Goal: Task Accomplishment & Management: Use online tool/utility

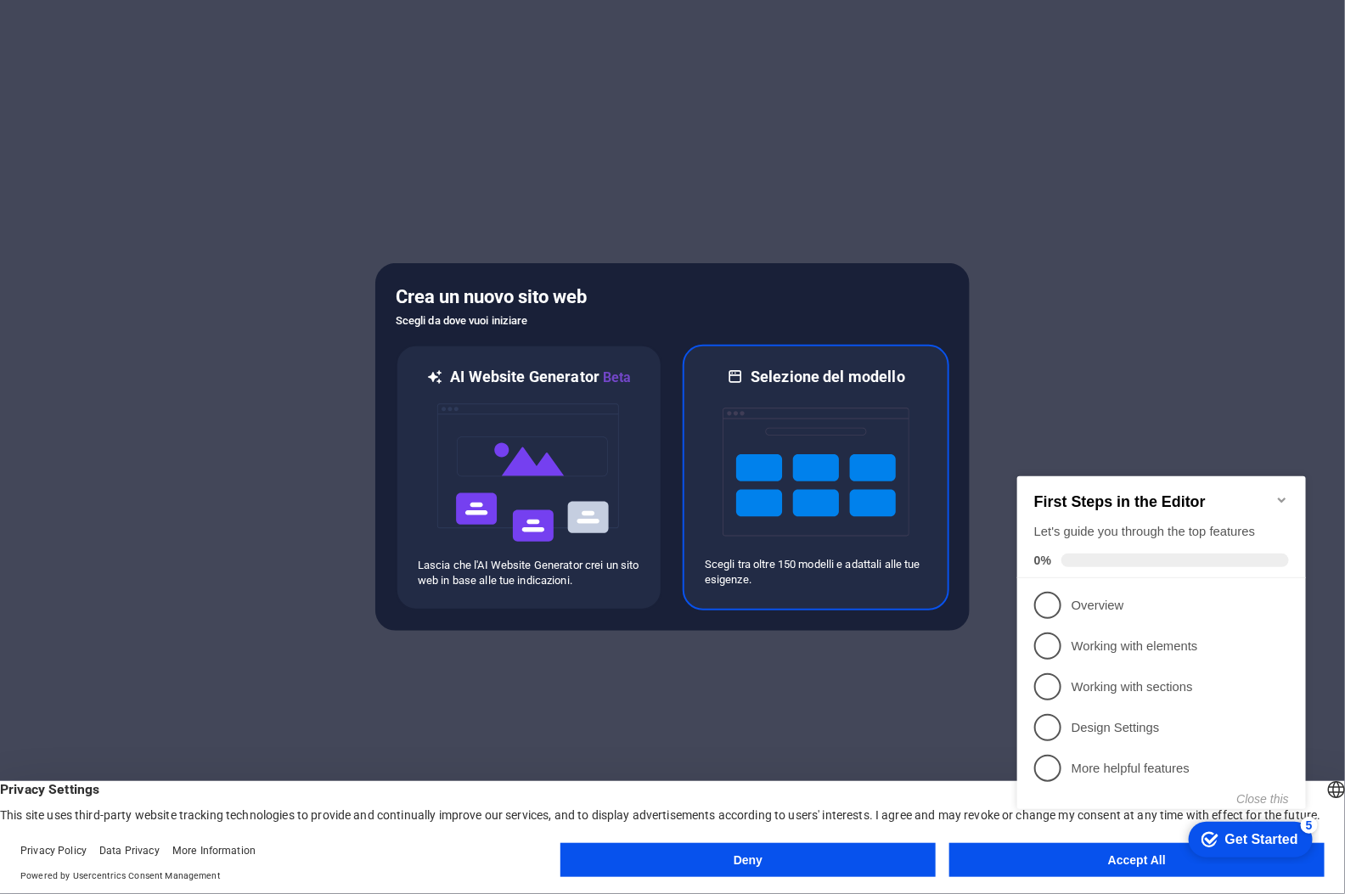
click at [832, 476] on img at bounding box center [816, 472] width 187 height 170
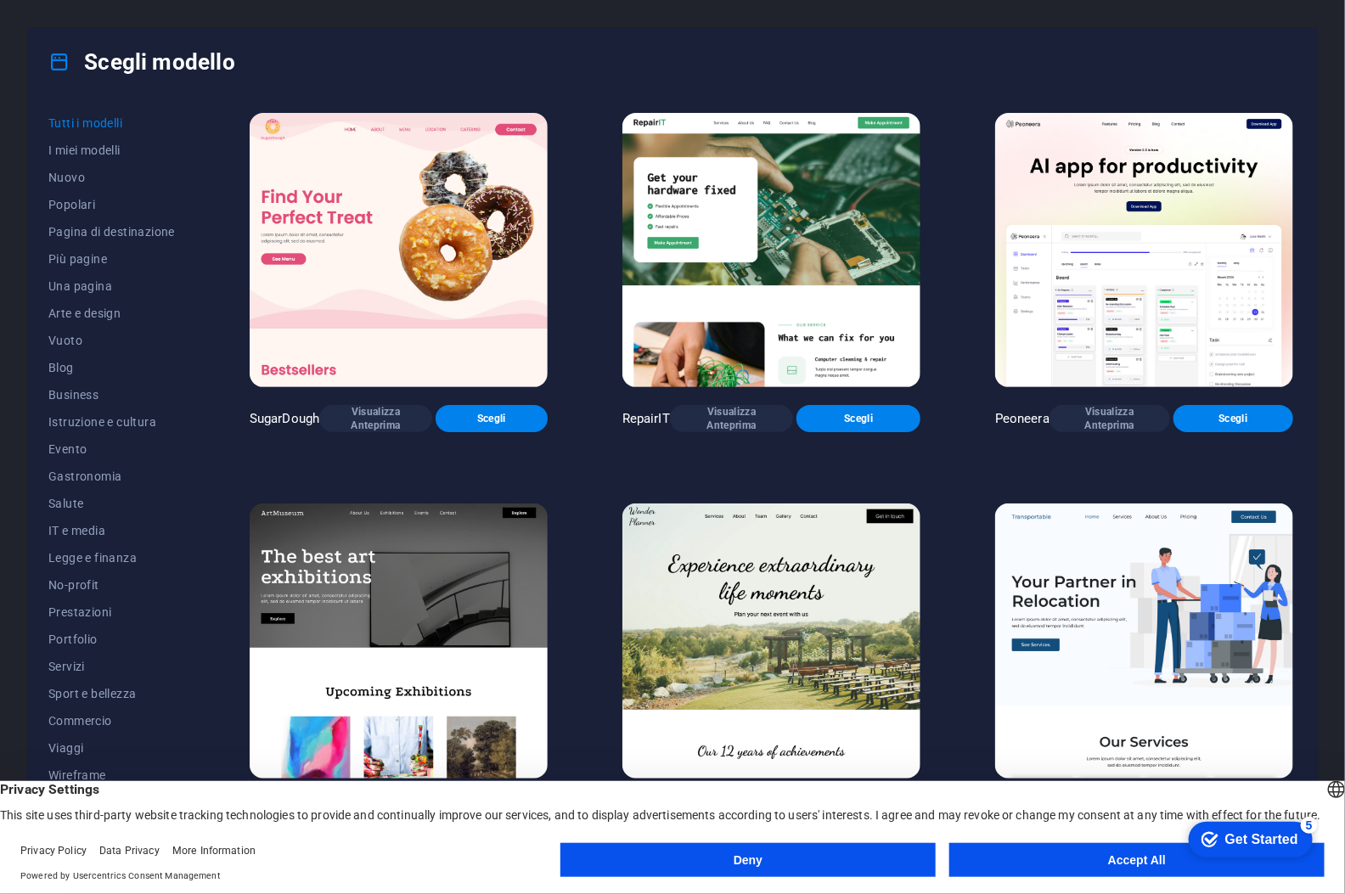
click at [775, 857] on button "Deny" at bounding box center [748, 860] width 375 height 34
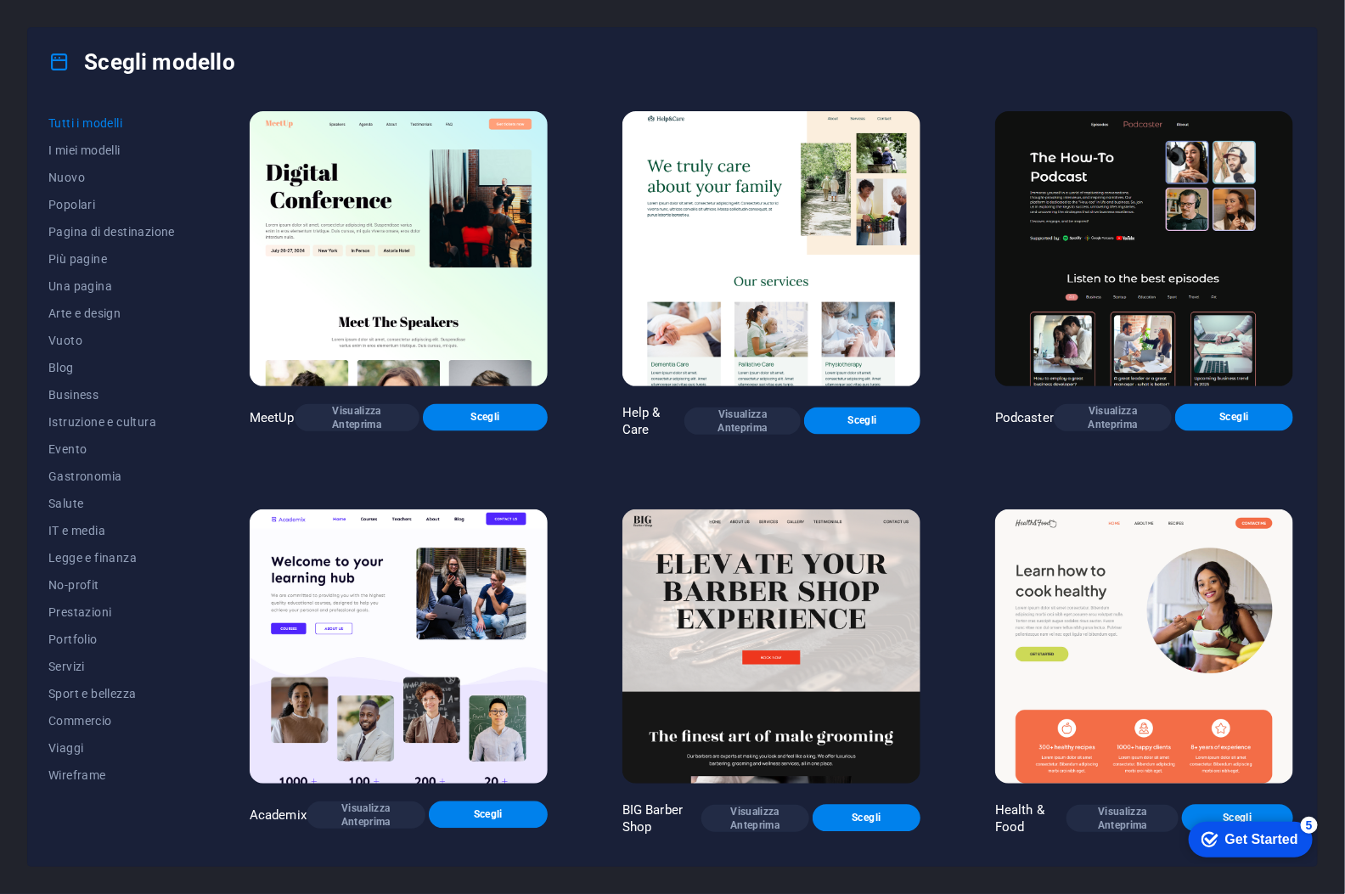
scroll to position [1189, 0]
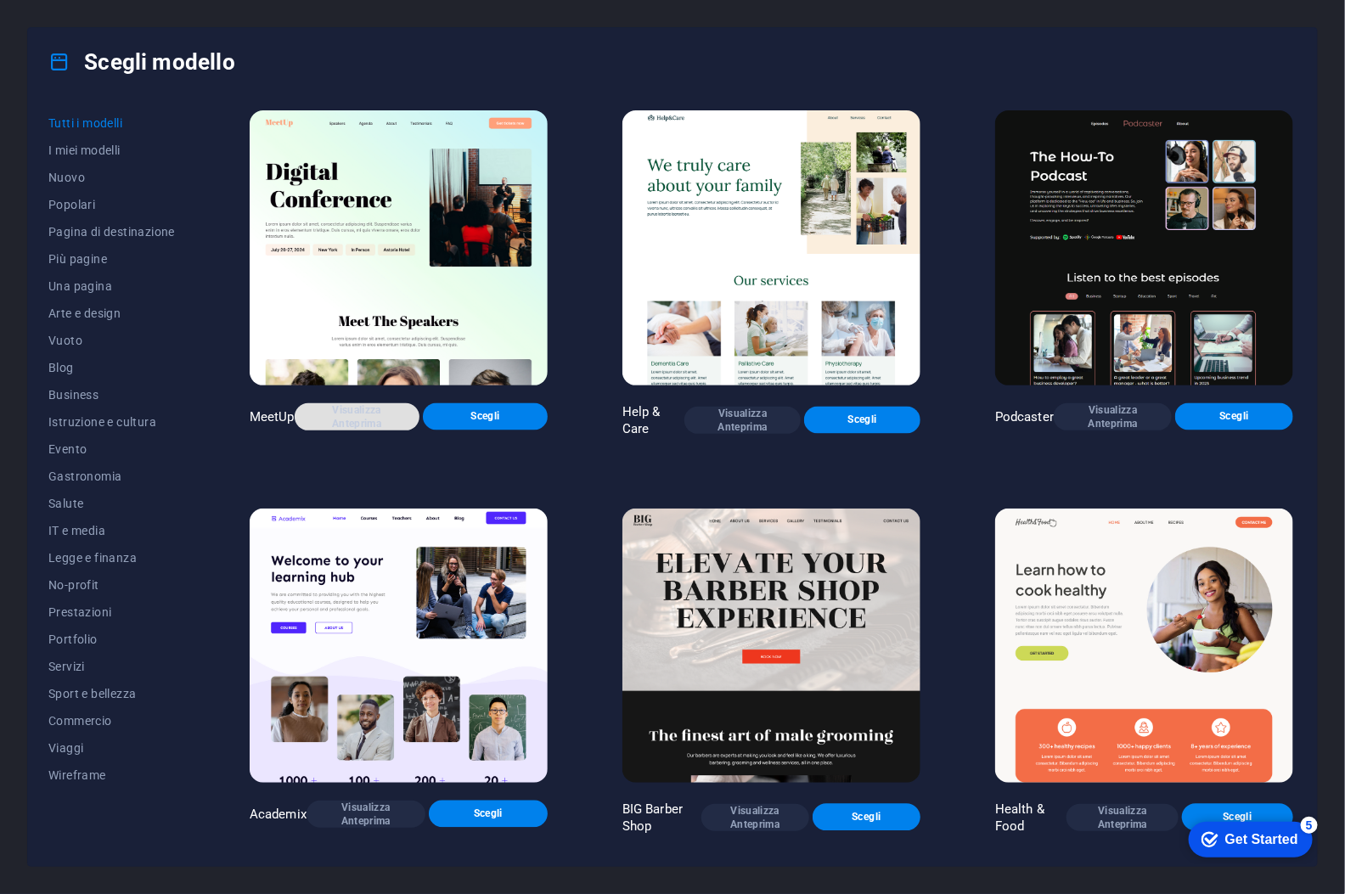
click at [363, 403] on span "Visualizza Anteprima" at bounding box center [357, 416] width 98 height 27
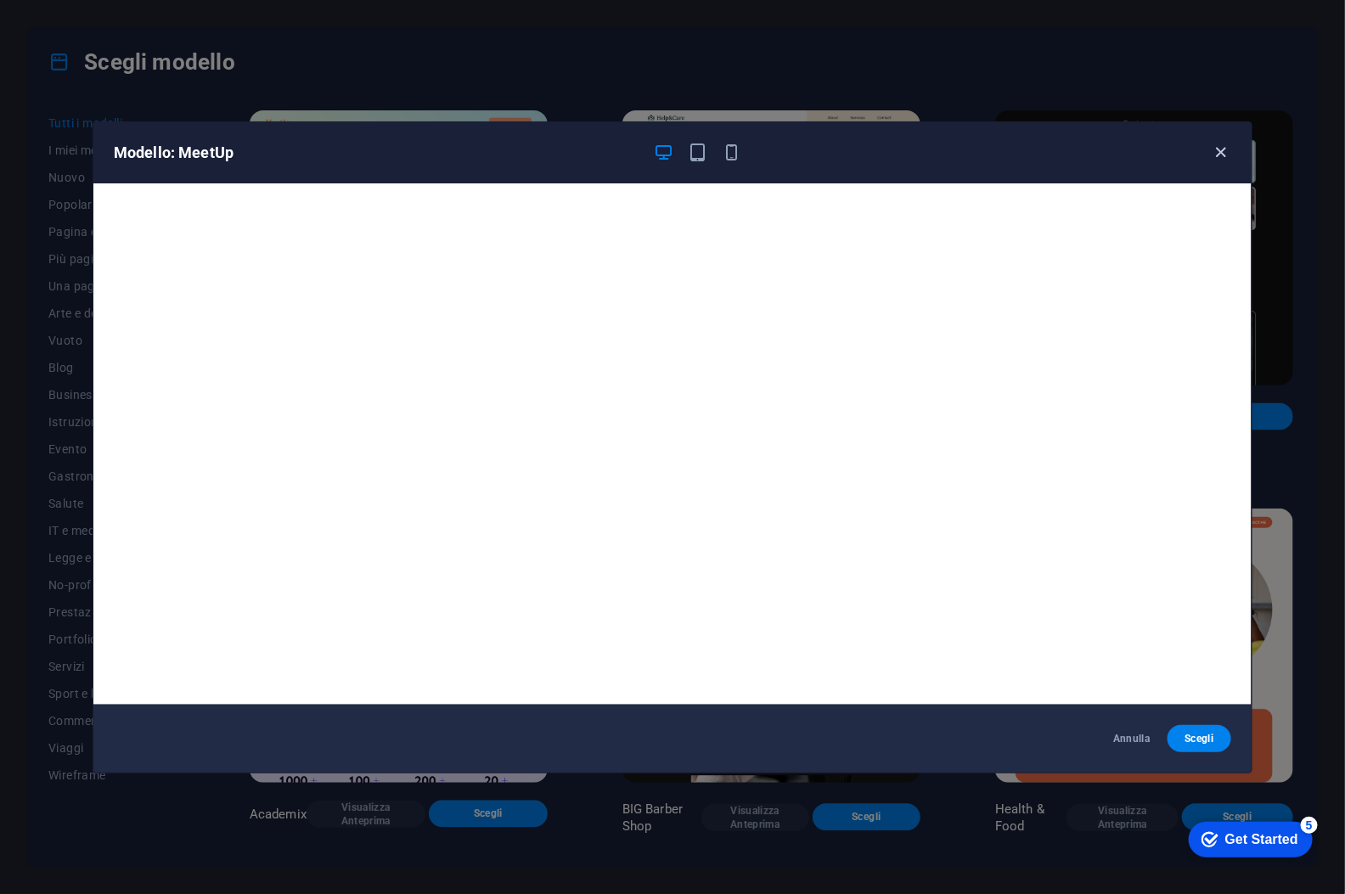
click at [1219, 156] on icon "button" at bounding box center [1222, 153] width 20 height 20
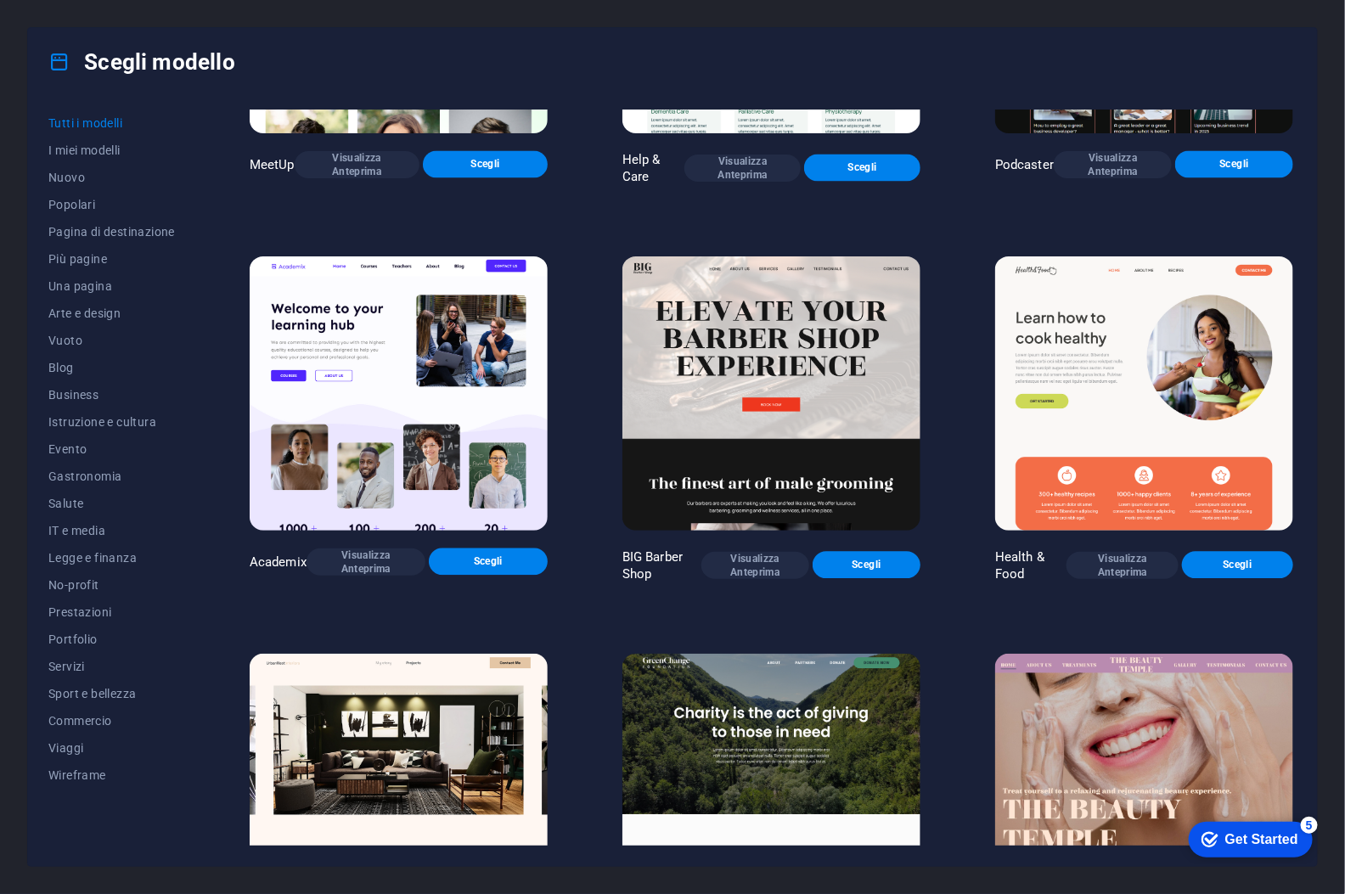
scroll to position [1444, 0]
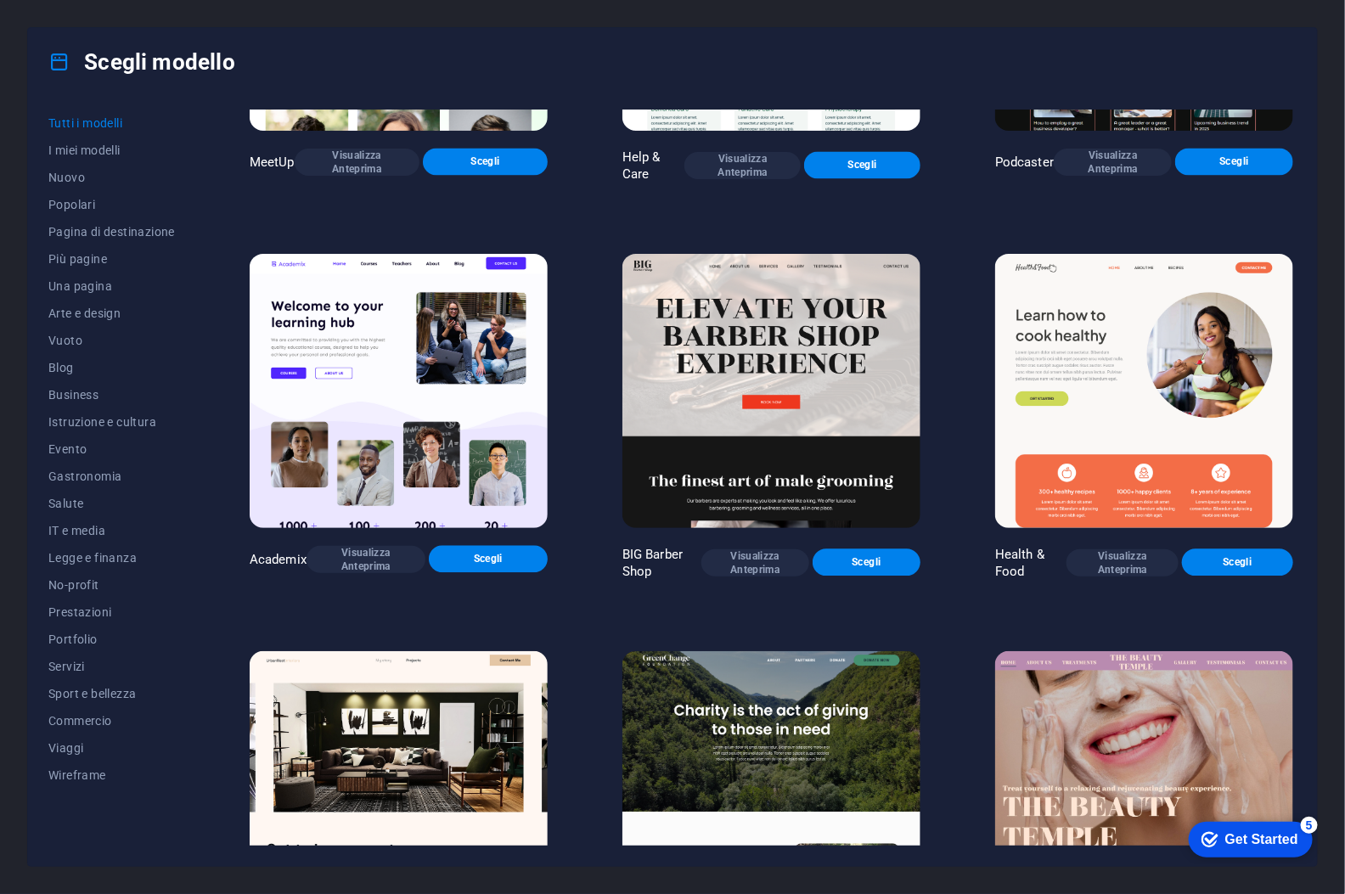
click at [448, 411] on img at bounding box center [399, 391] width 298 height 274
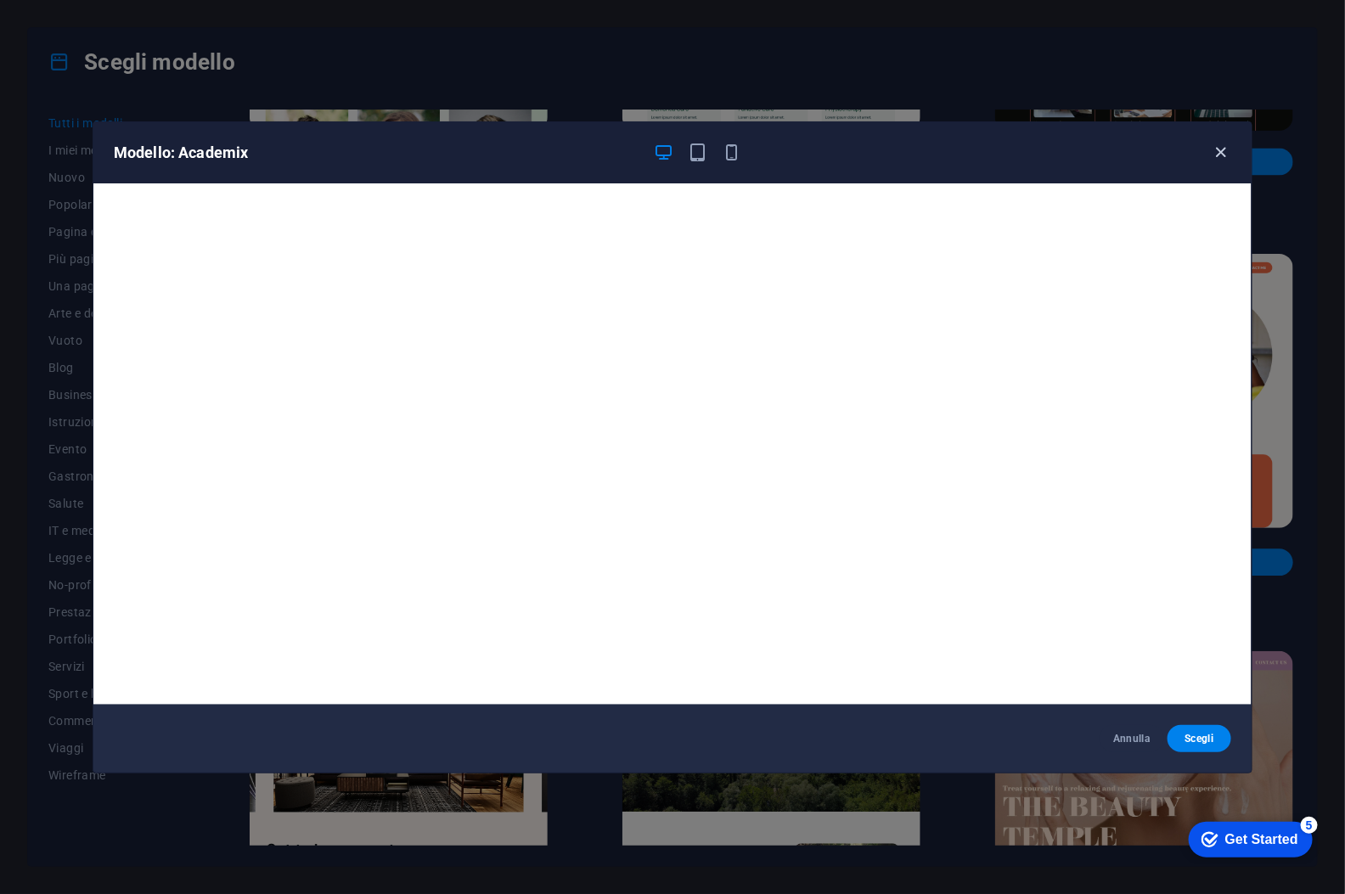
click at [1223, 153] on icon "button" at bounding box center [1222, 153] width 20 height 20
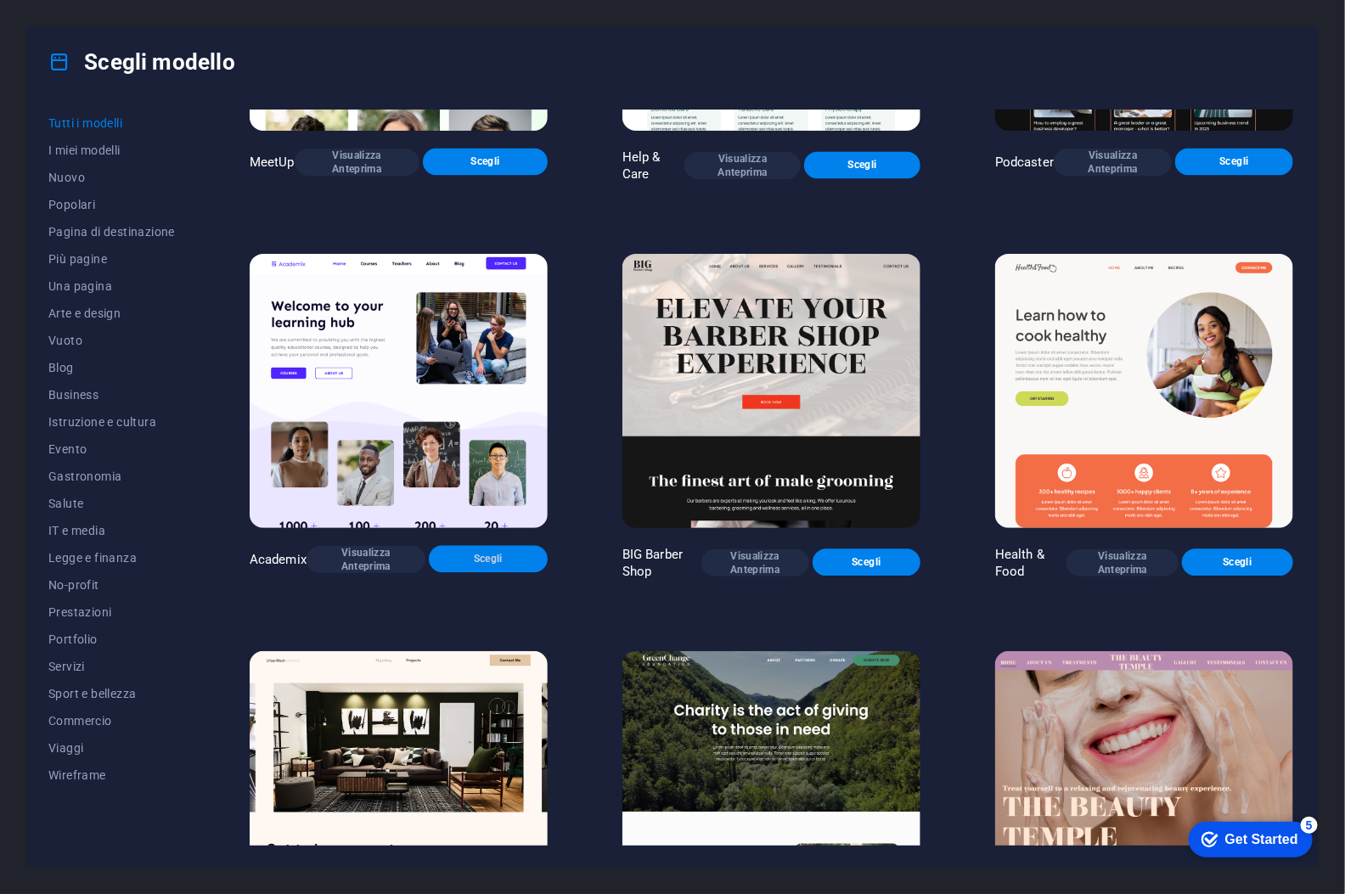
click at [487, 555] on span "Scegli" at bounding box center [488, 560] width 92 height 14
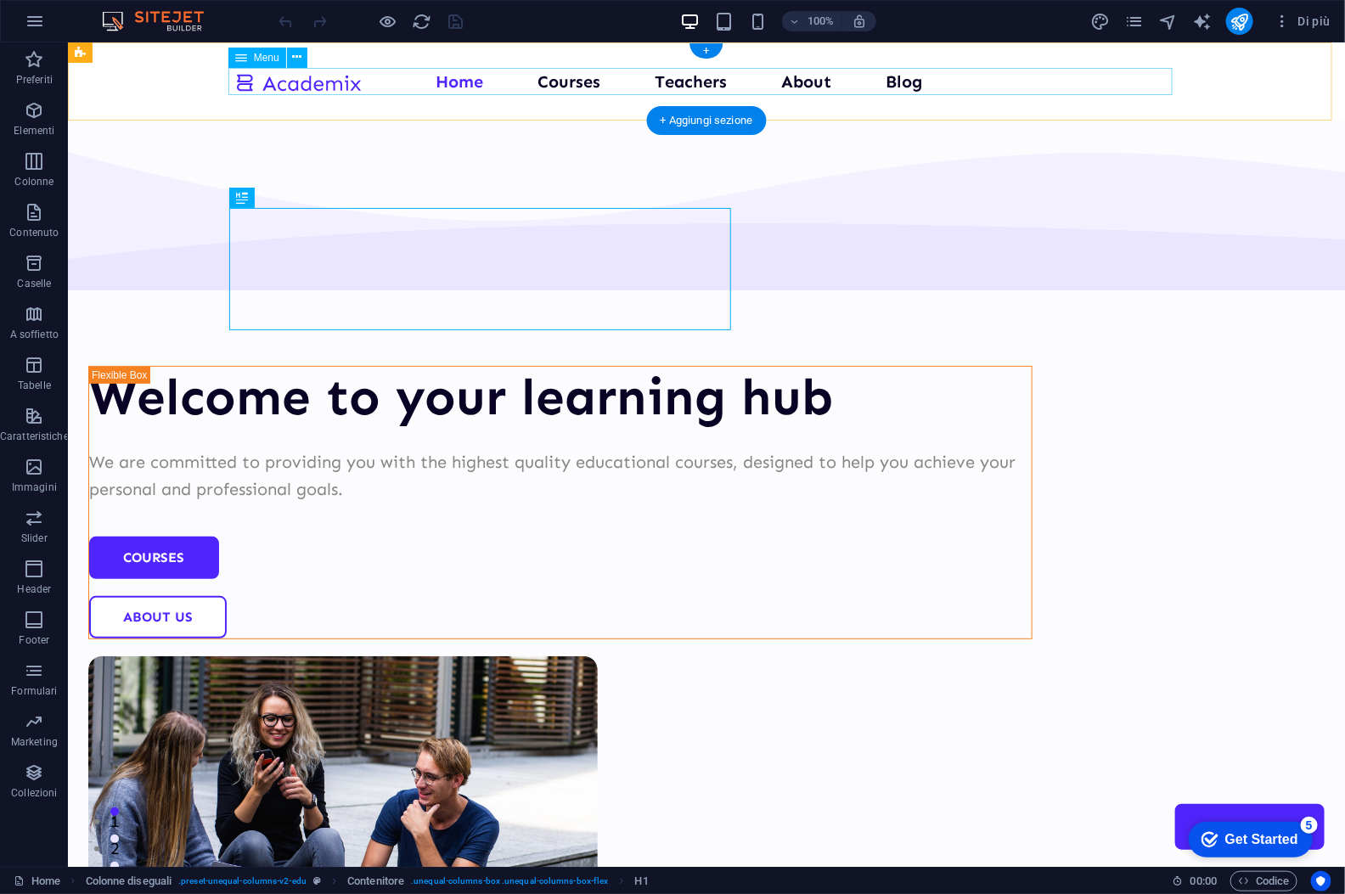
click at [378, 83] on nav "Home Courses Teachers About Blog Contact Us" at bounding box center [706, 80] width 944 height 27
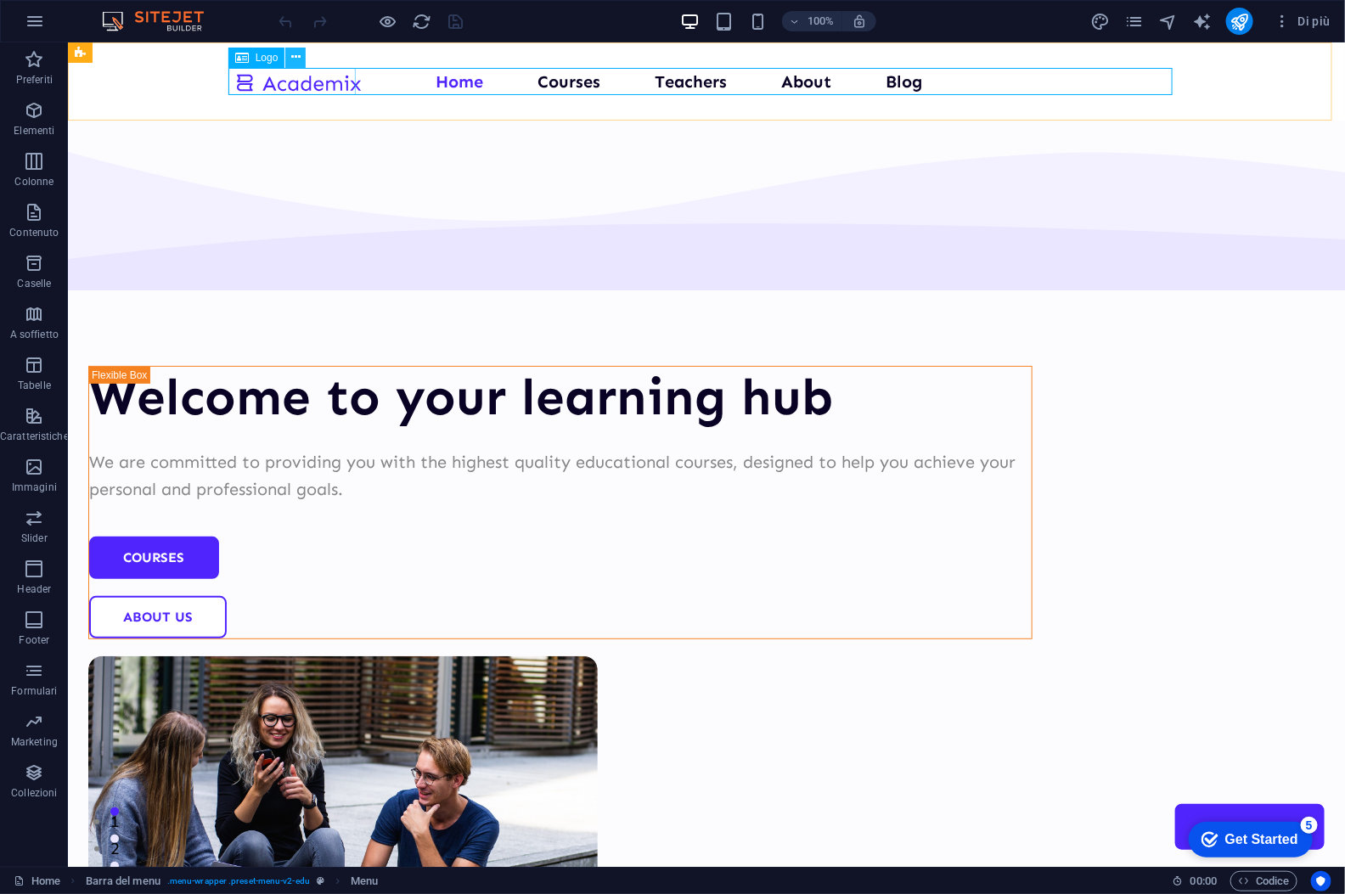
click at [295, 54] on icon at bounding box center [295, 57] width 9 height 18
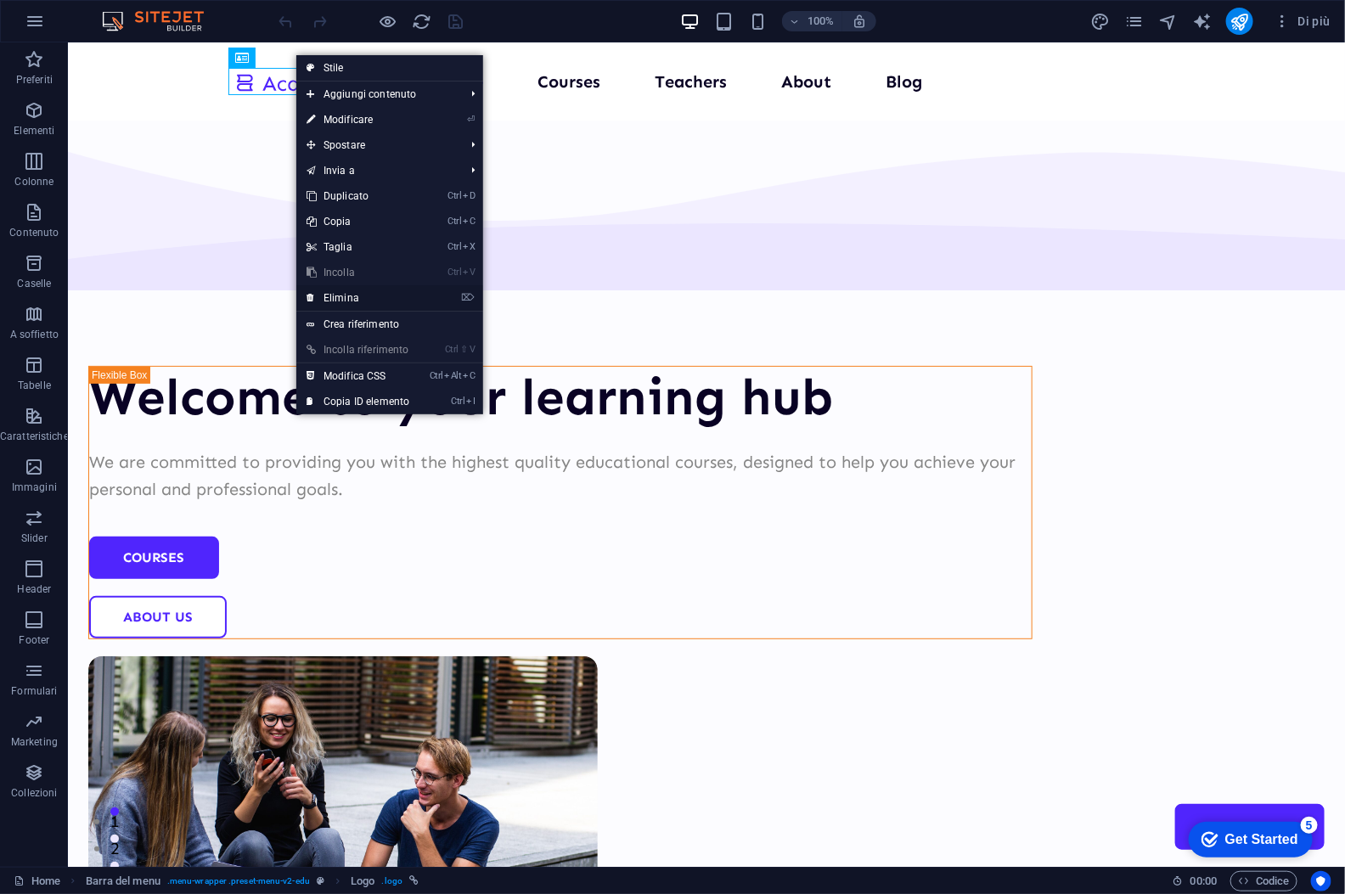
click at [363, 300] on link "⌦ Elimina" at bounding box center [357, 297] width 123 height 25
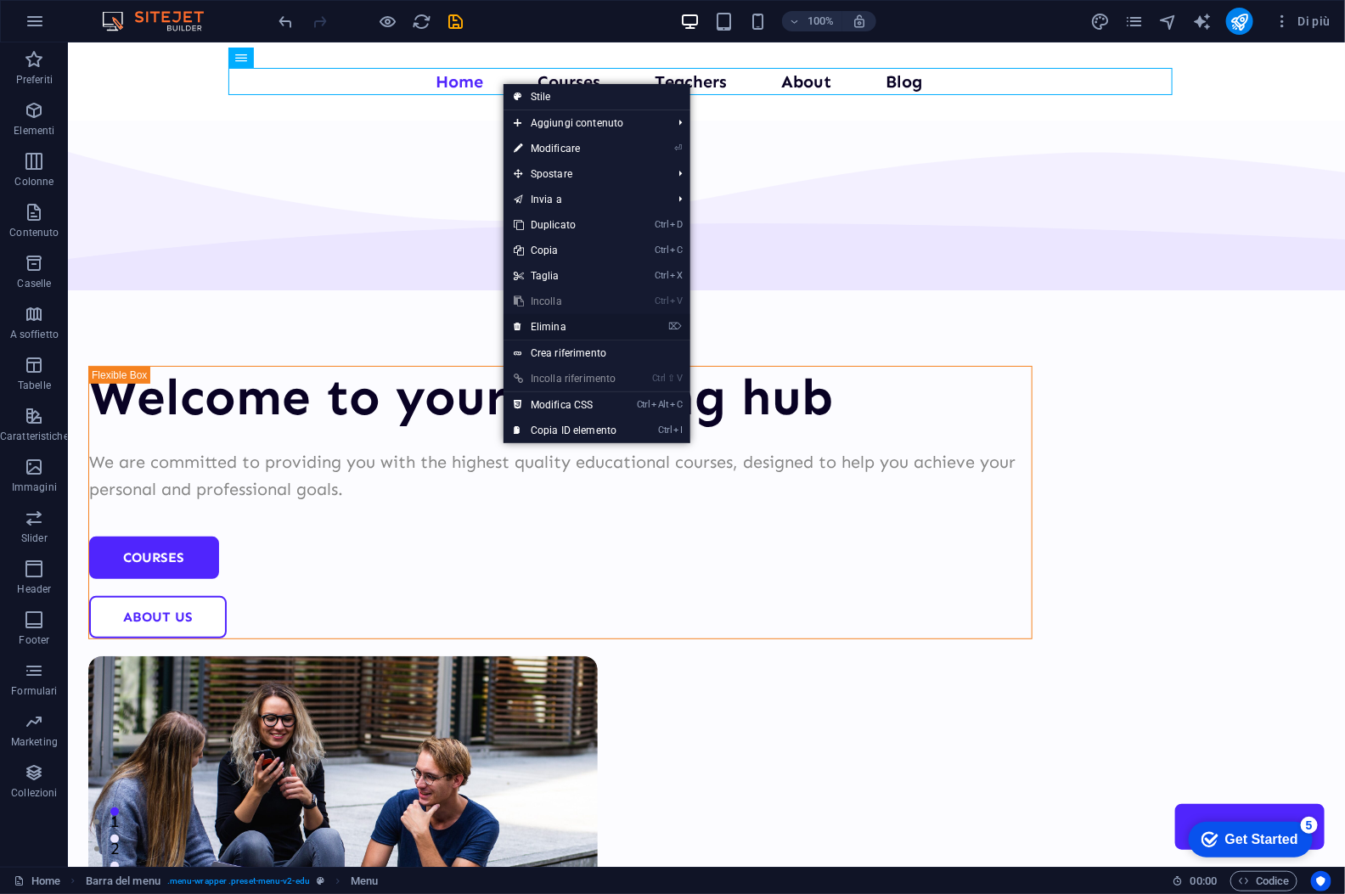
click at [574, 321] on link "⌦ Elimina" at bounding box center [565, 326] width 123 height 25
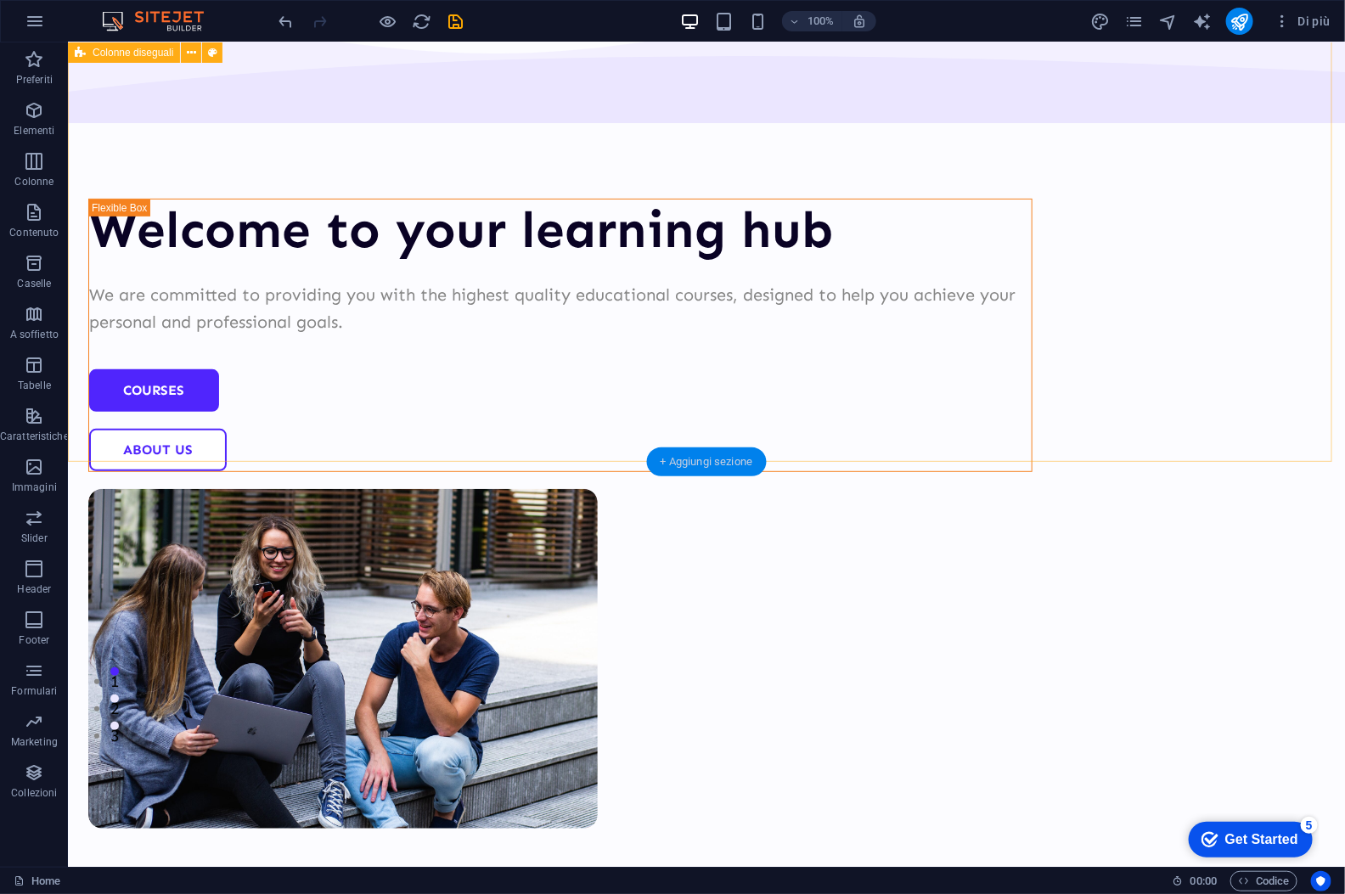
scroll to position [339, 0]
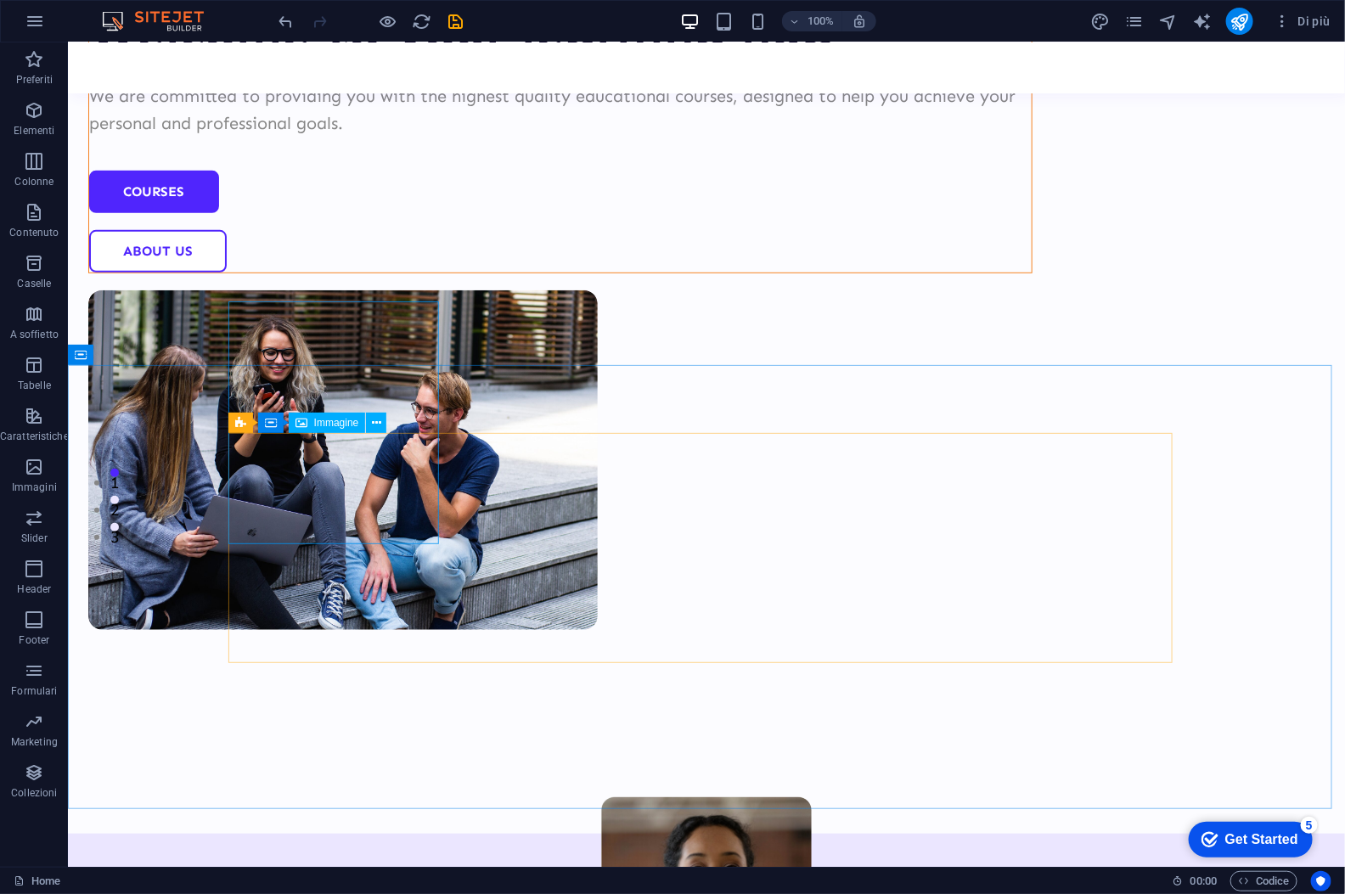
click at [338, 431] on div "Immagine" at bounding box center [327, 423] width 77 height 20
click at [336, 423] on span "Immagine" at bounding box center [336, 423] width 45 height 10
click at [309, 419] on div "Immagine" at bounding box center [327, 423] width 77 height 20
select select "%"
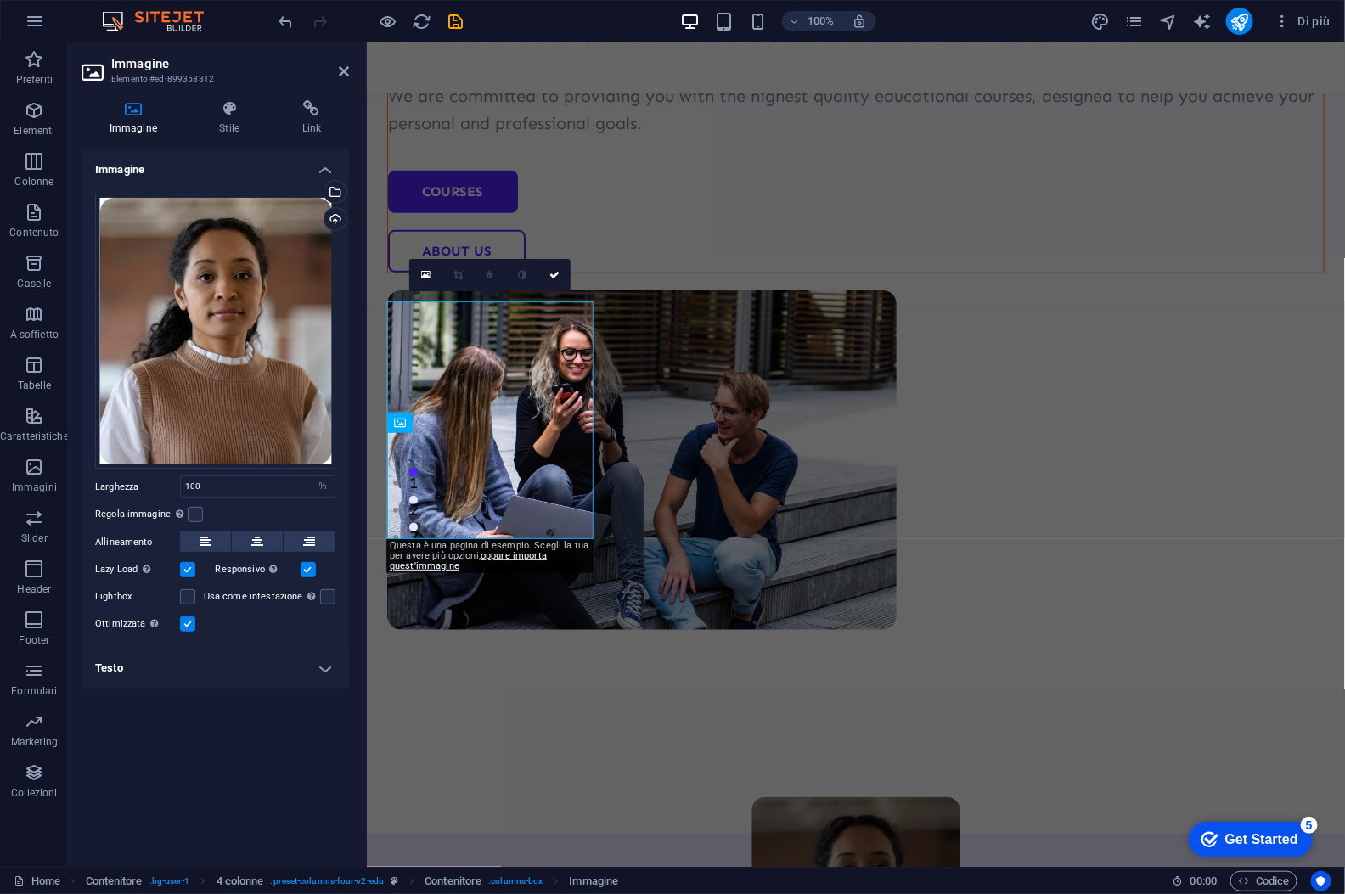
click at [129, 110] on icon at bounding box center [134, 108] width 104 height 17
click at [342, 71] on icon at bounding box center [344, 72] width 10 height 14
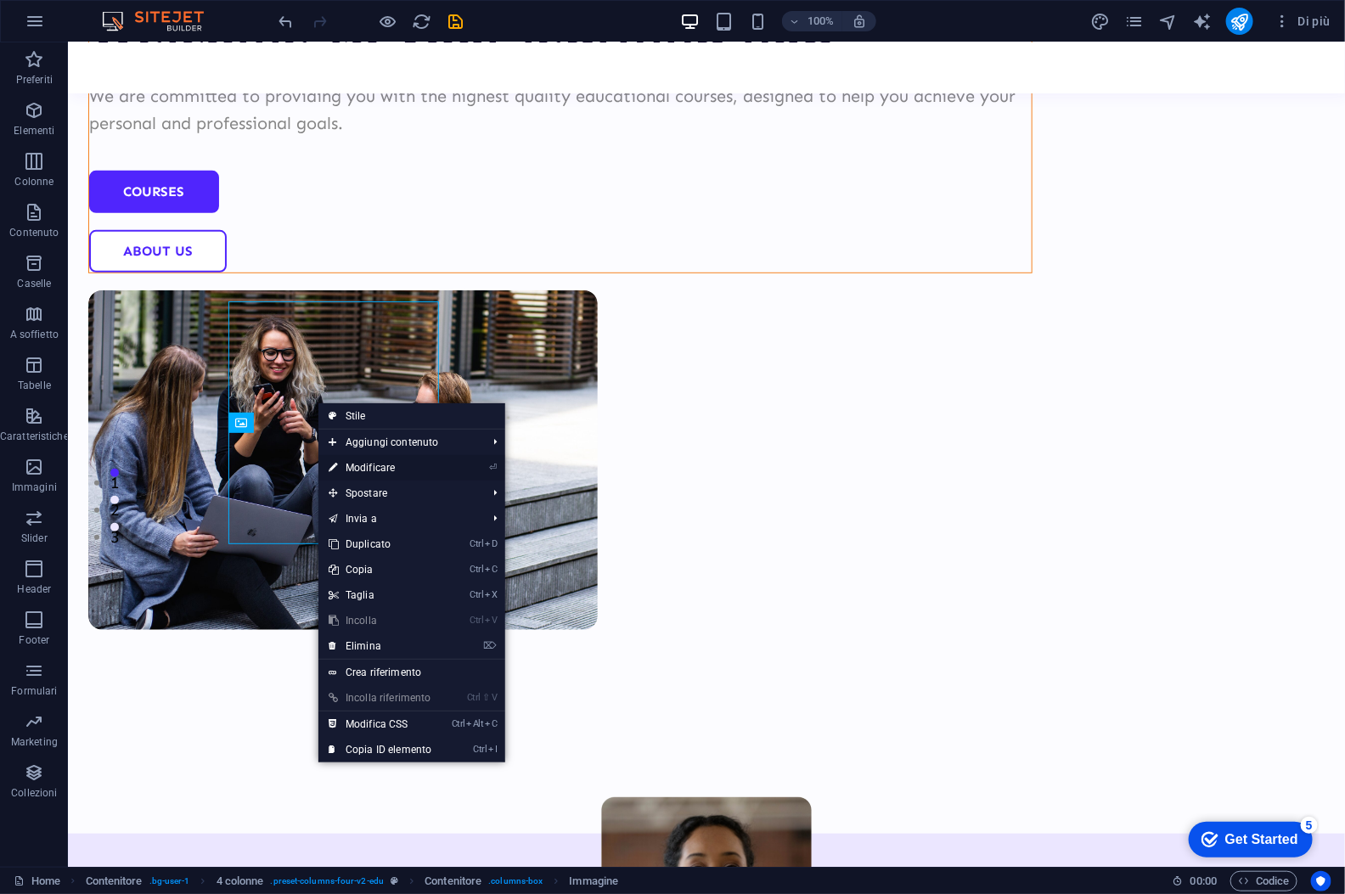
click at [386, 465] on link "⏎ Modificare" at bounding box center [379, 467] width 123 height 25
select select "%"
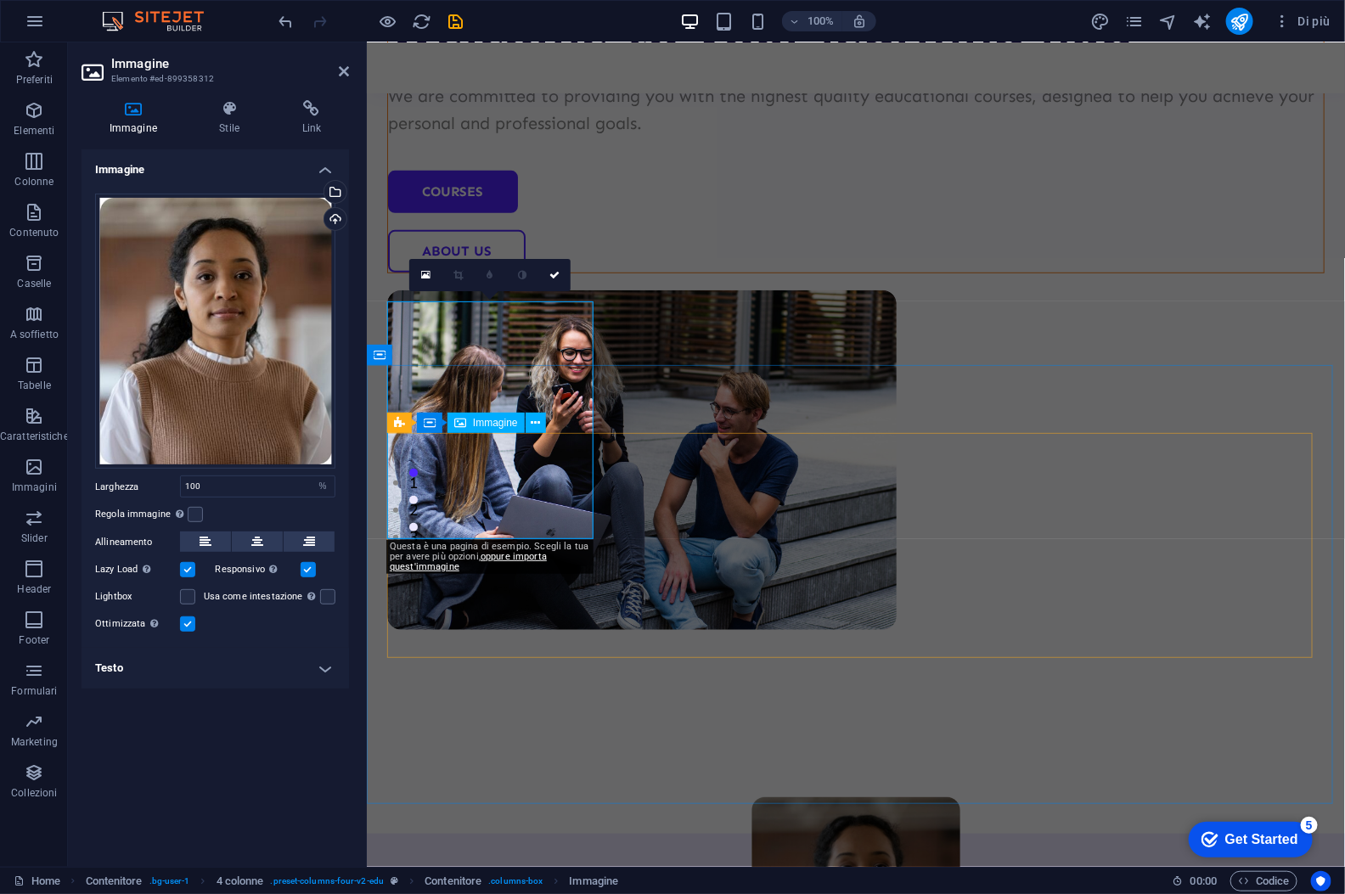
click at [494, 423] on span "Immagine" at bounding box center [495, 423] width 45 height 10
click at [538, 420] on icon at bounding box center [535, 423] width 9 height 18
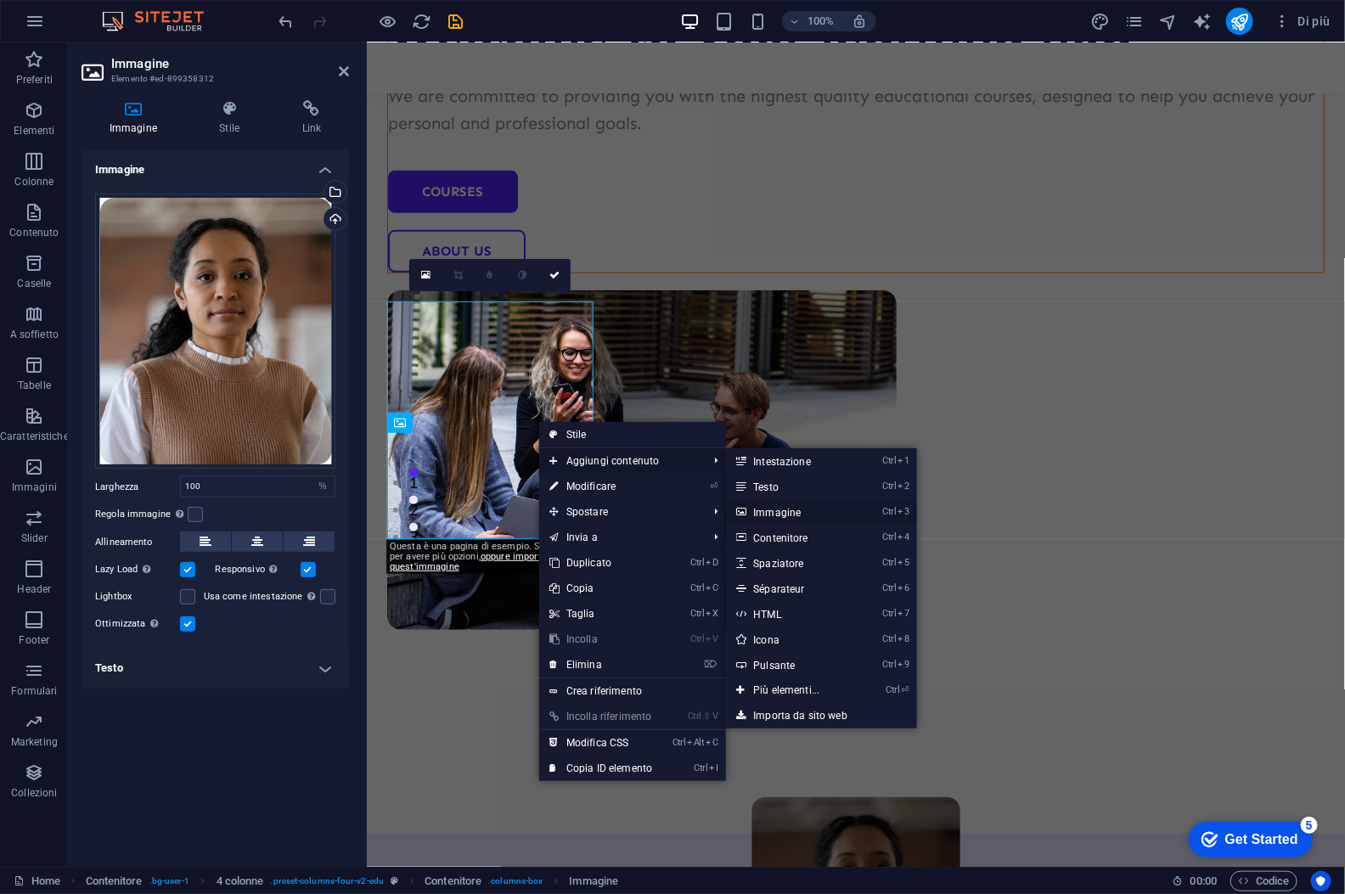
click at [793, 511] on link "Ctrl 3 Immagine" at bounding box center [789, 511] width 127 height 25
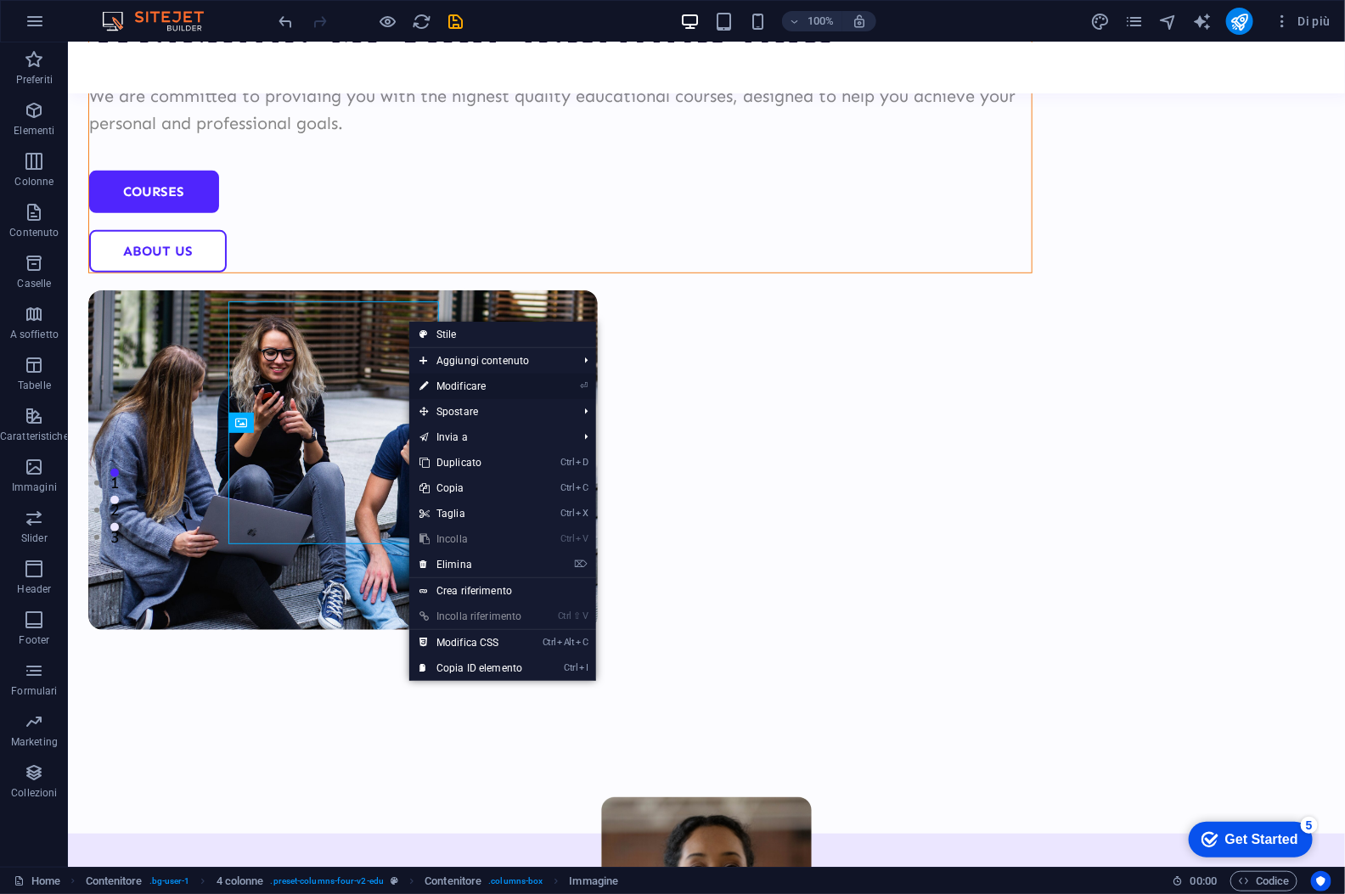
click at [474, 393] on link "⏎ Modificare" at bounding box center [470, 386] width 123 height 25
select select "%"
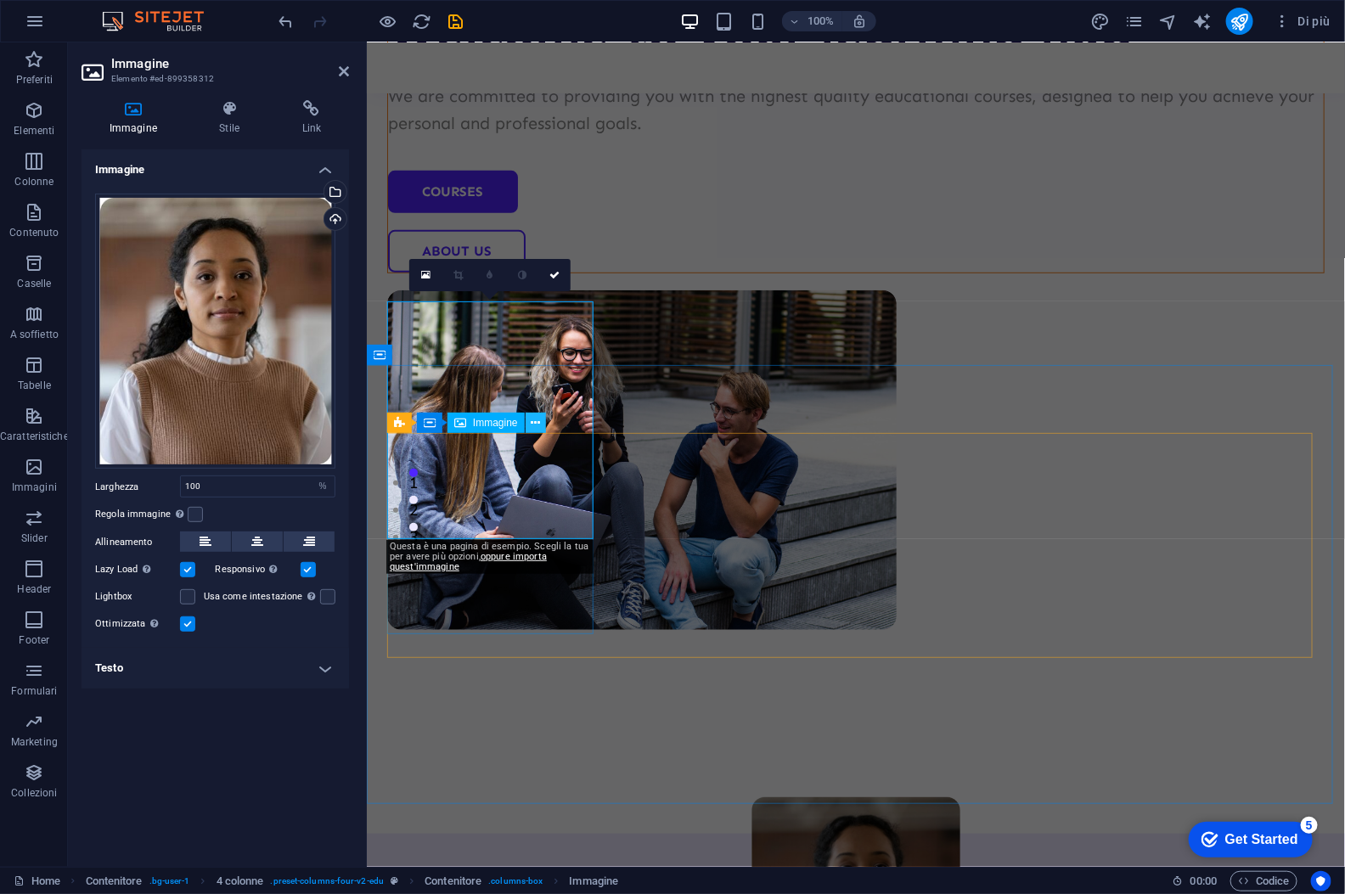
click at [537, 425] on icon at bounding box center [535, 423] width 9 height 18
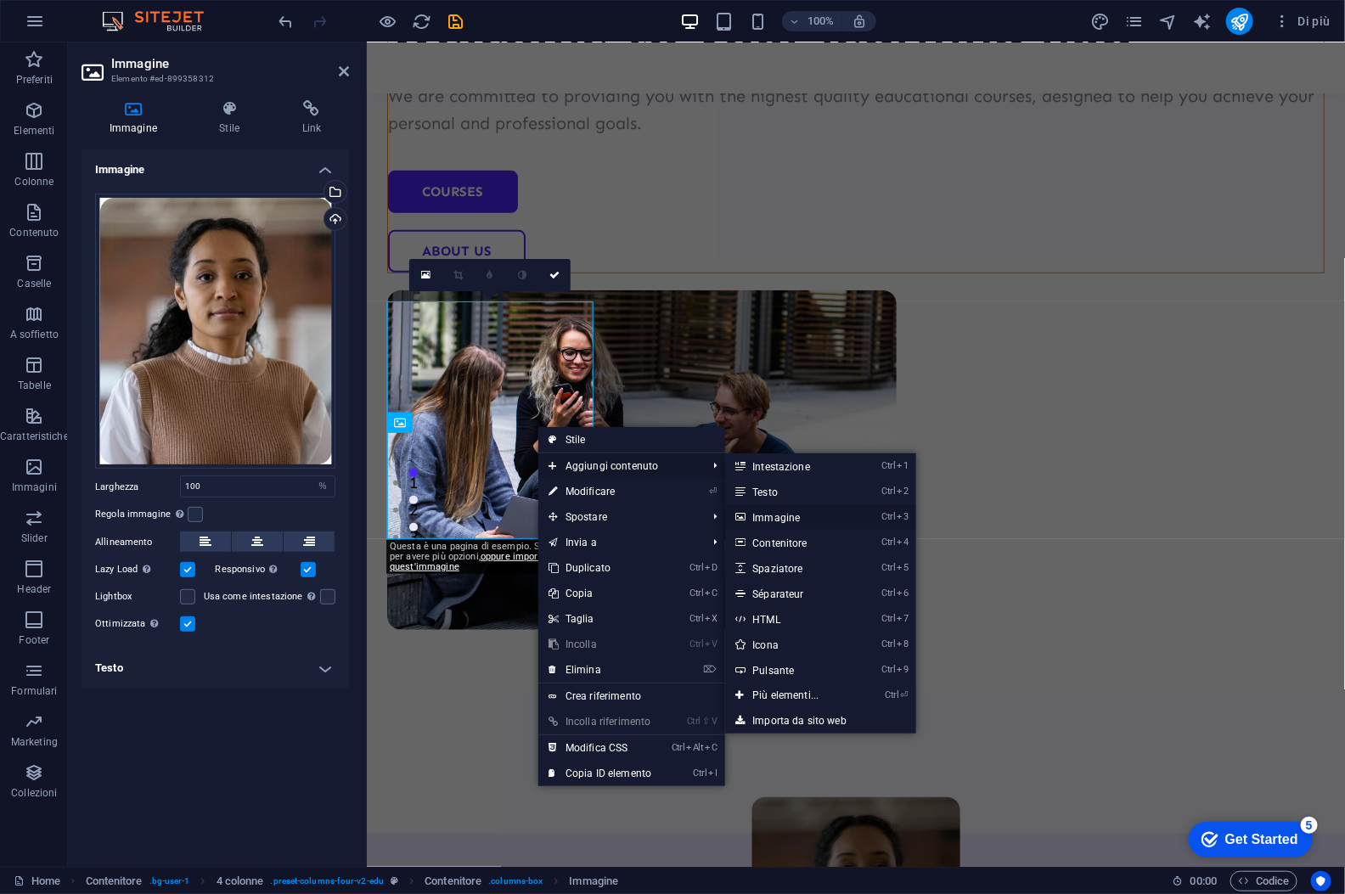
click at [765, 516] on link "Ctrl 3 Immagine" at bounding box center [788, 516] width 127 height 25
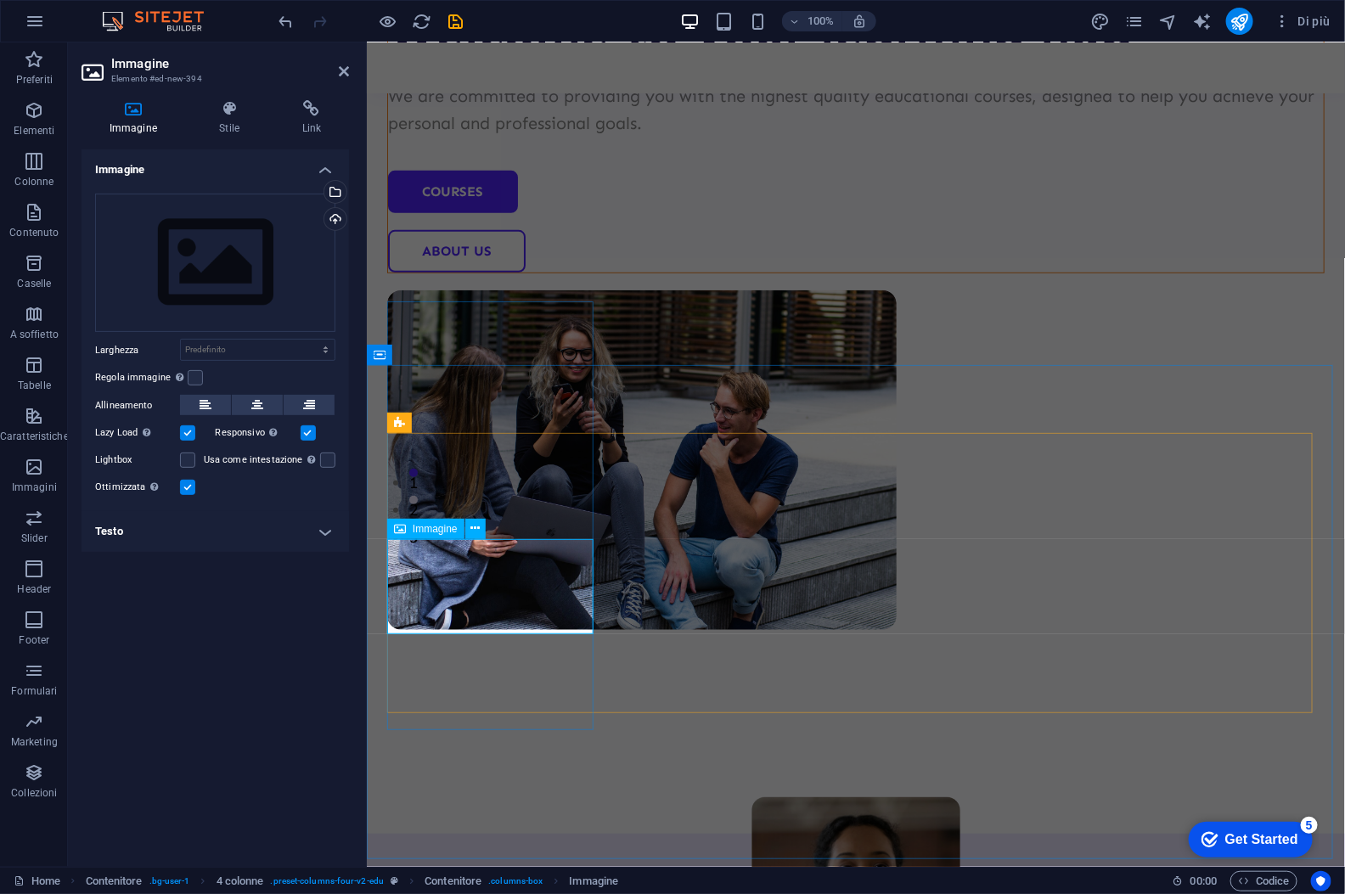
click at [398, 526] on icon at bounding box center [400, 529] width 12 height 20
click at [397, 526] on icon at bounding box center [400, 529] width 12 height 20
click at [397, 527] on icon at bounding box center [400, 529] width 12 height 20
click at [335, 189] on div "Seleziona i file dal file manager, dalle foto stock, o caricali" at bounding box center [333, 193] width 25 height 25
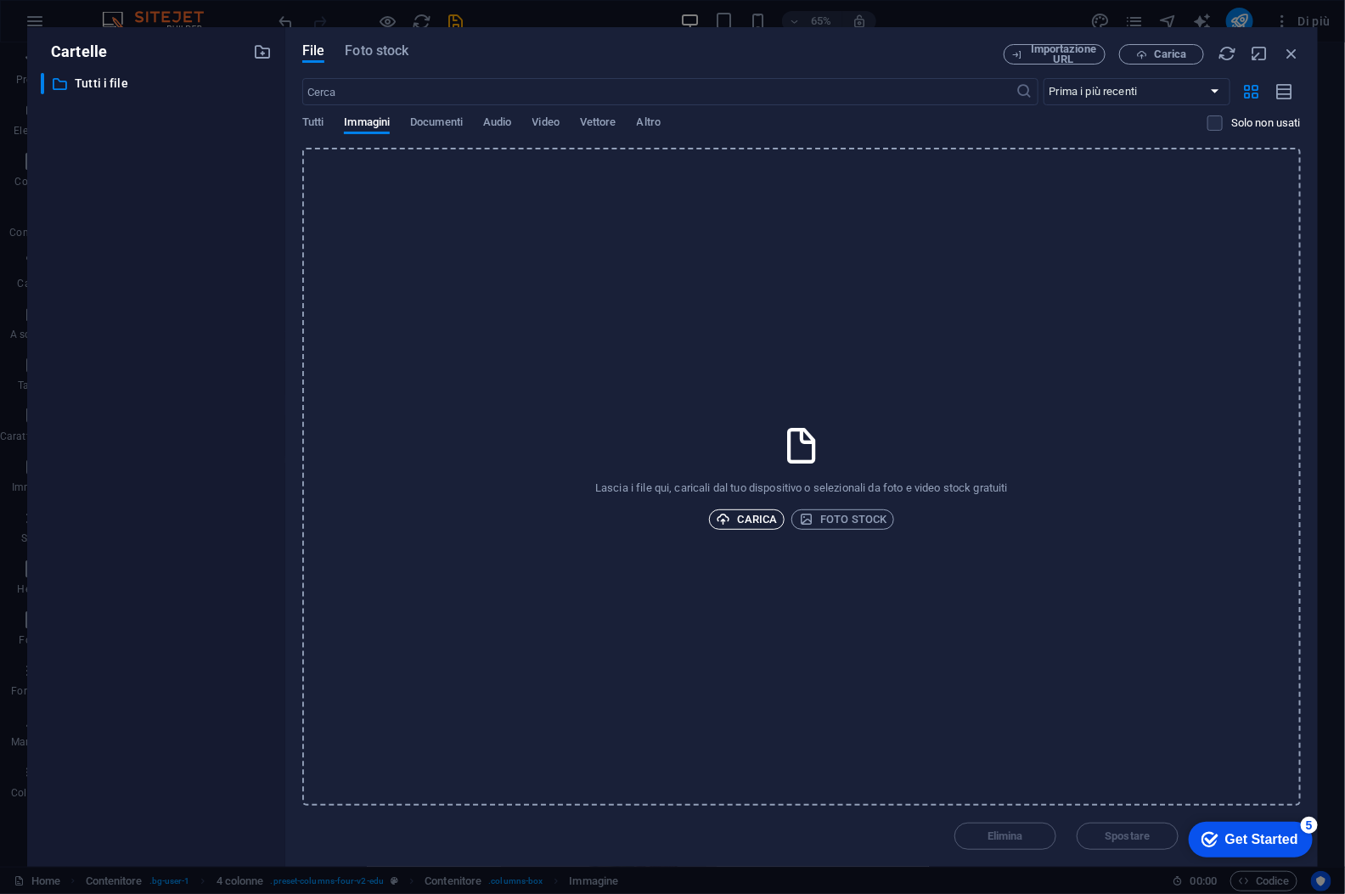
click at [745, 520] on span "Carica" at bounding box center [747, 520] width 61 height 20
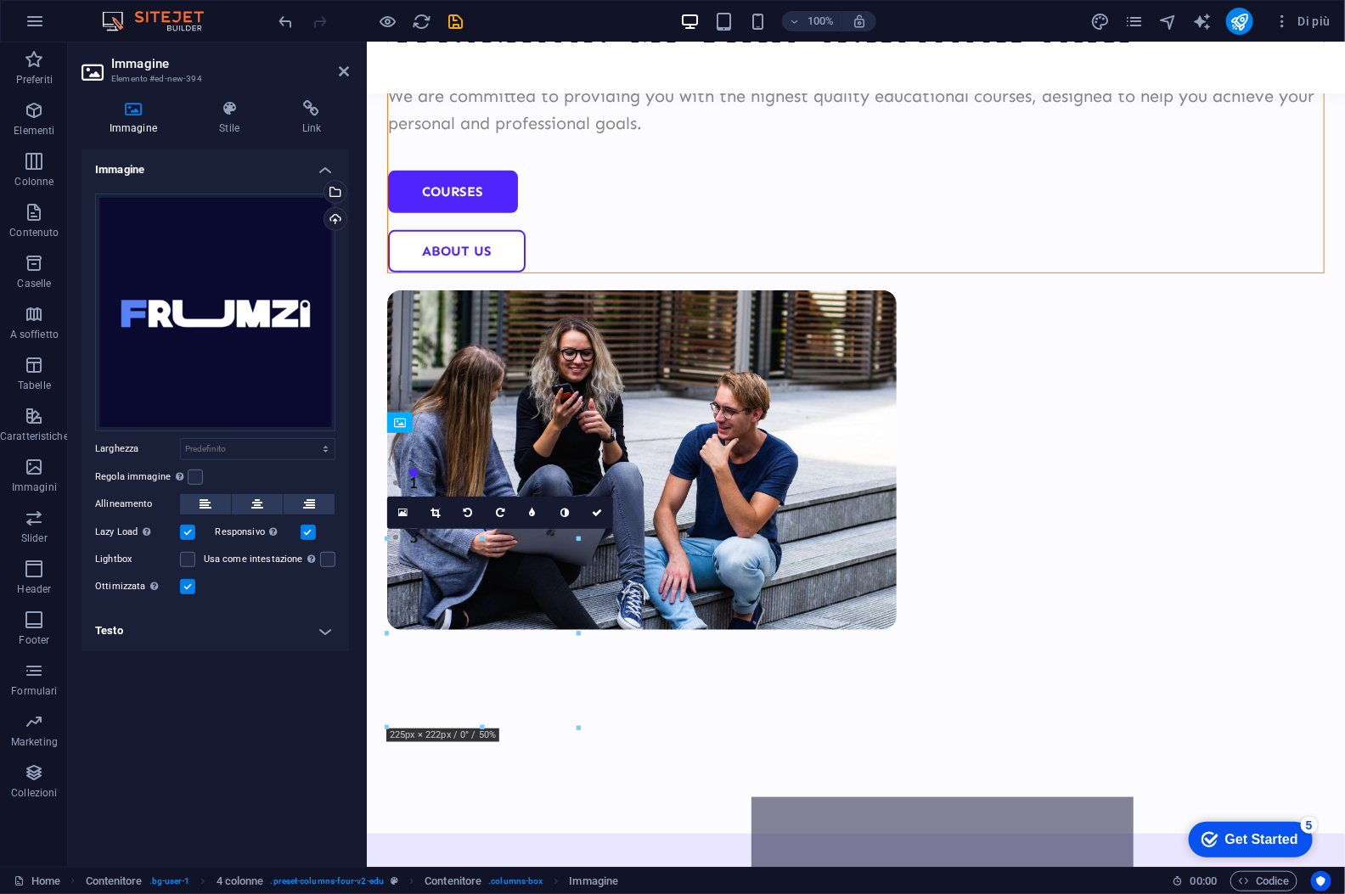
drag, startPoint x: 508, startPoint y: 514, endPoint x: 526, endPoint y: 624, distance: 111.8
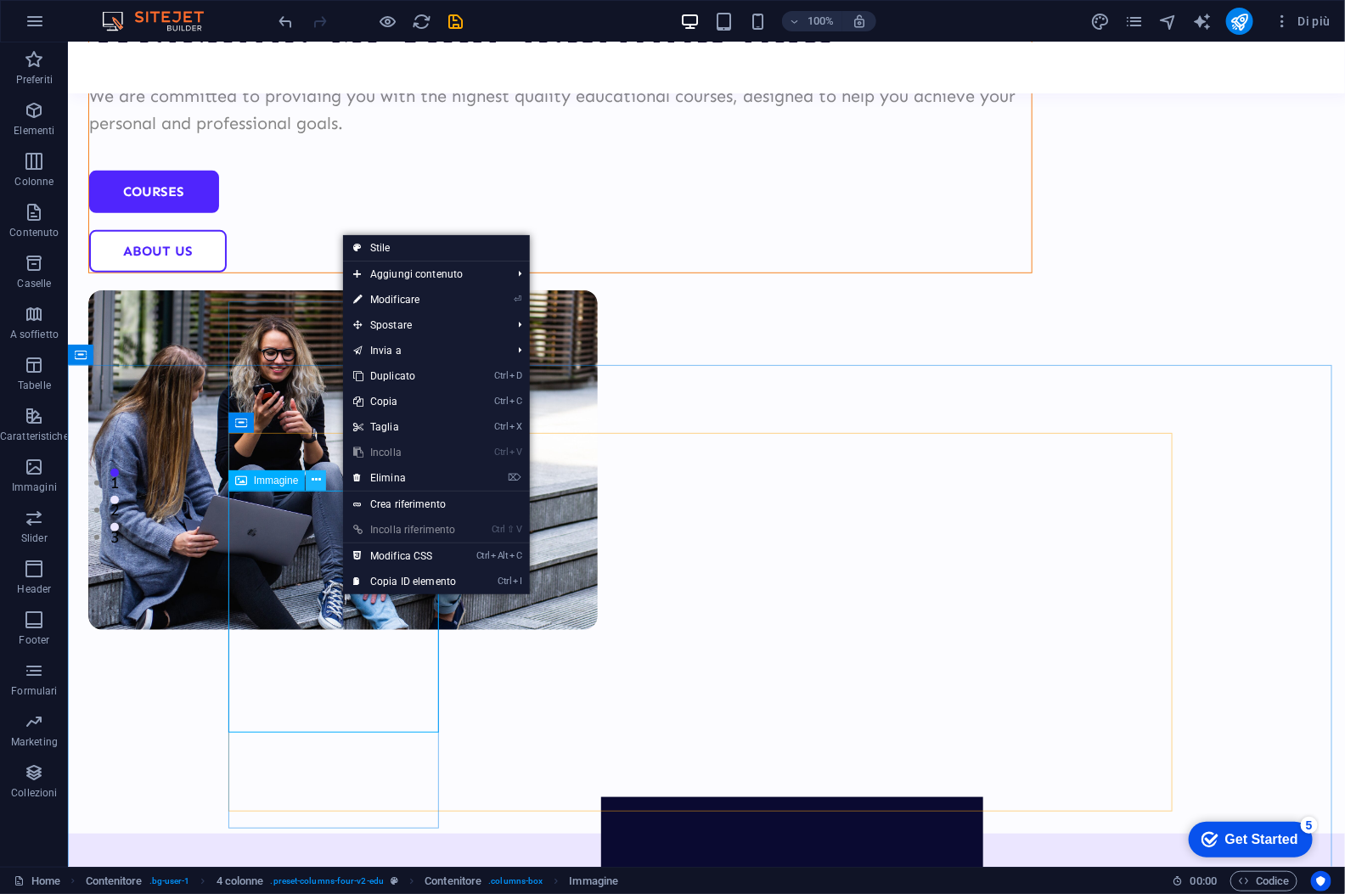
click at [321, 478] on button at bounding box center [316, 481] width 20 height 20
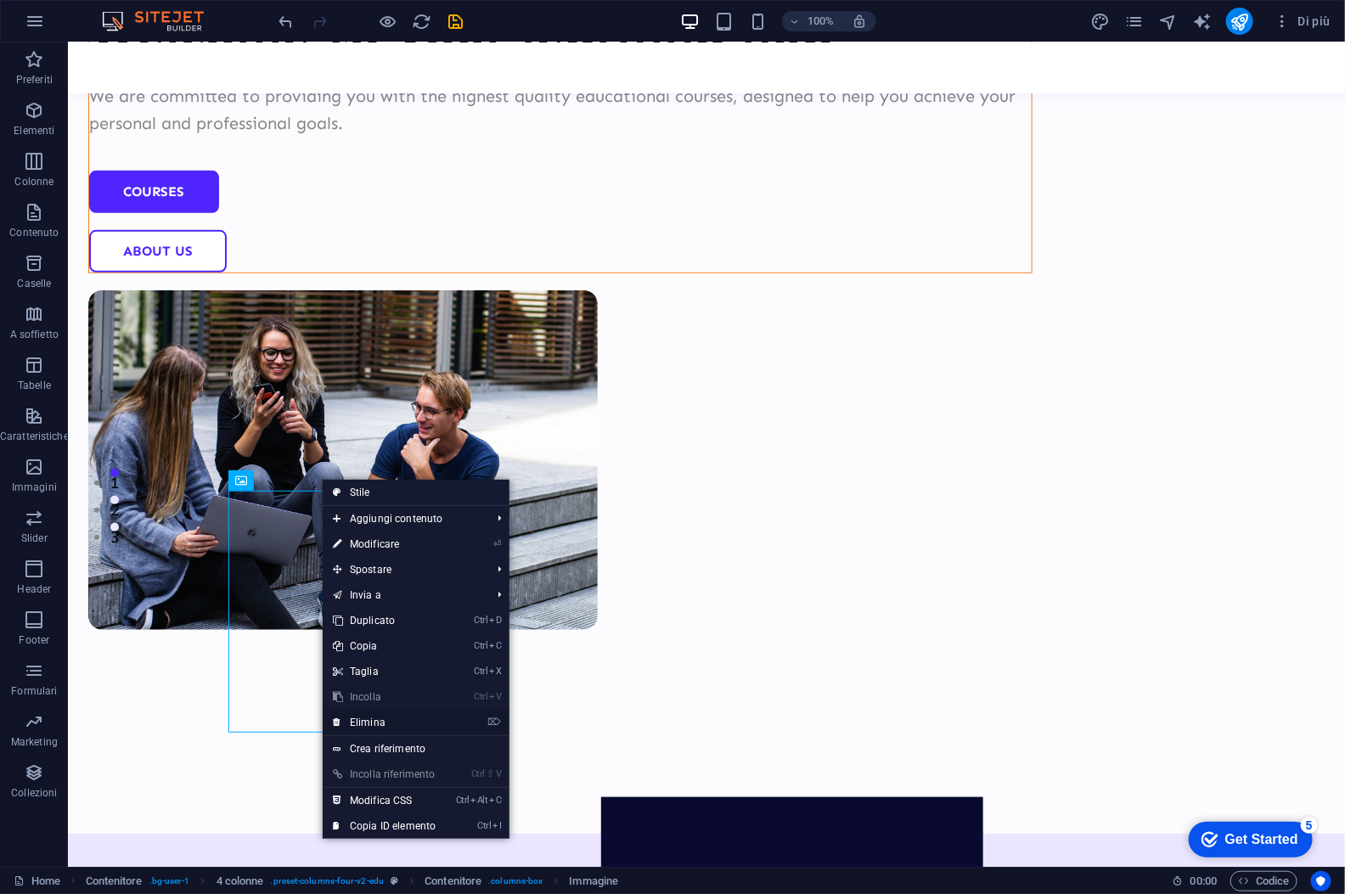
click at [409, 722] on link "⌦ Elimina" at bounding box center [384, 722] width 123 height 25
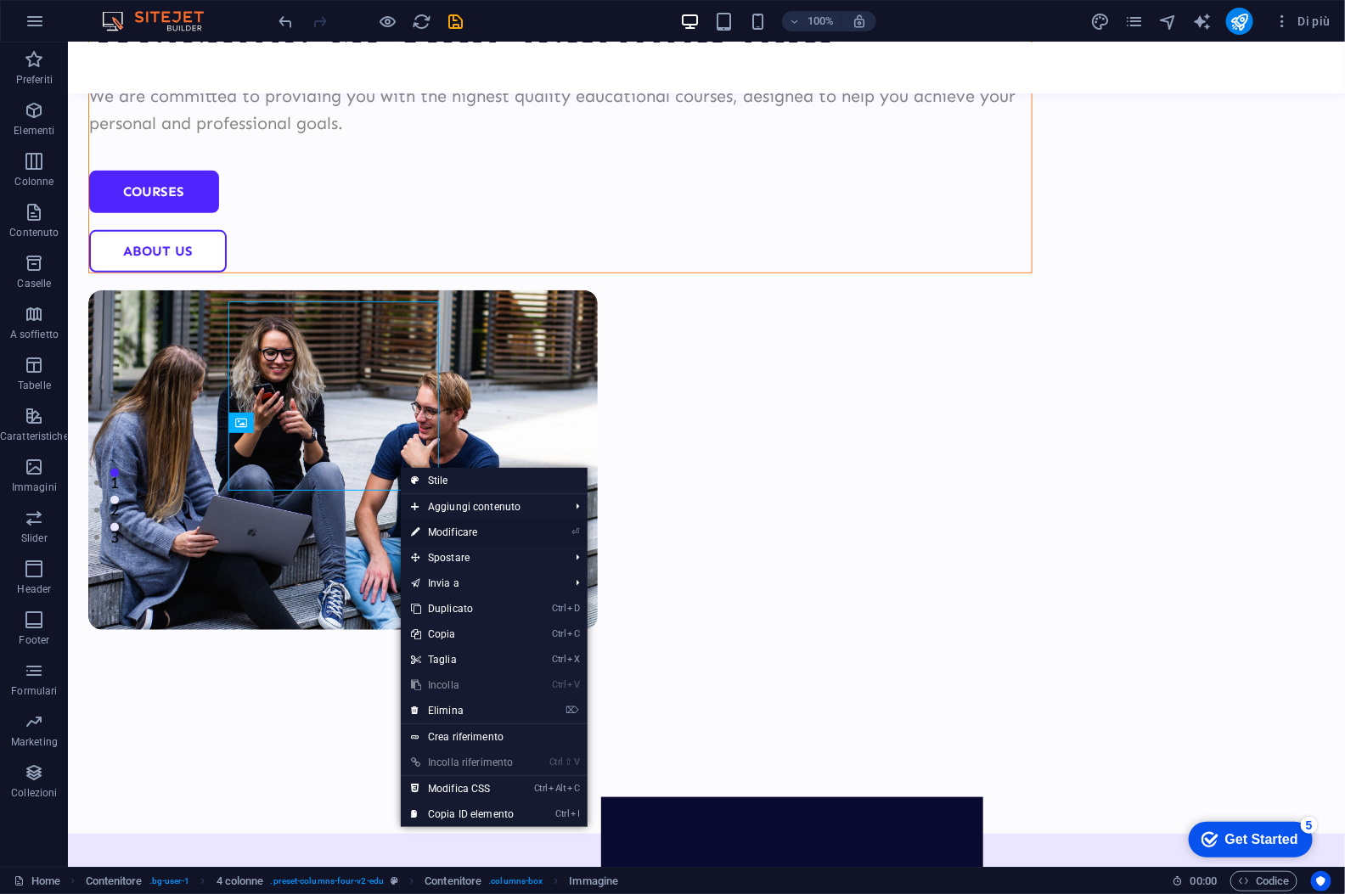
click at [475, 529] on link "⏎ Modificare" at bounding box center [462, 532] width 123 height 25
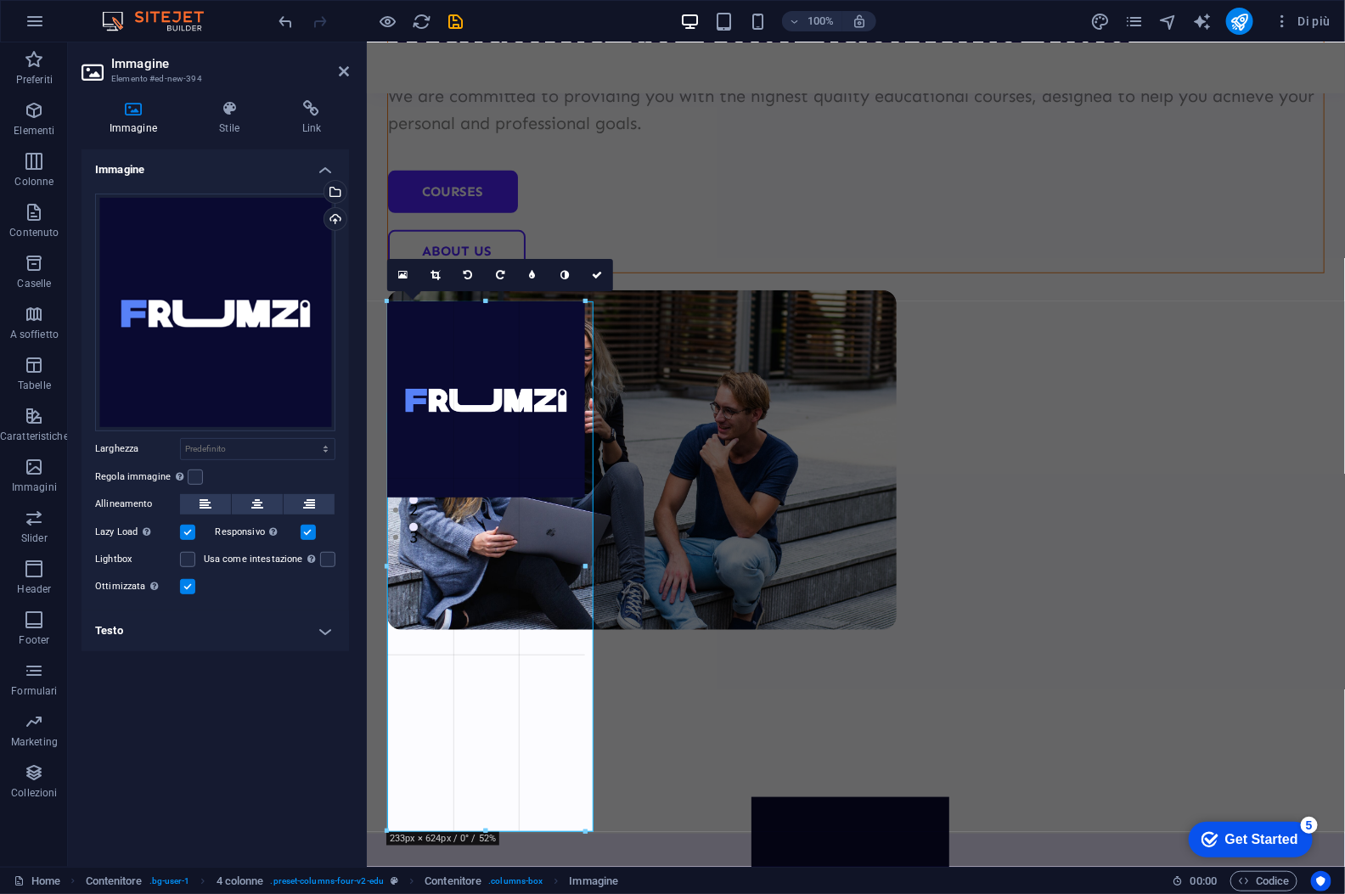
drag, startPoint x: 580, startPoint y: 494, endPoint x: 582, endPoint y: 442, distance: 52.7
type input "232"
select select "px"
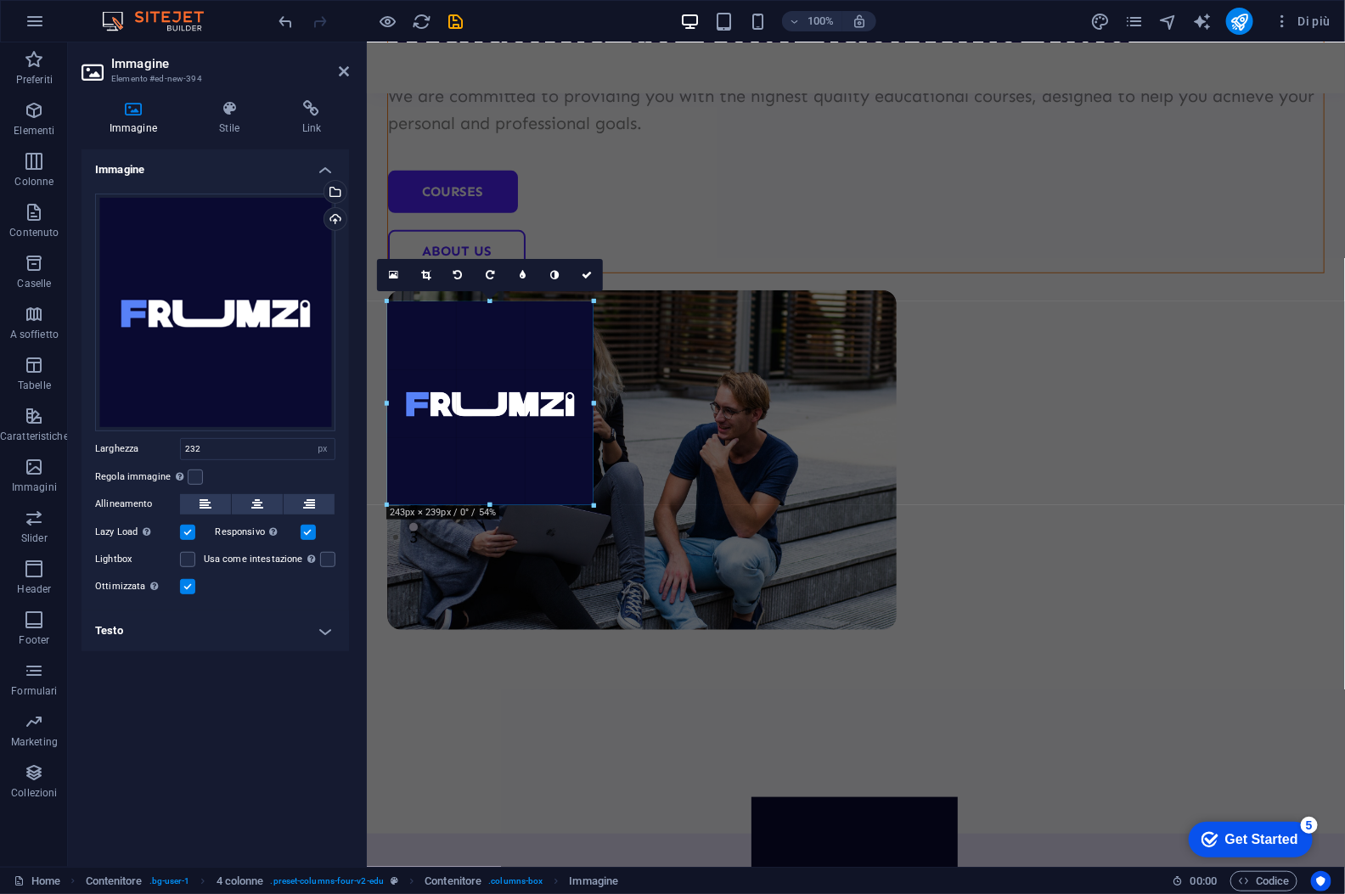
type input "242"
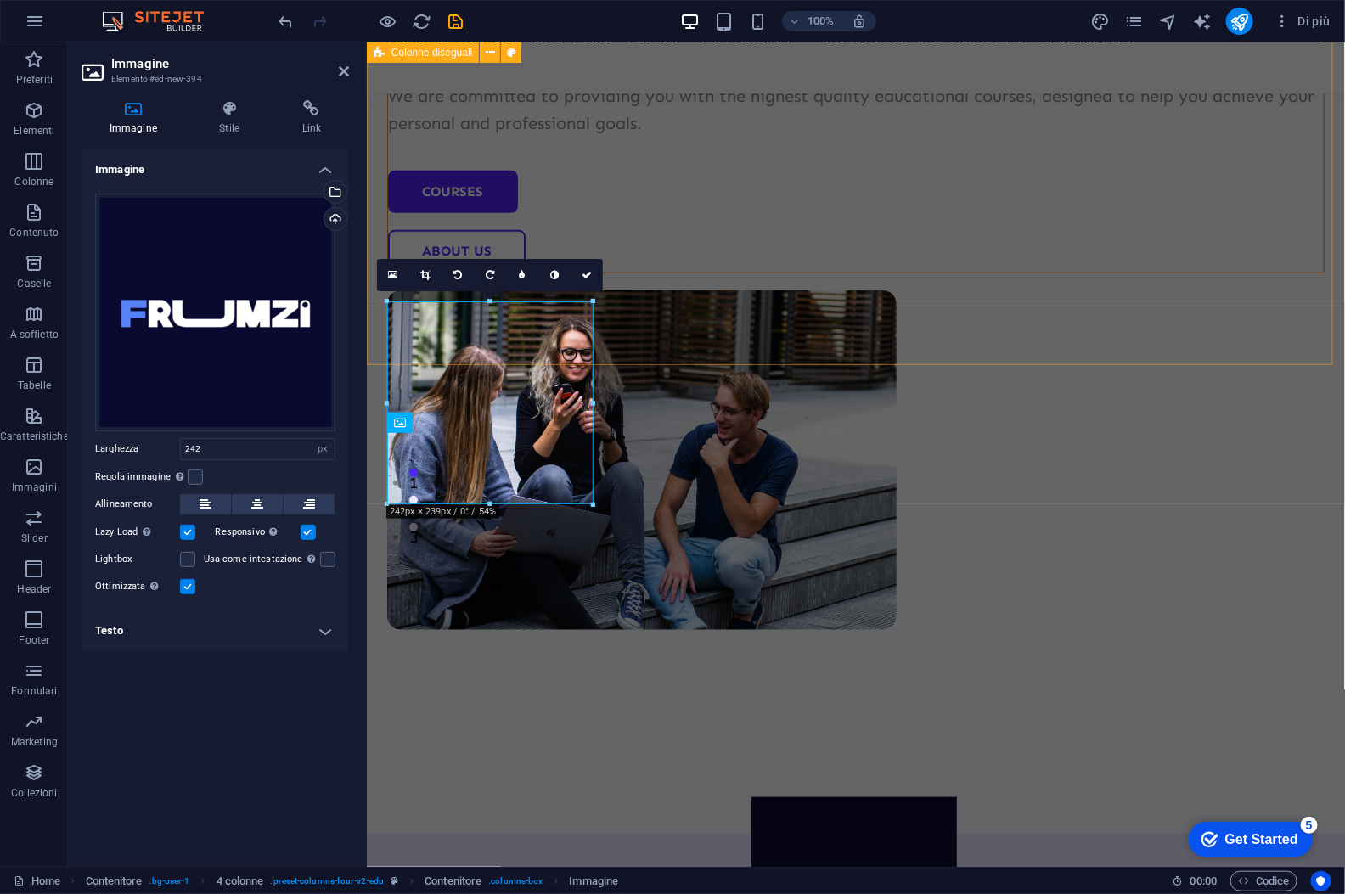
click at [698, 194] on div "Welcome to your learning hub We are committed to providing you with the highest…" at bounding box center [855, 268] width 978 height 1130
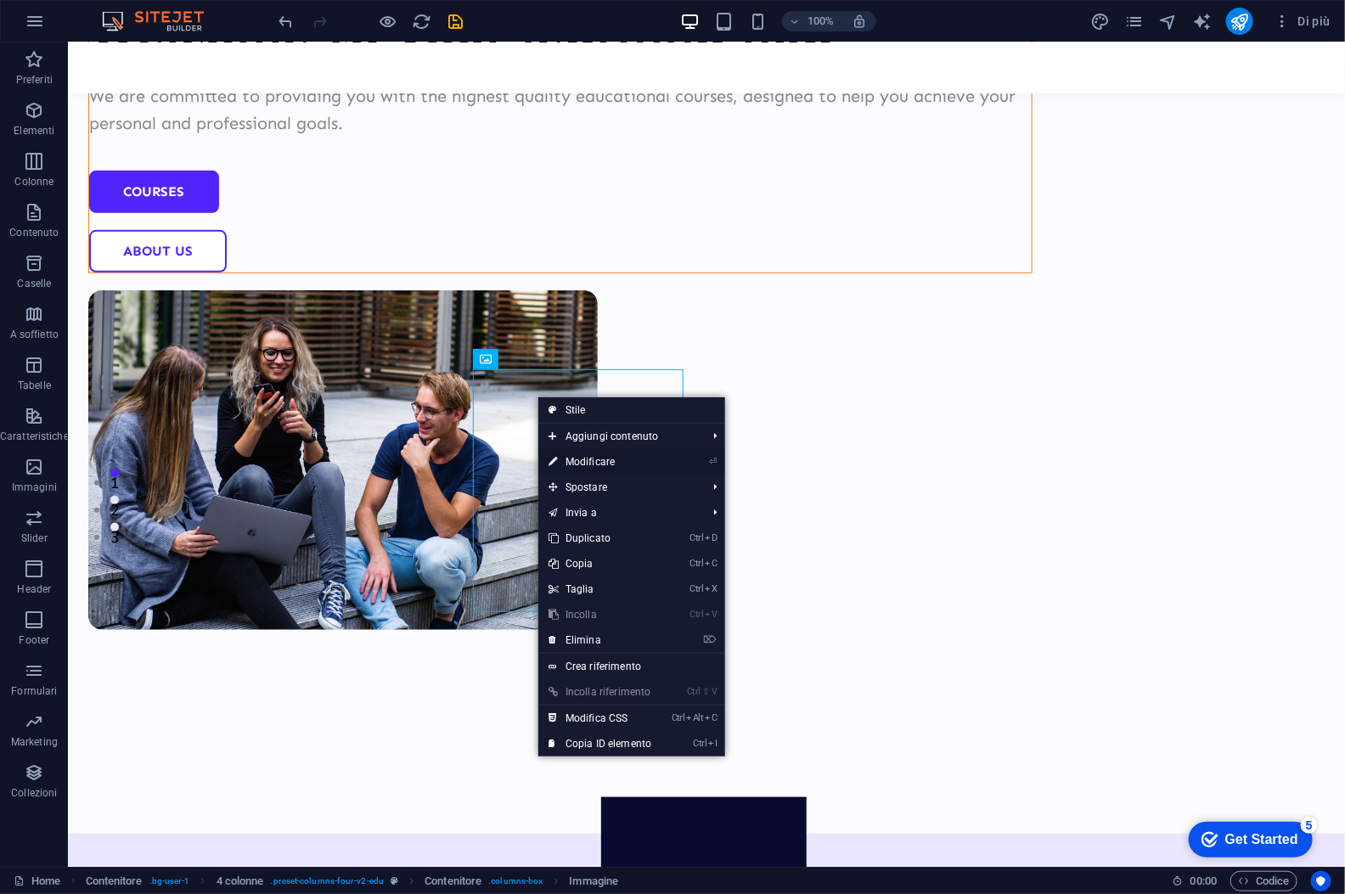
click at [616, 459] on link "⏎ Modificare" at bounding box center [599, 461] width 123 height 25
select select "%"
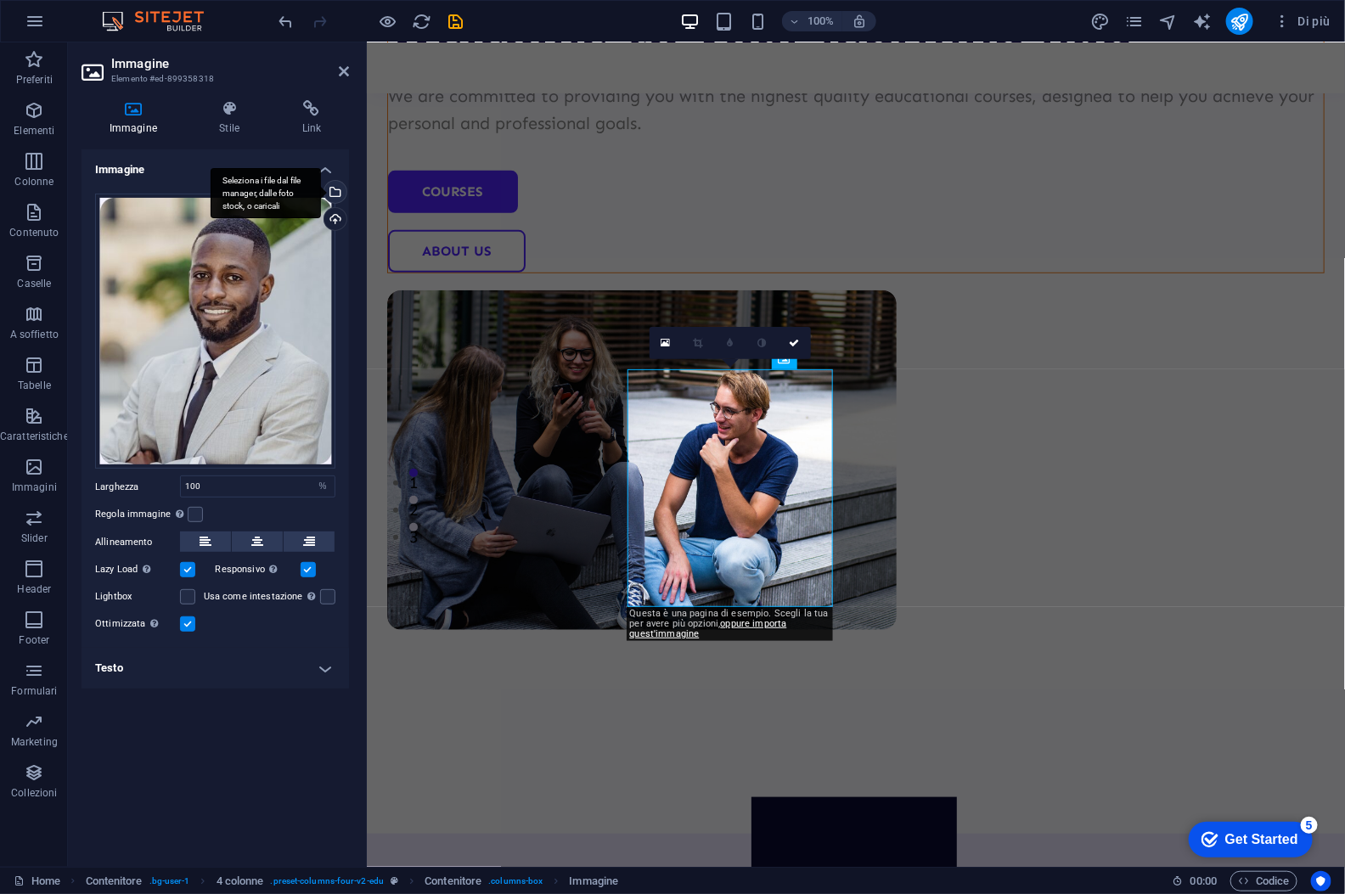
click at [335, 187] on div "Seleziona i file dal file manager, dalle foto stock, o caricali" at bounding box center [333, 193] width 25 height 25
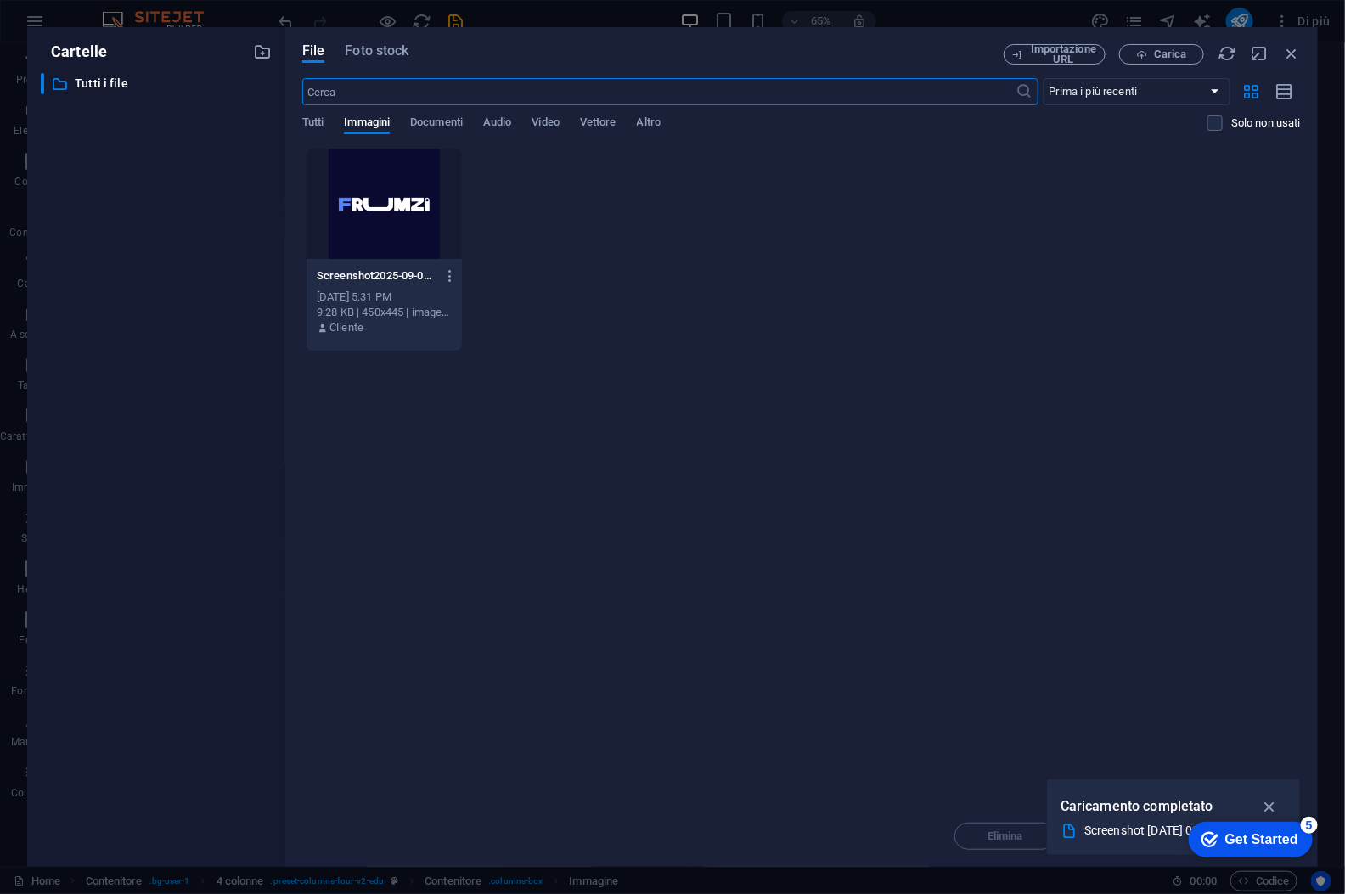
click at [718, 309] on div "Screenshot2025-09-01022246-GCkWw-p4dsfzIP2GJefOkg.png Screenshot2025-09-0102224…" at bounding box center [801, 250] width 999 height 204
click at [1269, 805] on icon "button" at bounding box center [1270, 806] width 20 height 19
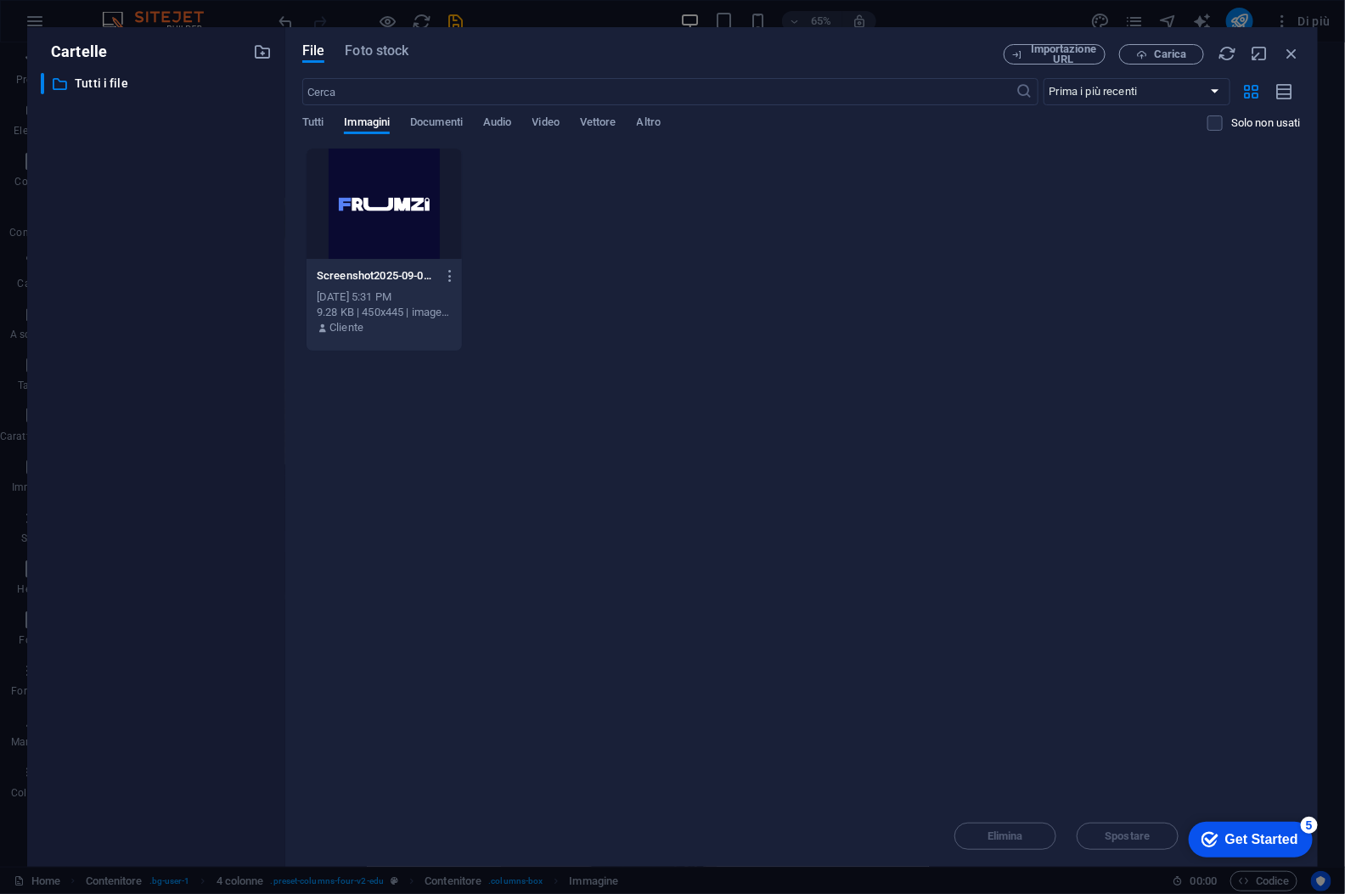
click at [565, 217] on div "Screenshot2025-09-01022246-GCkWw-p4dsfzIP2GJefOkg.png Screenshot2025-09-0102224…" at bounding box center [801, 250] width 999 height 204
click at [1159, 49] on span "Carica" at bounding box center [1170, 54] width 33 height 10
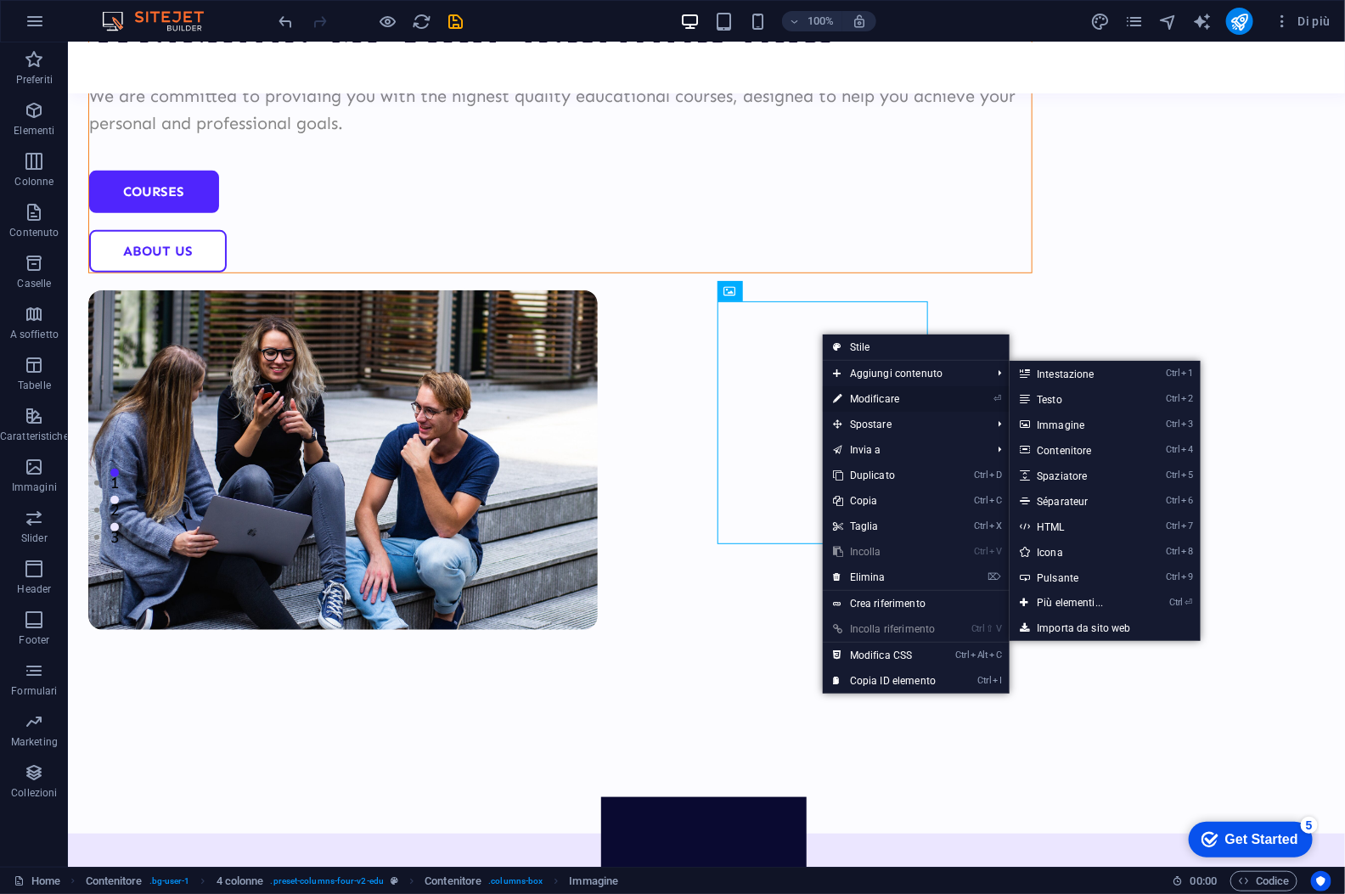
click at [920, 400] on link "⏎ Modificare" at bounding box center [884, 398] width 123 height 25
select select "%"
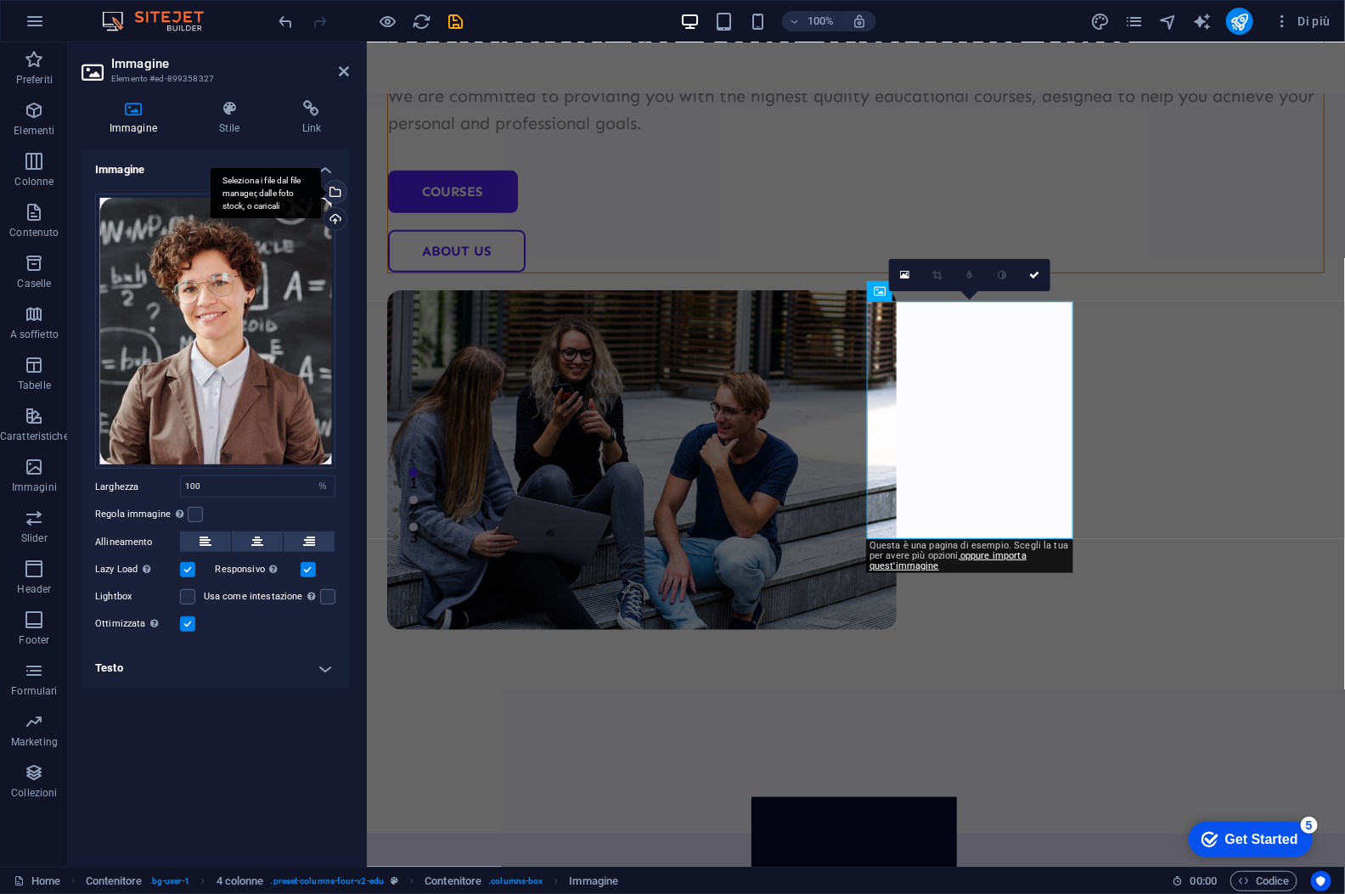
click at [321, 192] on div "Seleziona i file dal file manager, dalle foto stock, o caricali" at bounding box center [266, 193] width 110 height 51
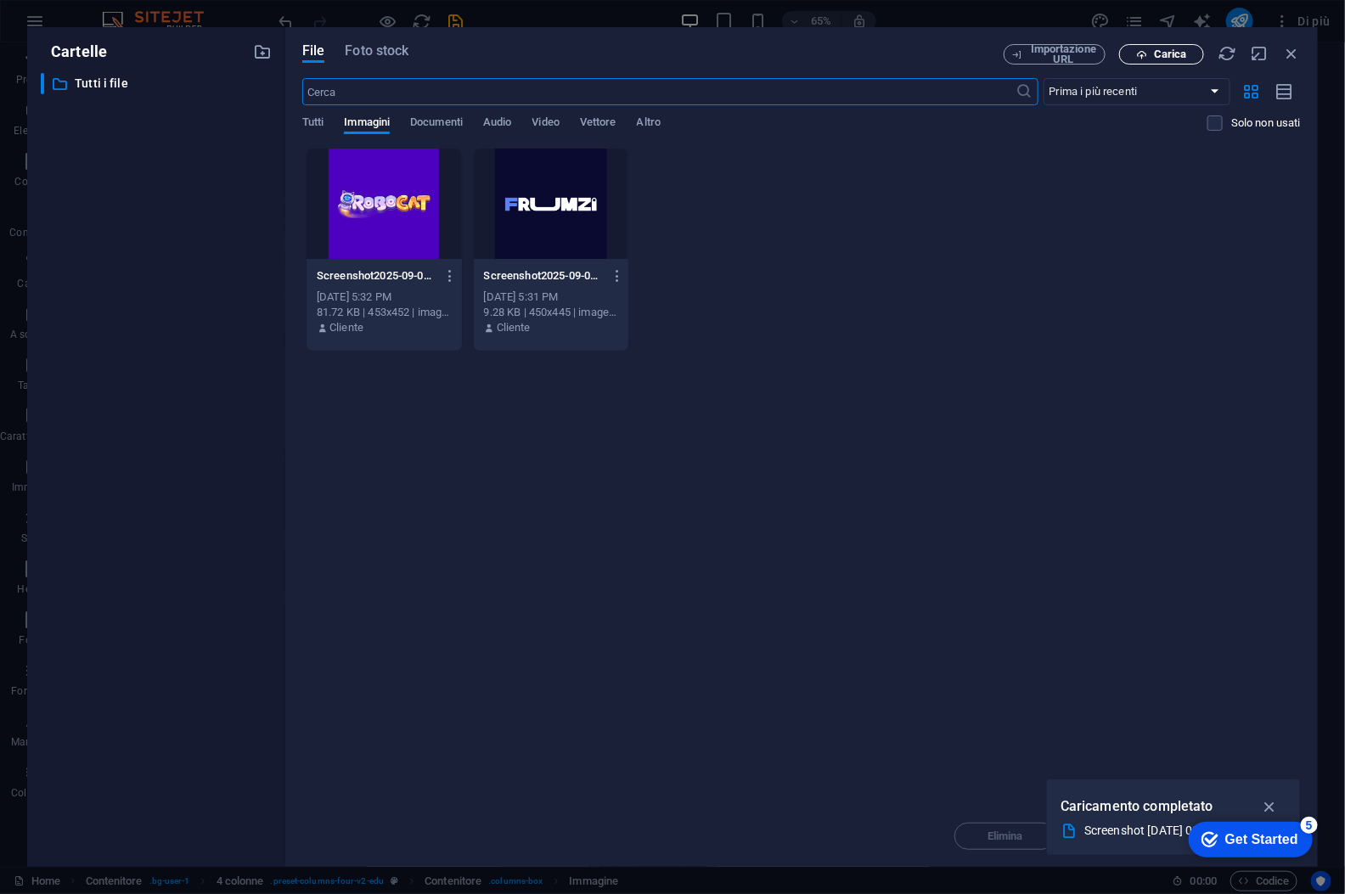
click at [1168, 54] on span "Carica" at bounding box center [1170, 54] width 33 height 10
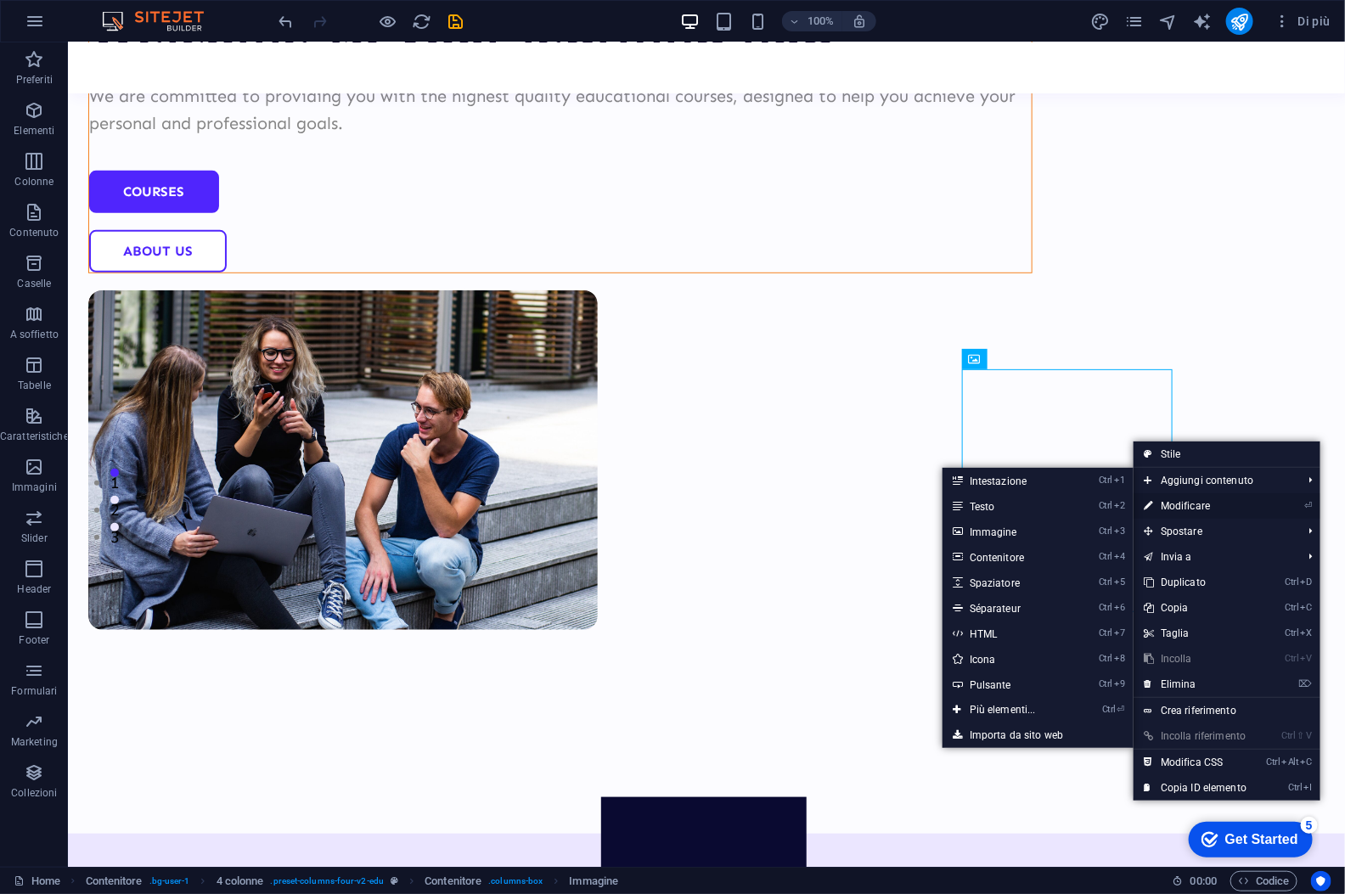
click at [1204, 504] on link "⏎ Modificare" at bounding box center [1195, 505] width 123 height 25
select select "%"
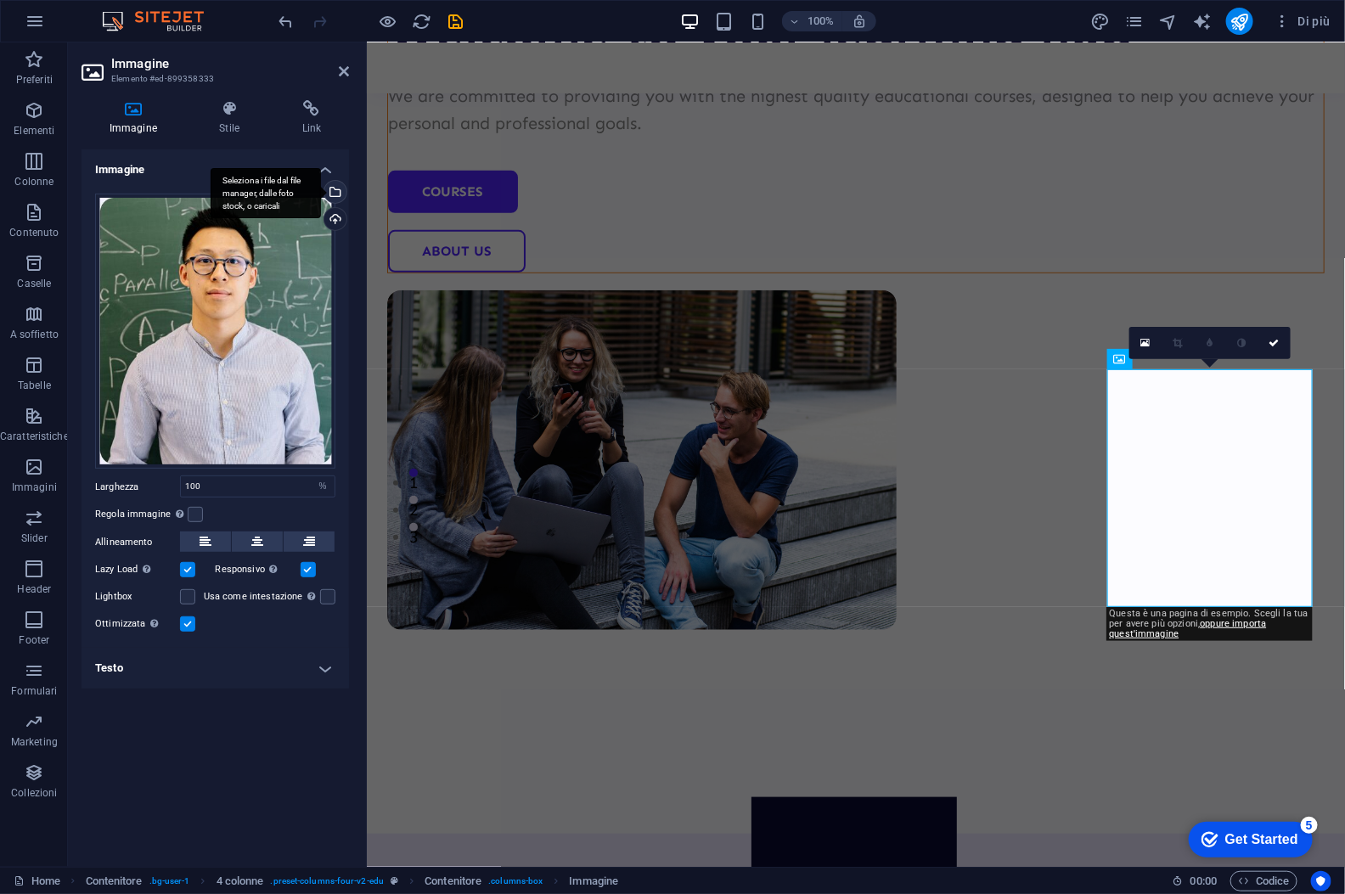
click at [336, 190] on div "Seleziona i file dal file manager, dalle foto stock, o caricali" at bounding box center [333, 193] width 25 height 25
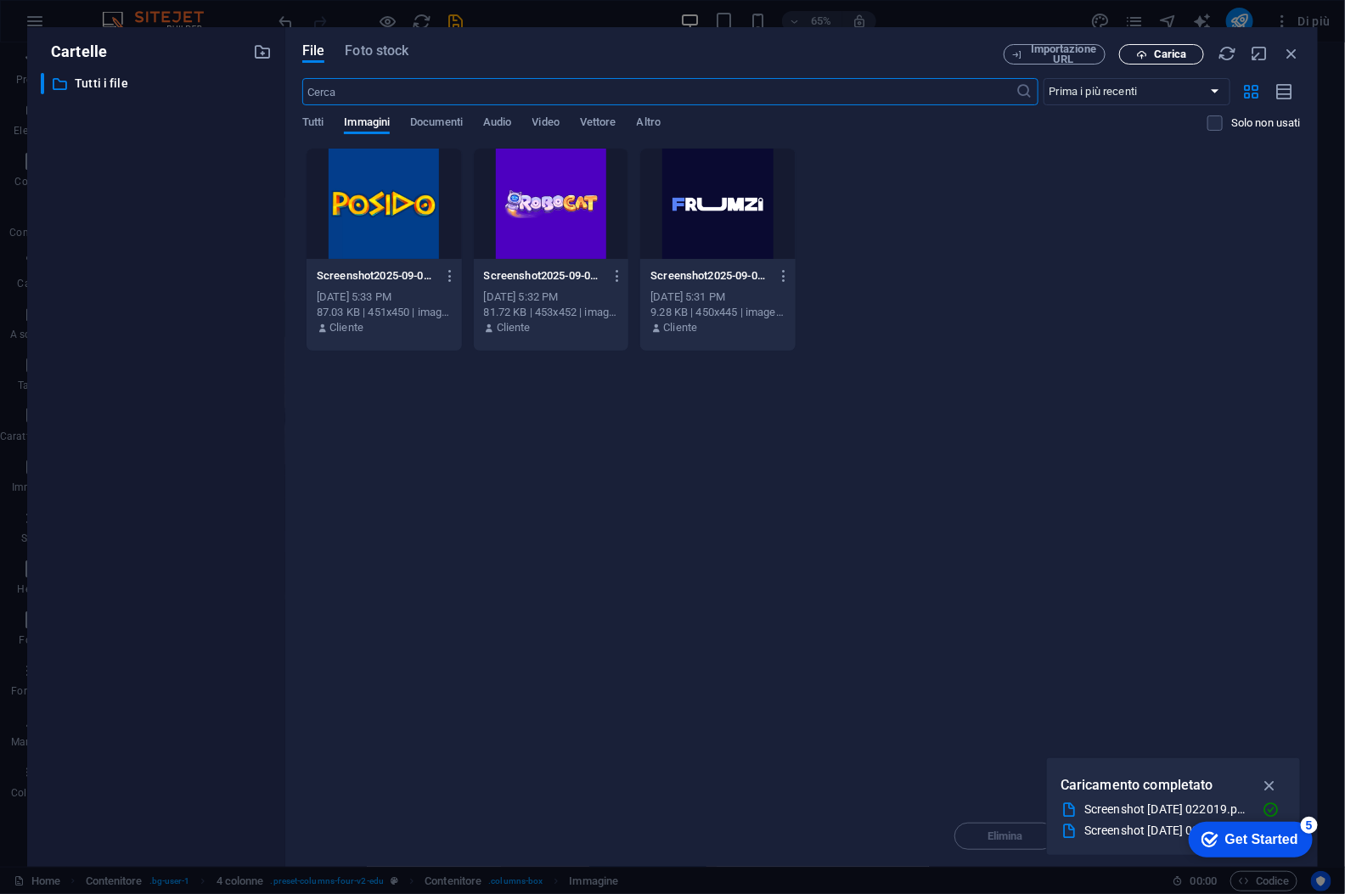
click at [1158, 60] on button "Carica" at bounding box center [1161, 54] width 85 height 20
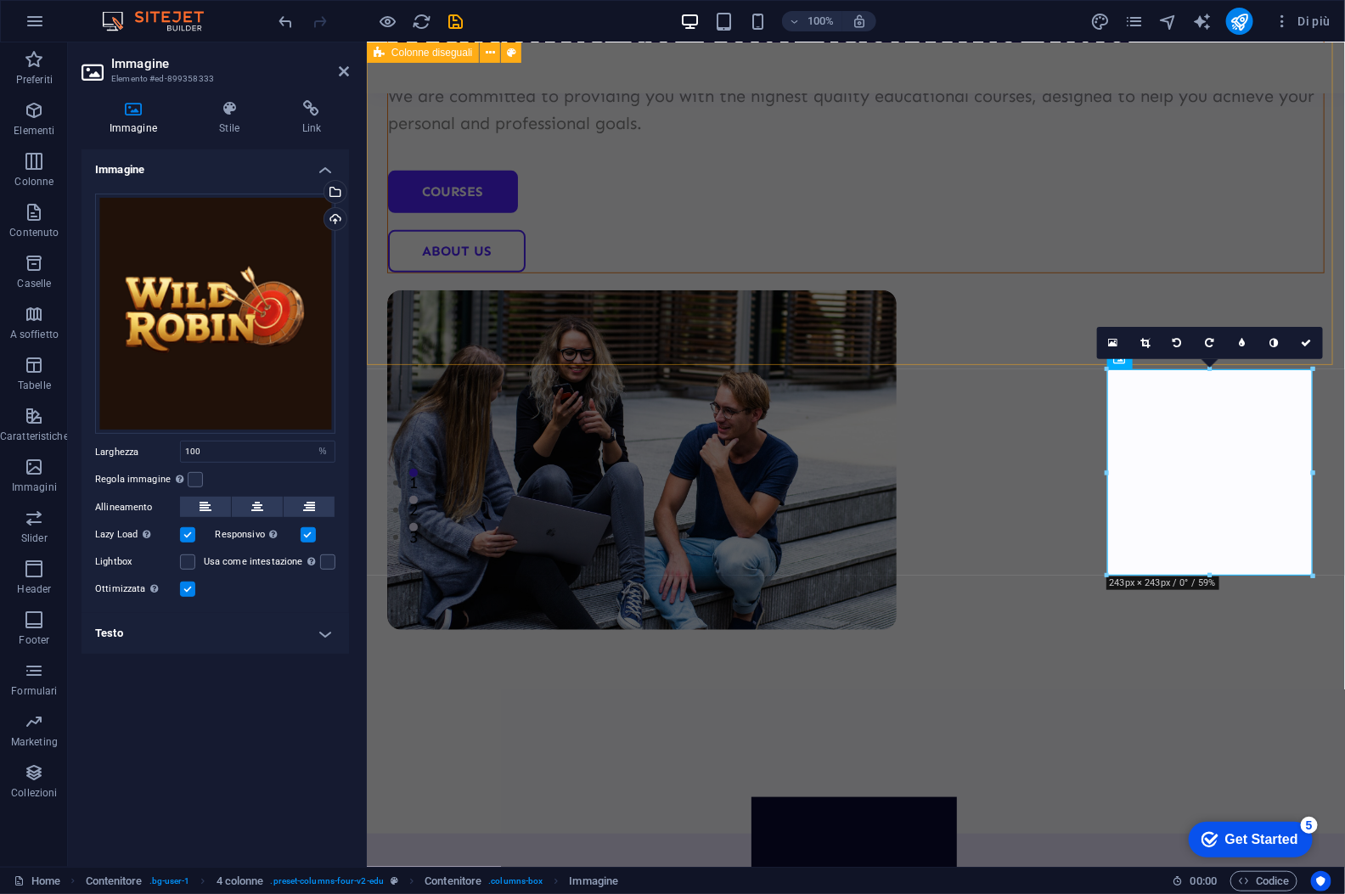
click at [569, 207] on div "Welcome to your learning hub We are committed to providing you with the highest…" at bounding box center [855, 268] width 978 height 1130
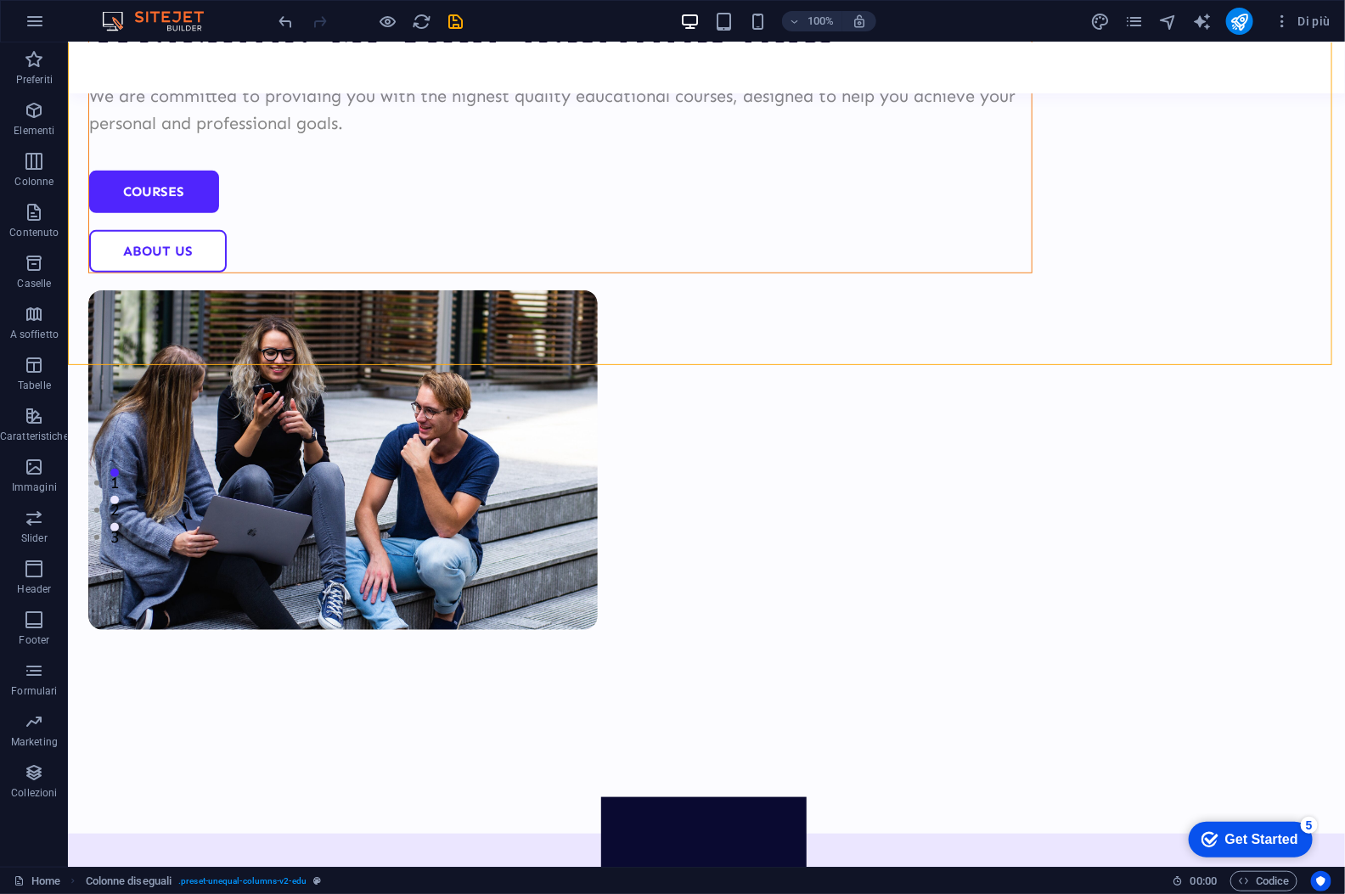
click at [1213, 837] on icon "checkmark" at bounding box center [1209, 839] width 17 height 17
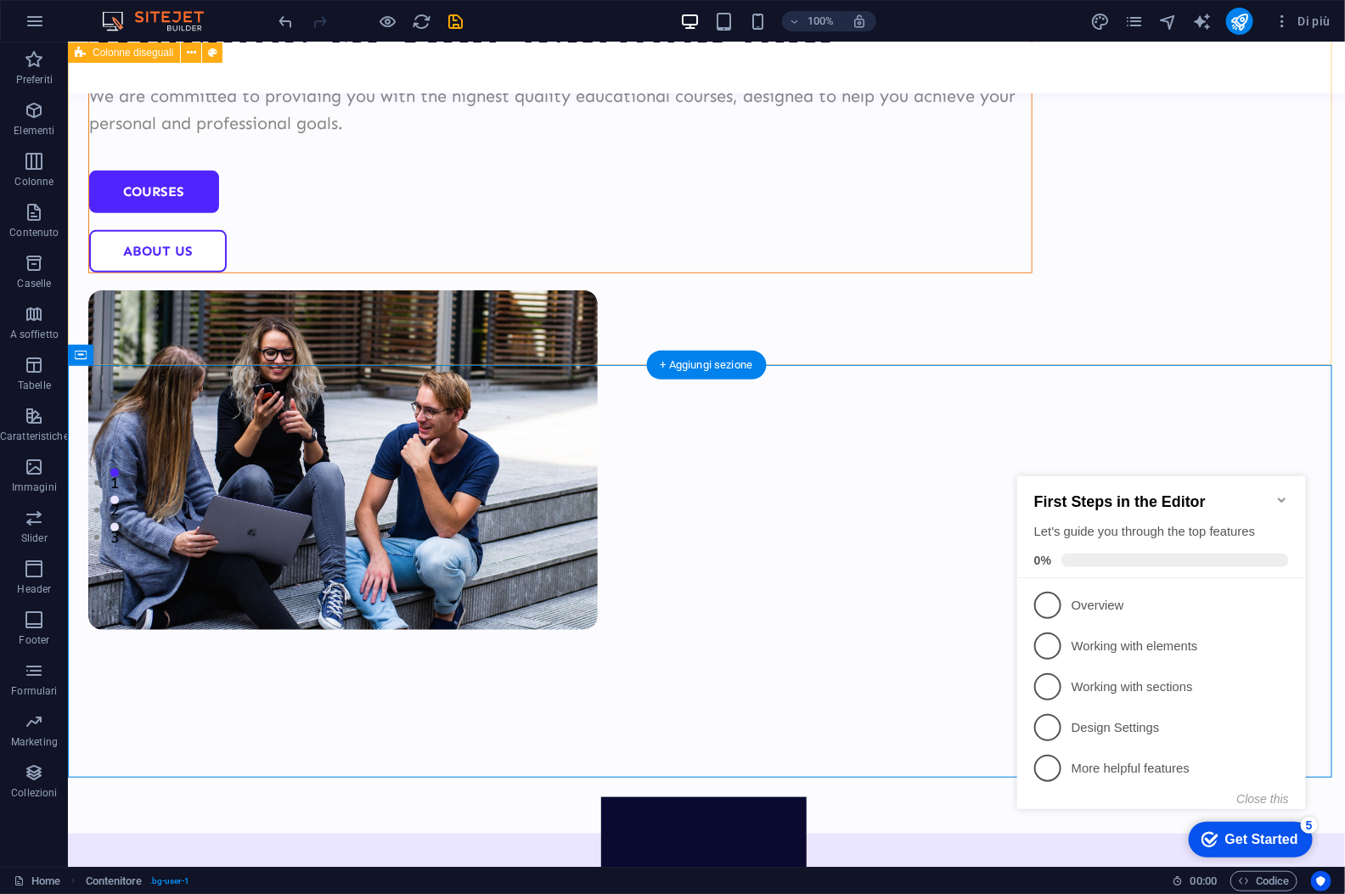
click at [1283, 166] on div "Welcome to your learning hub We are committed to providing you with the highest…" at bounding box center [705, 268] width 1277 height 1130
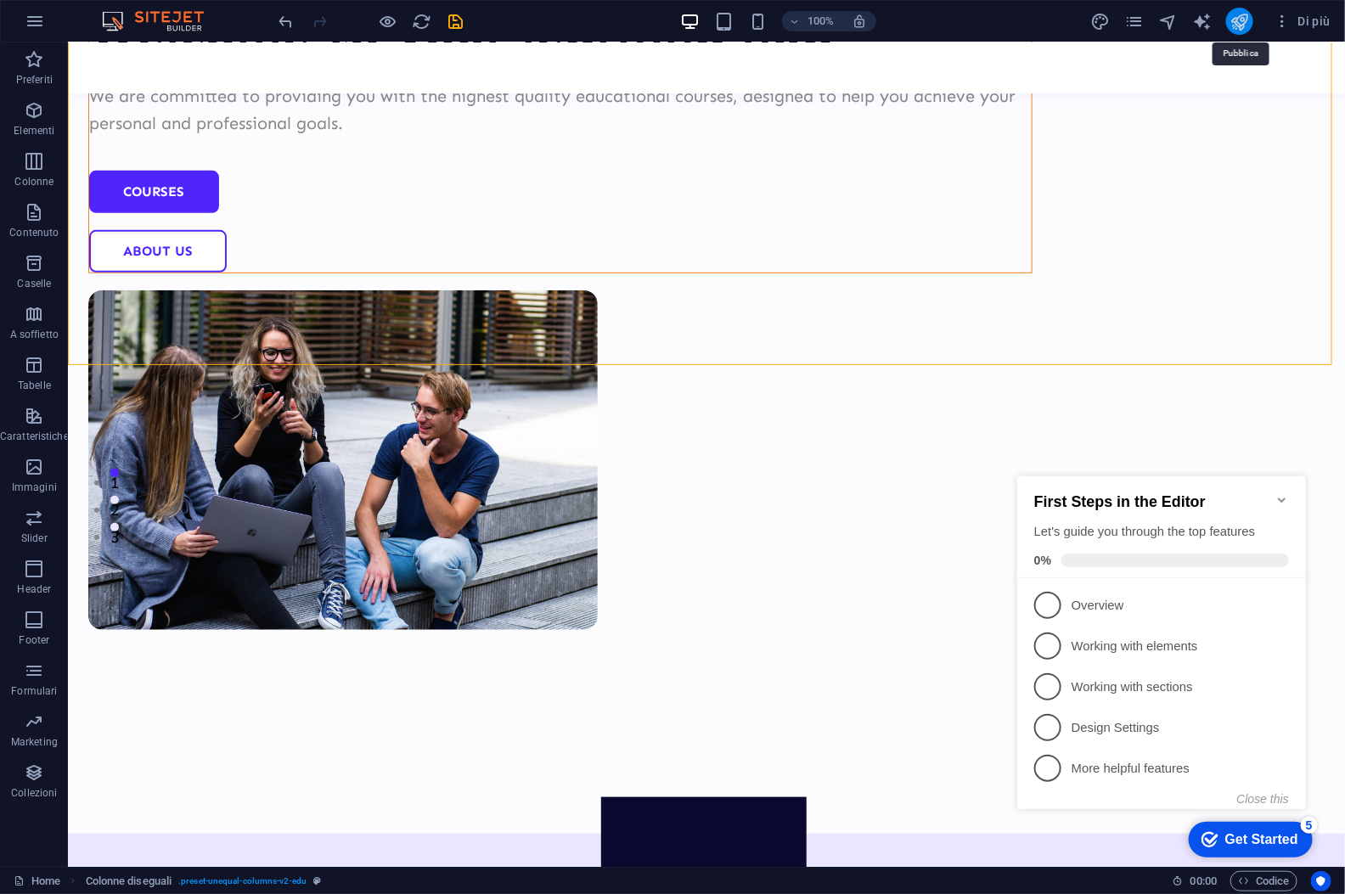
click at [1242, 18] on icon "publish" at bounding box center [1241, 22] width 20 height 20
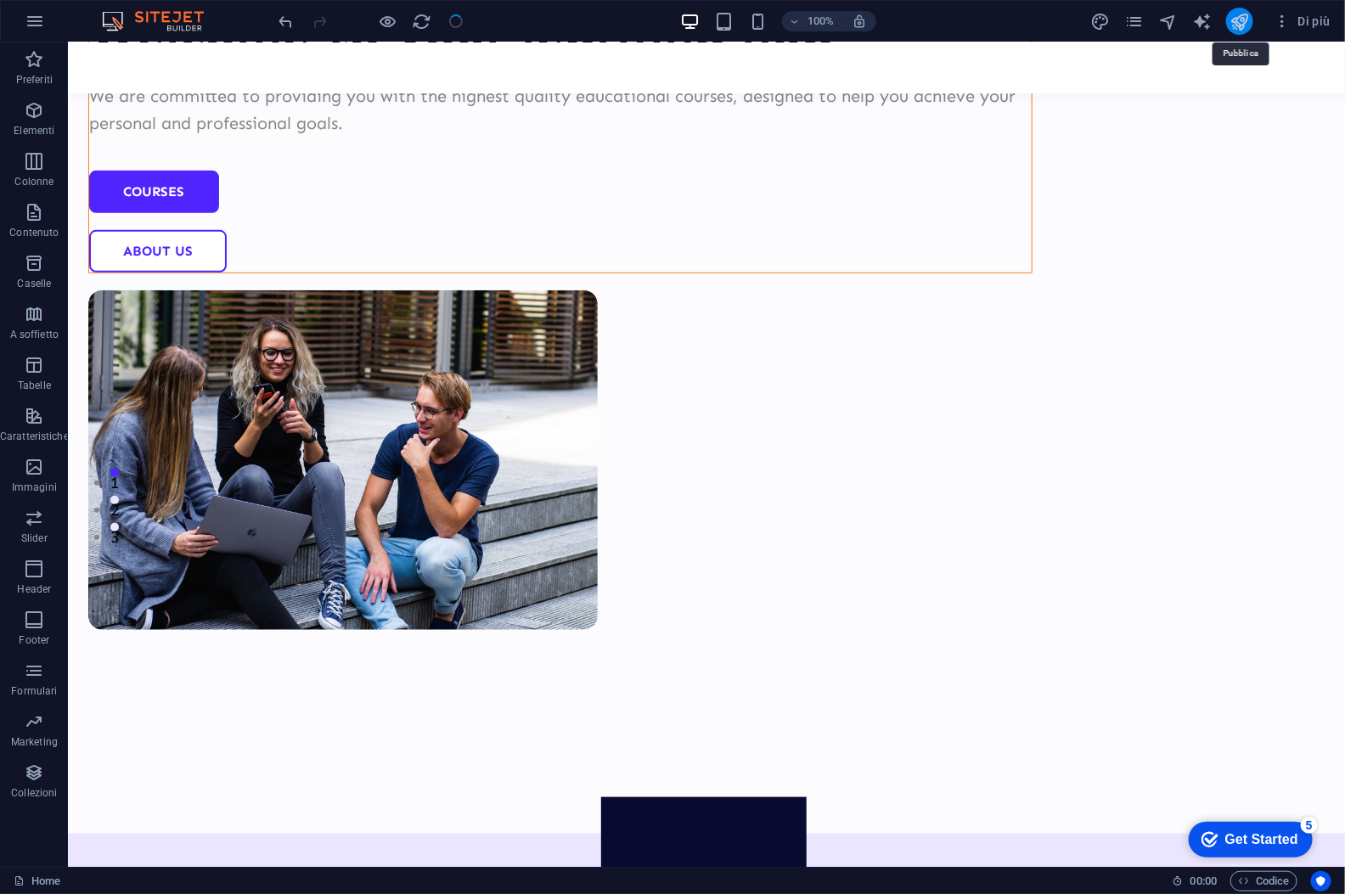
click at [1242, 18] on icon "publish" at bounding box center [1241, 22] width 20 height 20
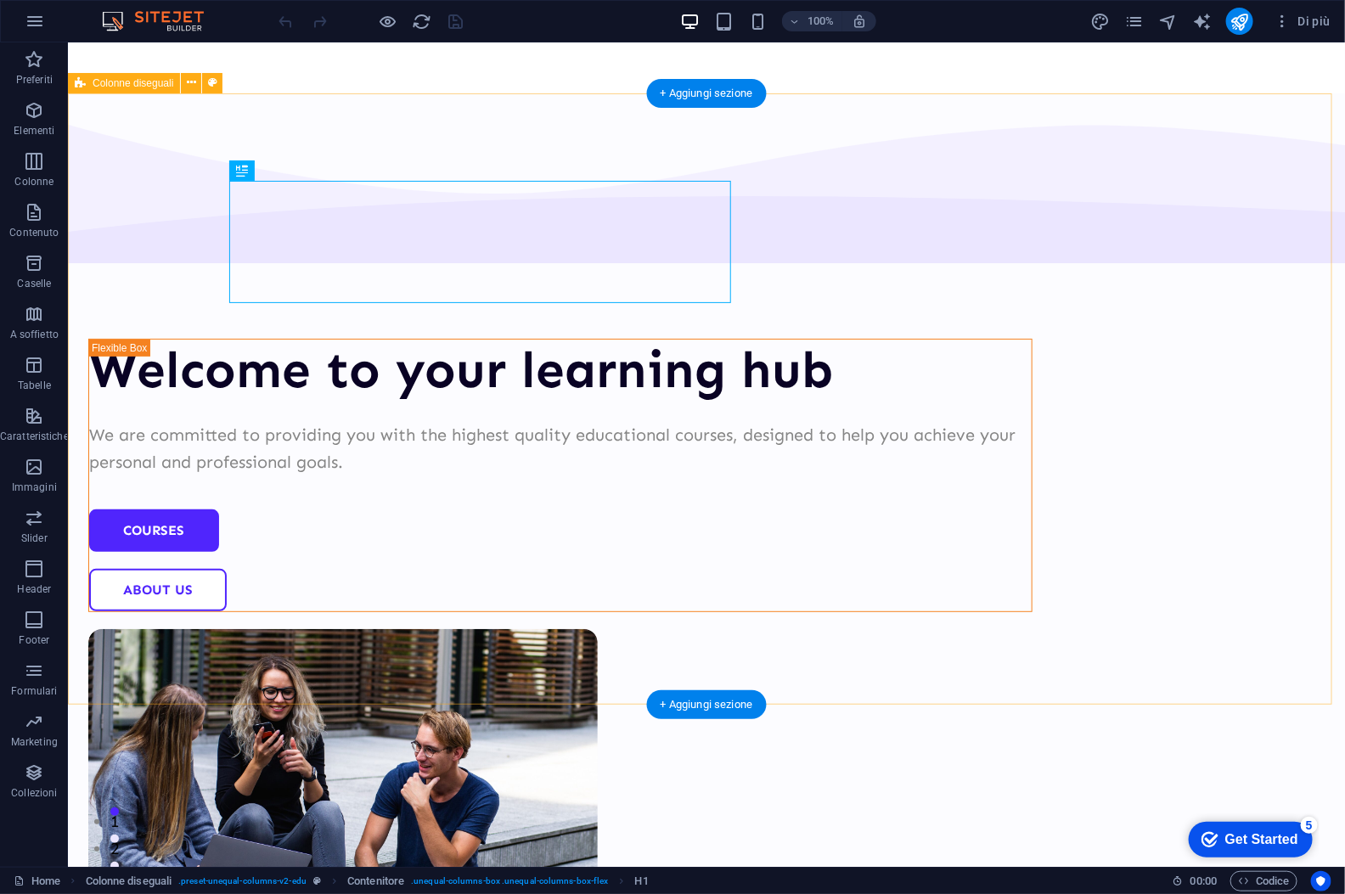
click at [560, 118] on div "Welcome to your learning hub We are committed to providing you with the highest…" at bounding box center [705, 632] width 1277 height 1079
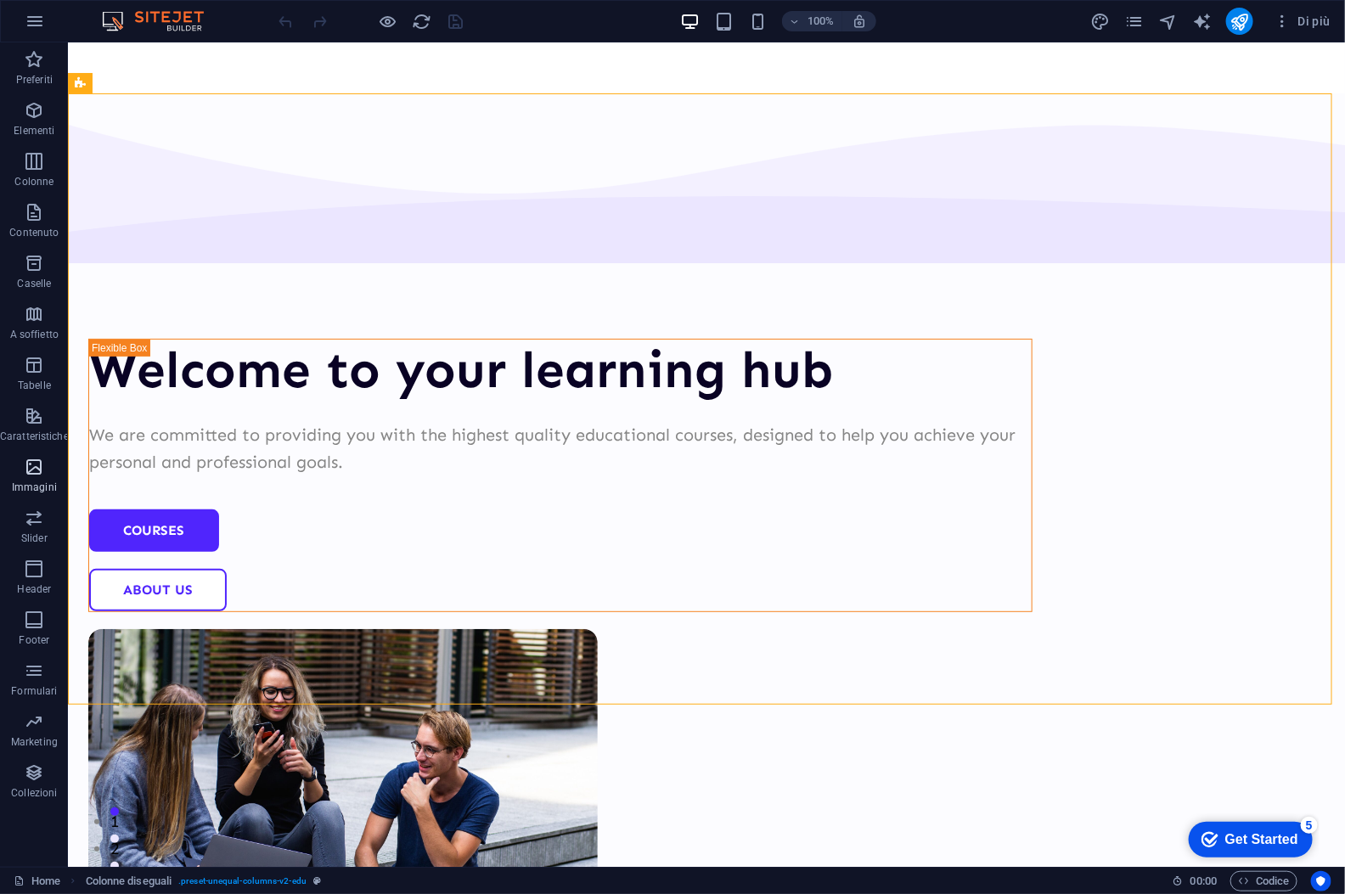
click at [43, 470] on icon "button" at bounding box center [34, 467] width 20 height 20
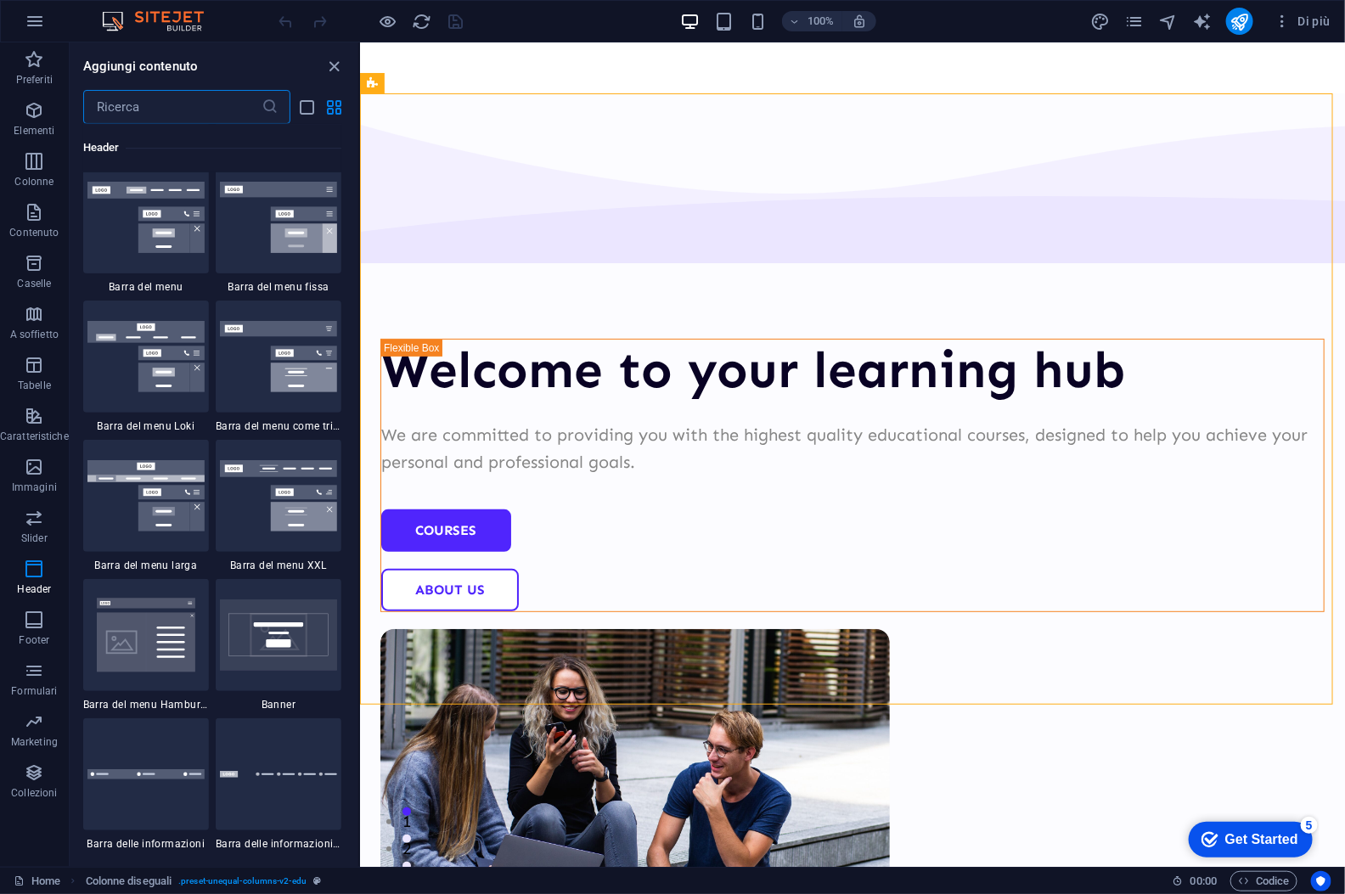
scroll to position [10564, 0]
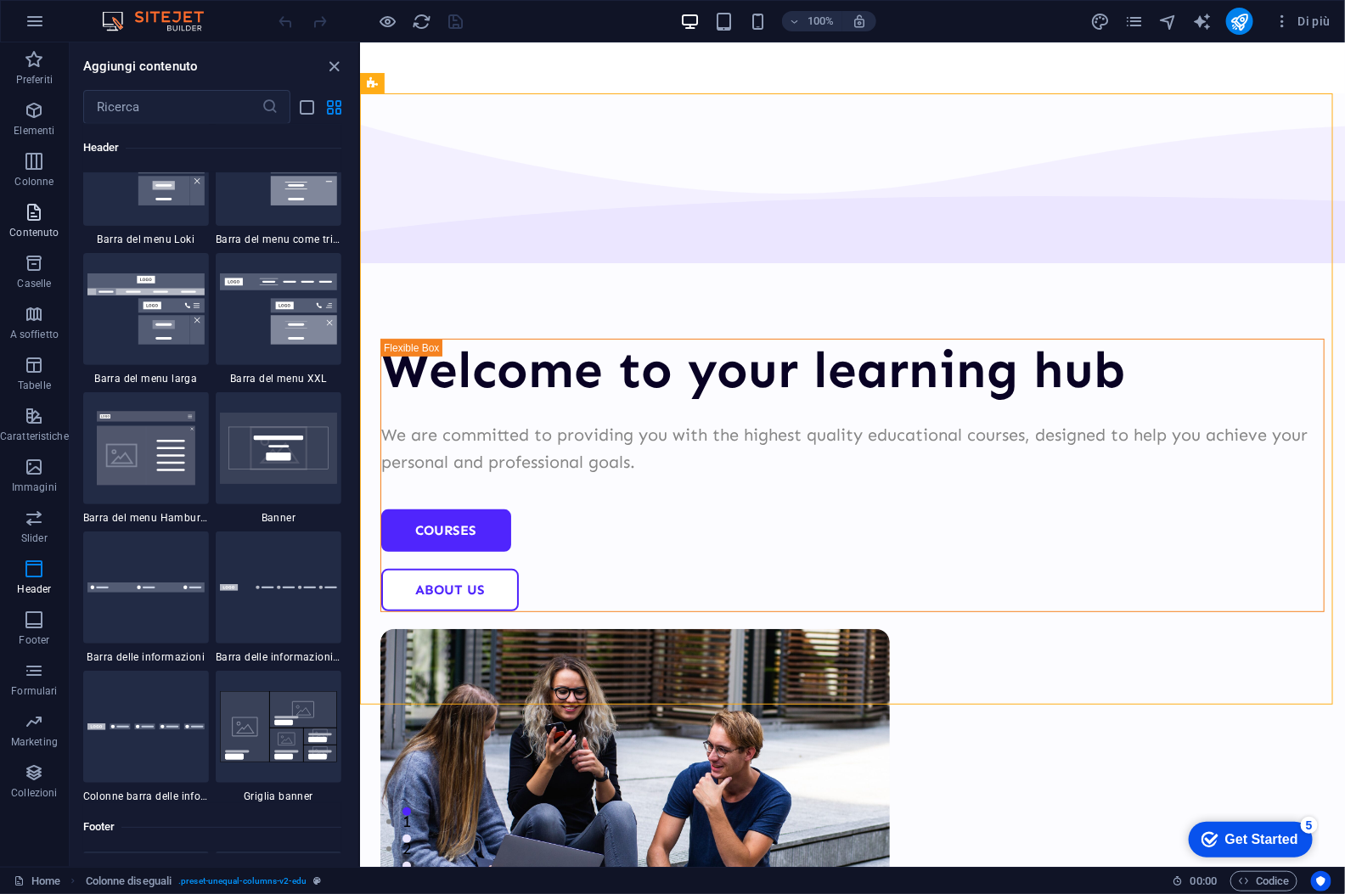
click at [25, 216] on icon "button" at bounding box center [34, 212] width 20 height 20
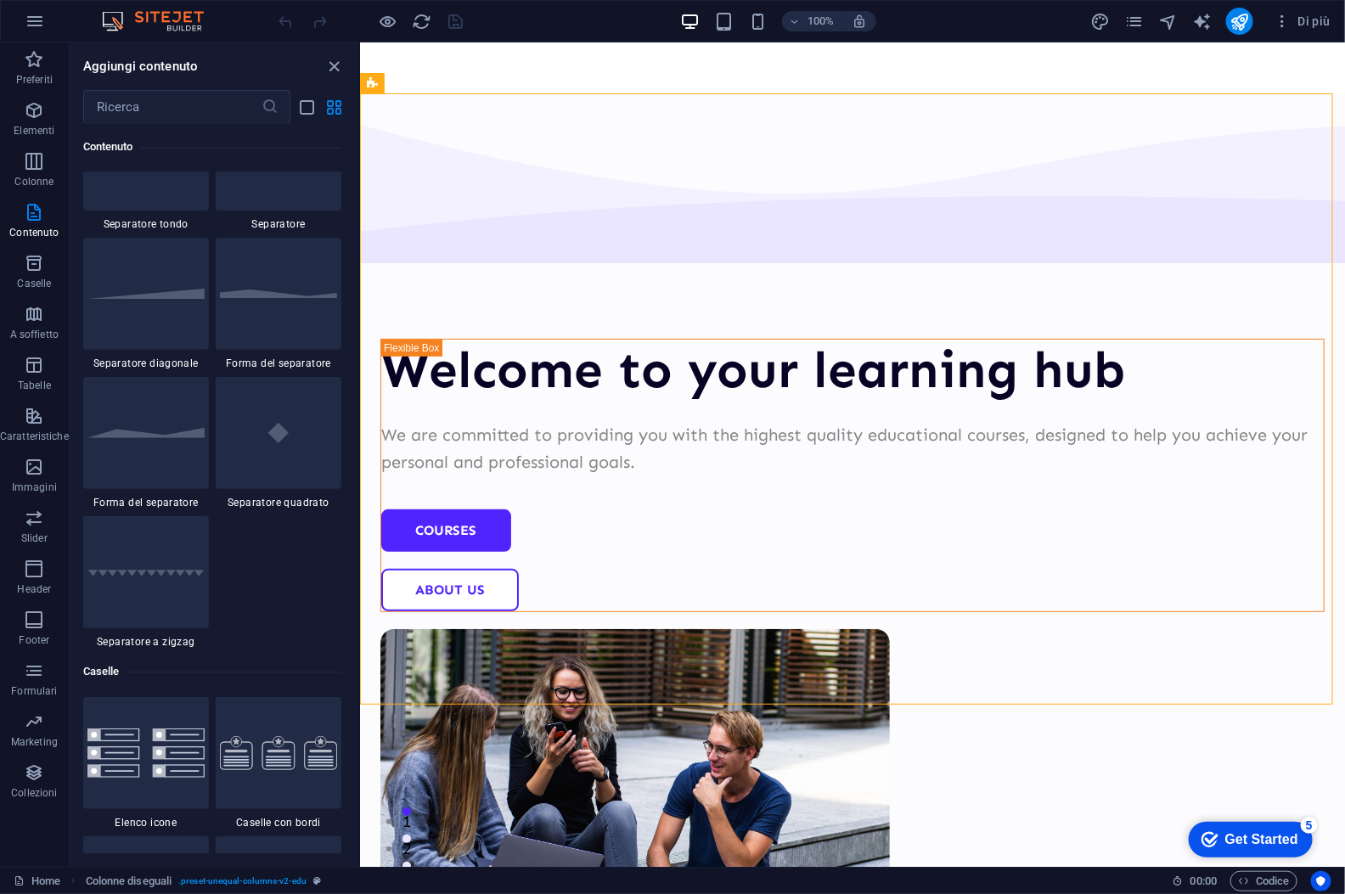
scroll to position [4161, 0]
click at [35, 118] on icon "button" at bounding box center [34, 110] width 20 height 20
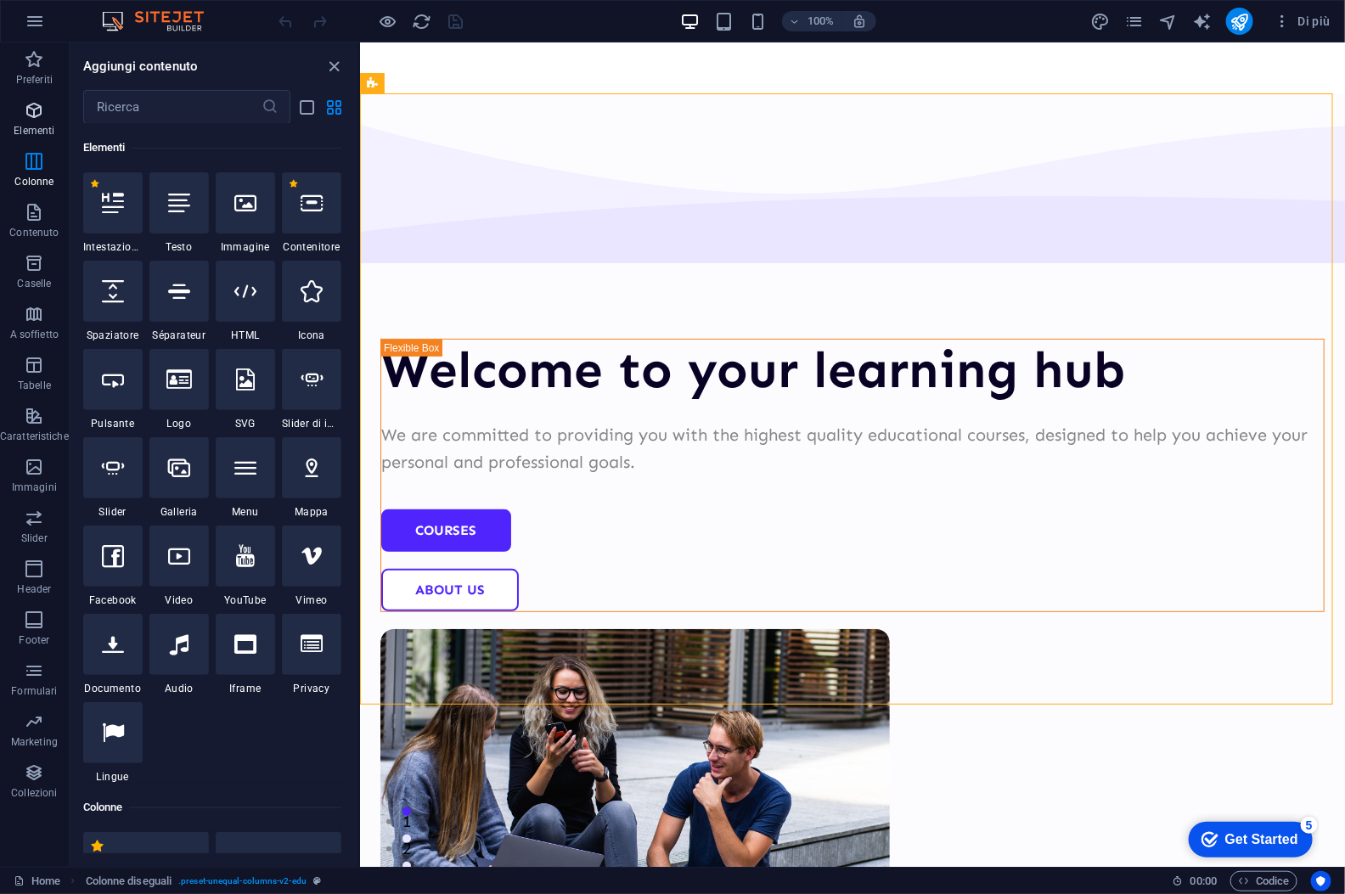
scroll to position [180, 0]
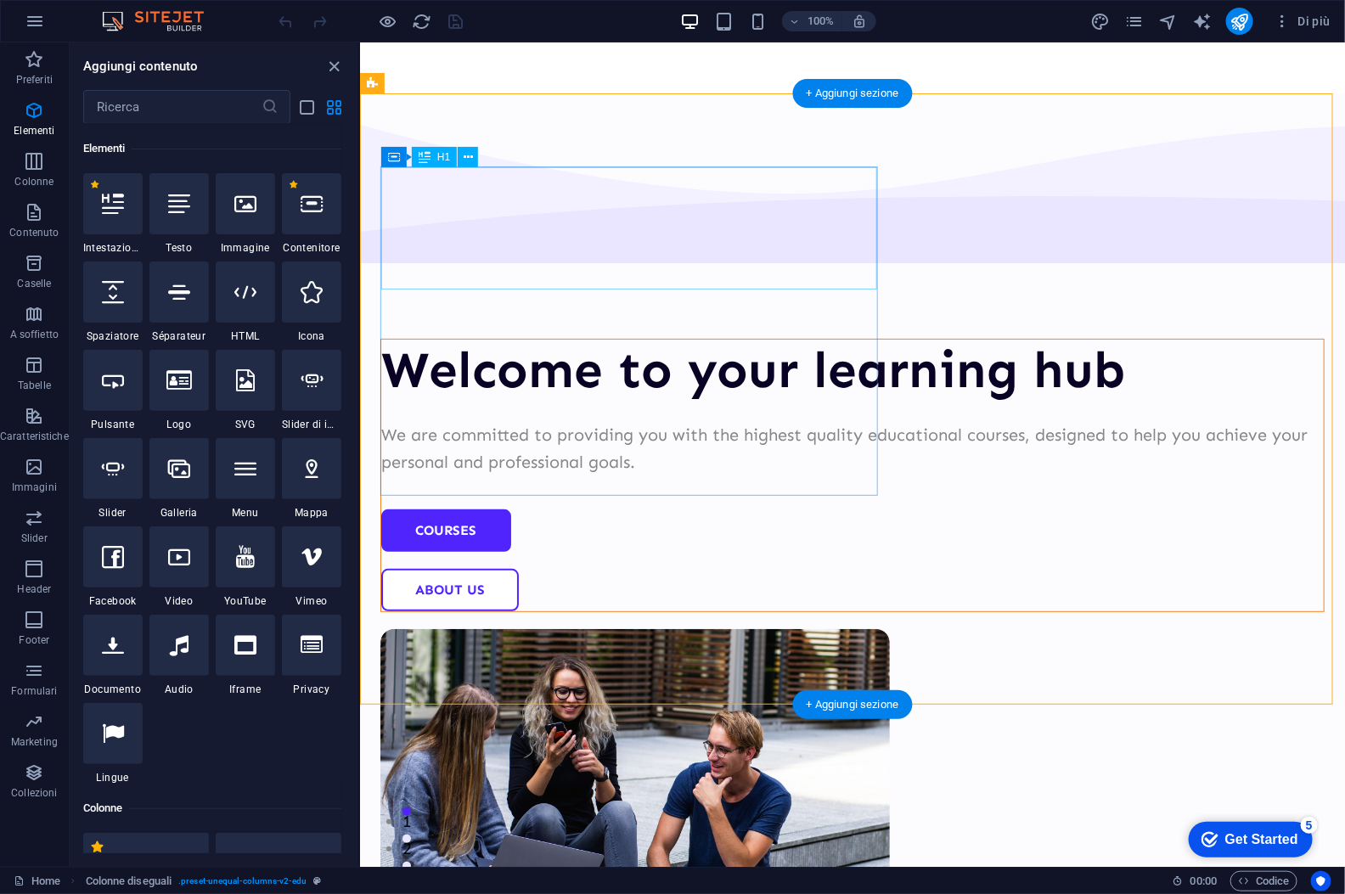
click at [552, 339] on div "Welcome to your learning hub" at bounding box center [851, 369] width 943 height 61
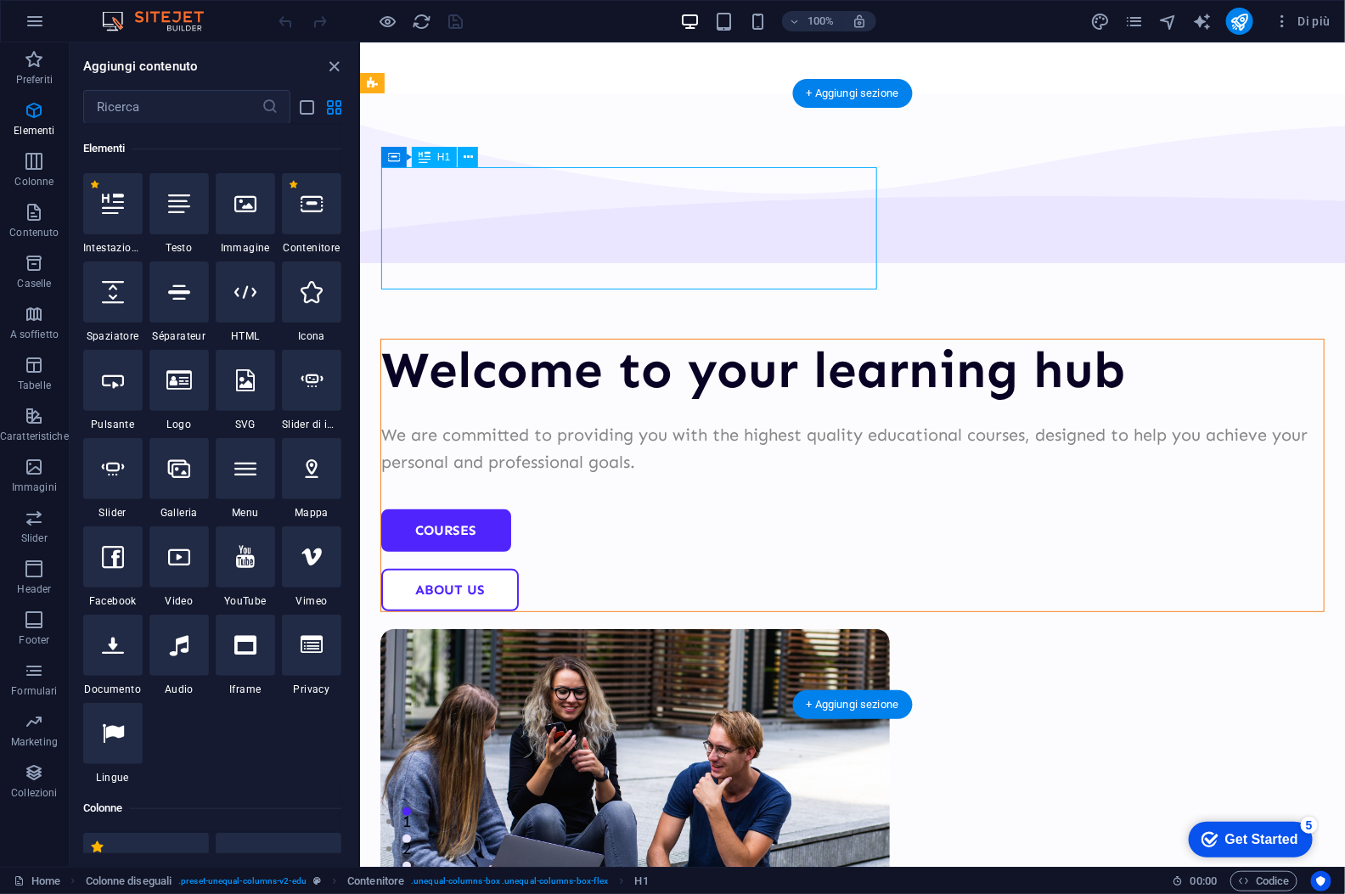
click at [552, 339] on div "Welcome to your learning hub" at bounding box center [851, 369] width 943 height 61
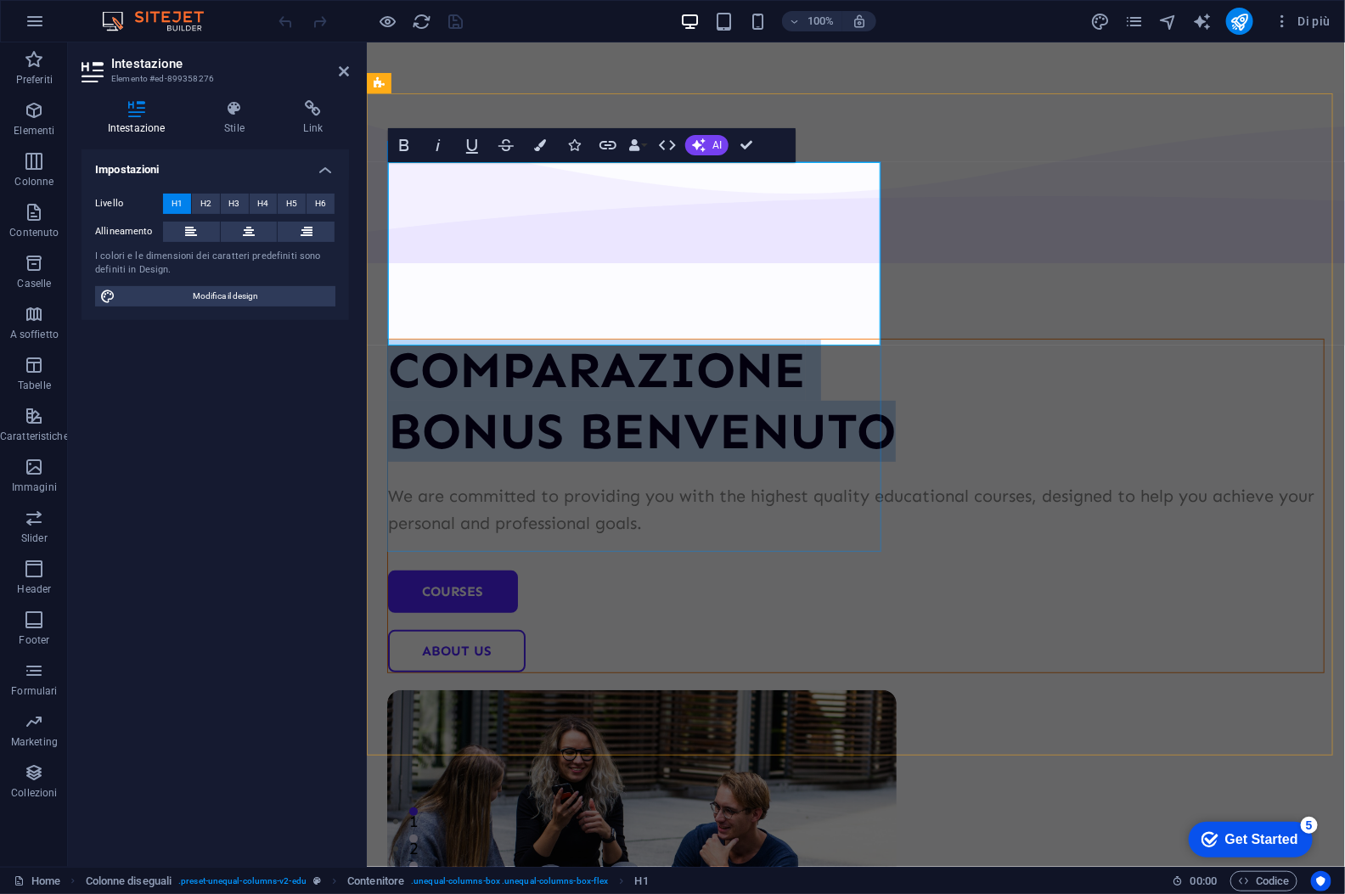
drag, startPoint x: 706, startPoint y: 318, endPoint x: 400, endPoint y: 183, distance: 333.9
click at [400, 339] on h1 "COMPARAZIONE ‌BONUS BENVENUTO" at bounding box center [855, 400] width 936 height 122
click at [661, 145] on icon "button" at bounding box center [667, 145] width 20 height 20
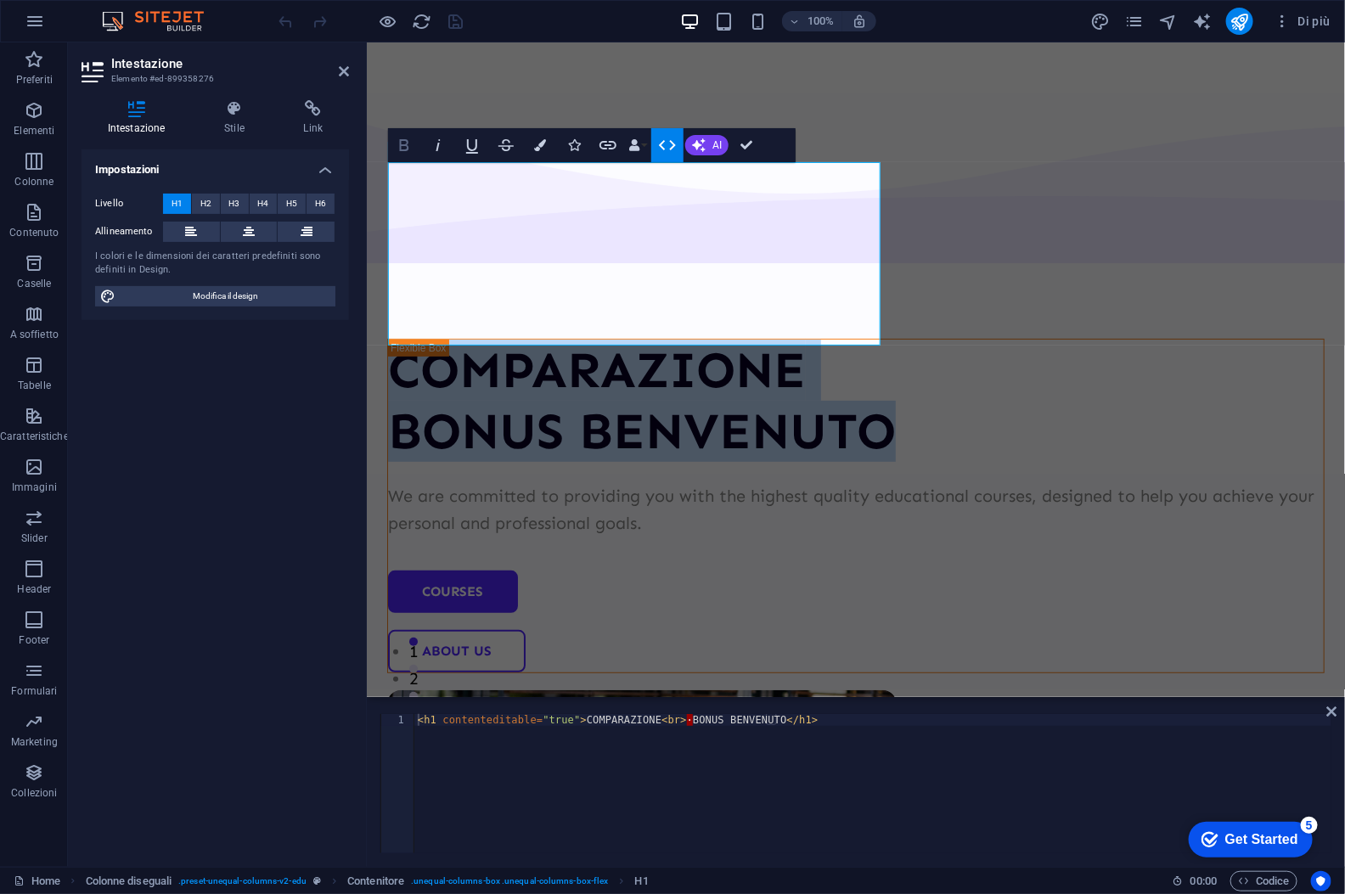
click at [408, 144] on icon "button" at bounding box center [404, 145] width 9 height 12
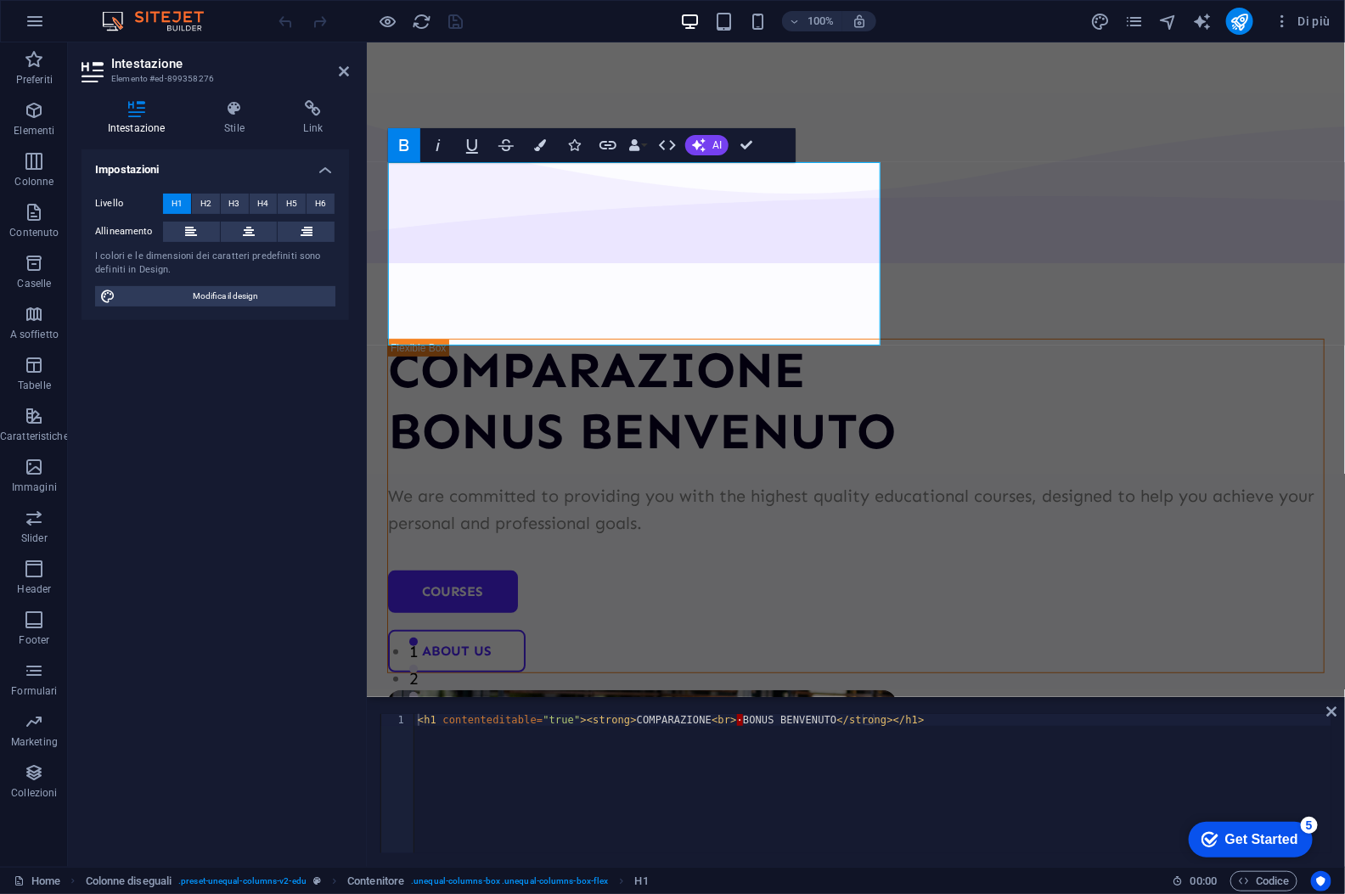
click at [408, 144] on icon "button" at bounding box center [404, 145] width 9 height 12
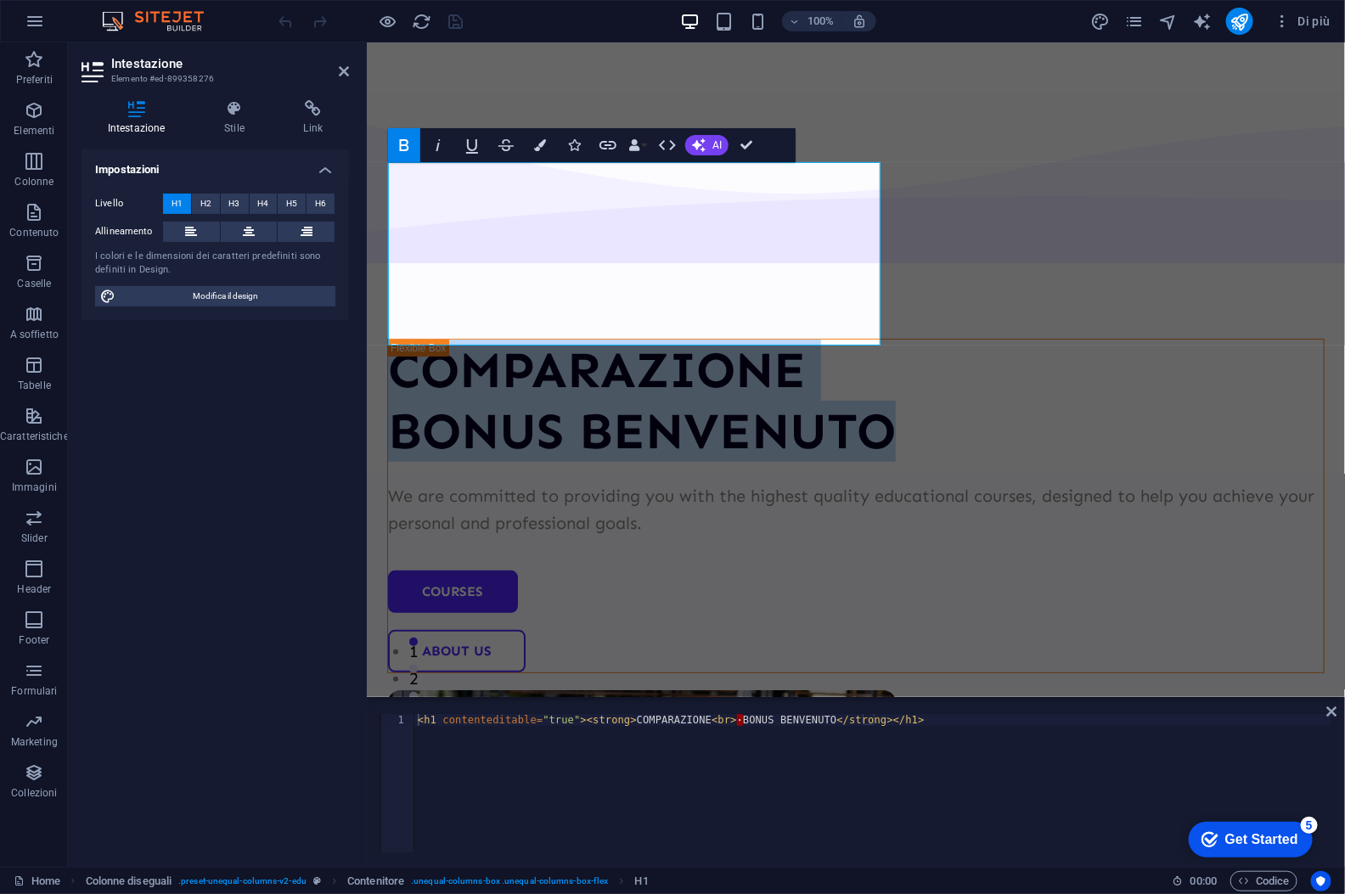
click at [408, 144] on icon "button" at bounding box center [404, 145] width 9 height 12
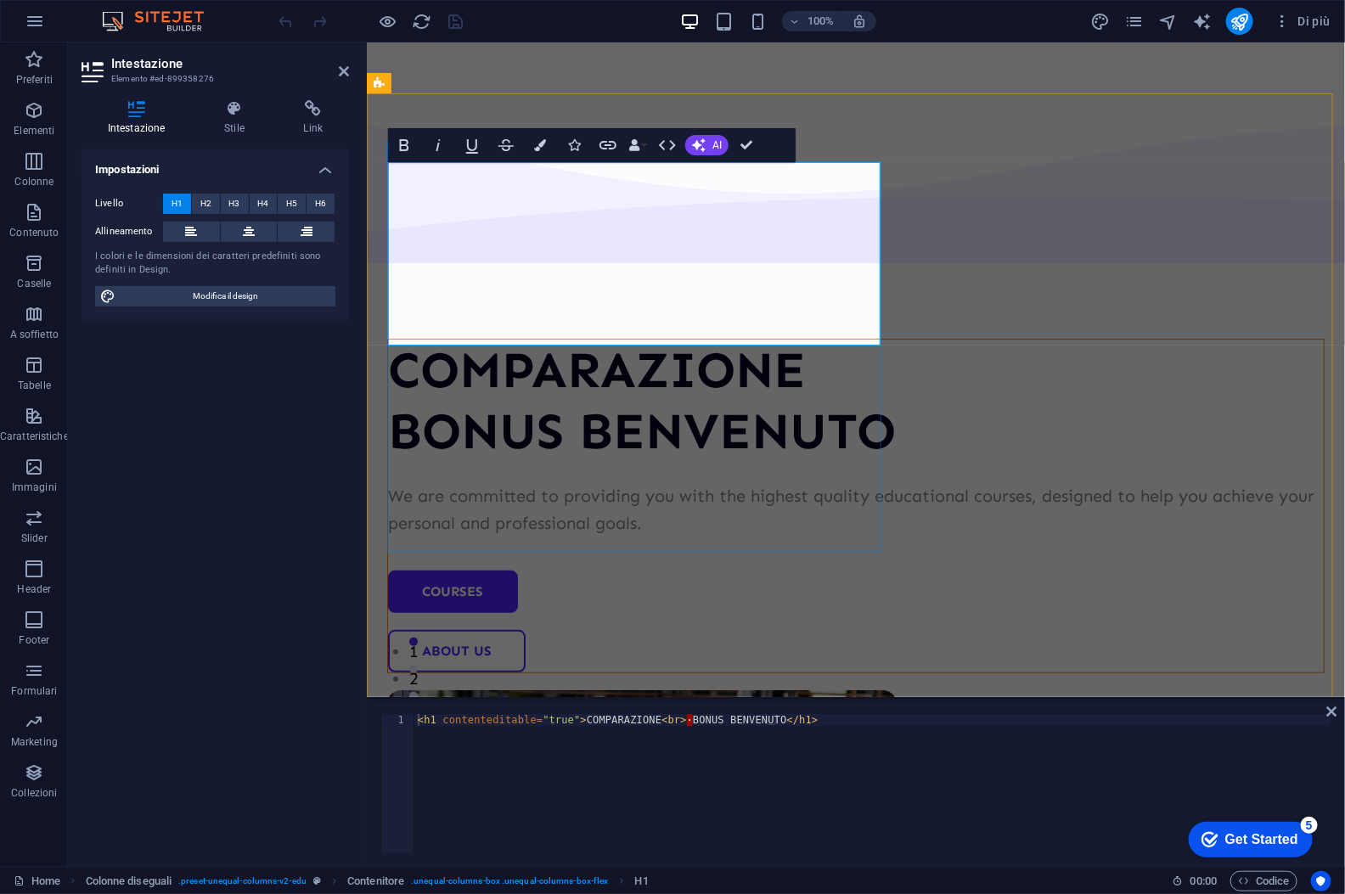
click at [762, 339] on h1 "COMPARAZIONE ‌BONUS BENVENUTO" at bounding box center [855, 400] width 936 height 122
click at [595, 339] on h1 "COMPARAZIONE ‌BONUS BENVENUTO" at bounding box center [855, 400] width 936 height 122
click at [903, 61] on div at bounding box center [855, 67] width 978 height 51
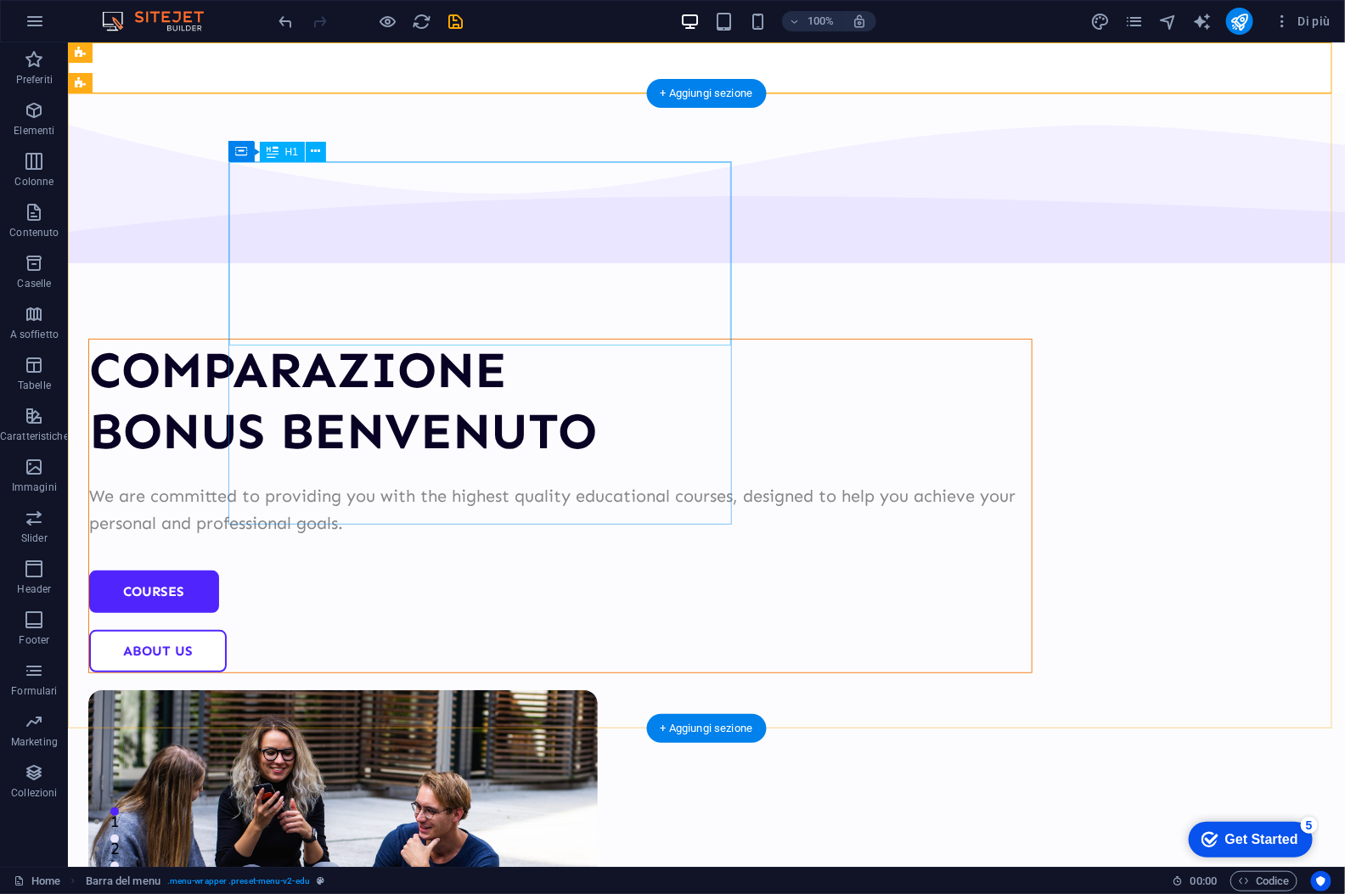
click at [539, 339] on div "COMPARAZIONE BONUS BENVENUTO" at bounding box center [559, 400] width 943 height 122
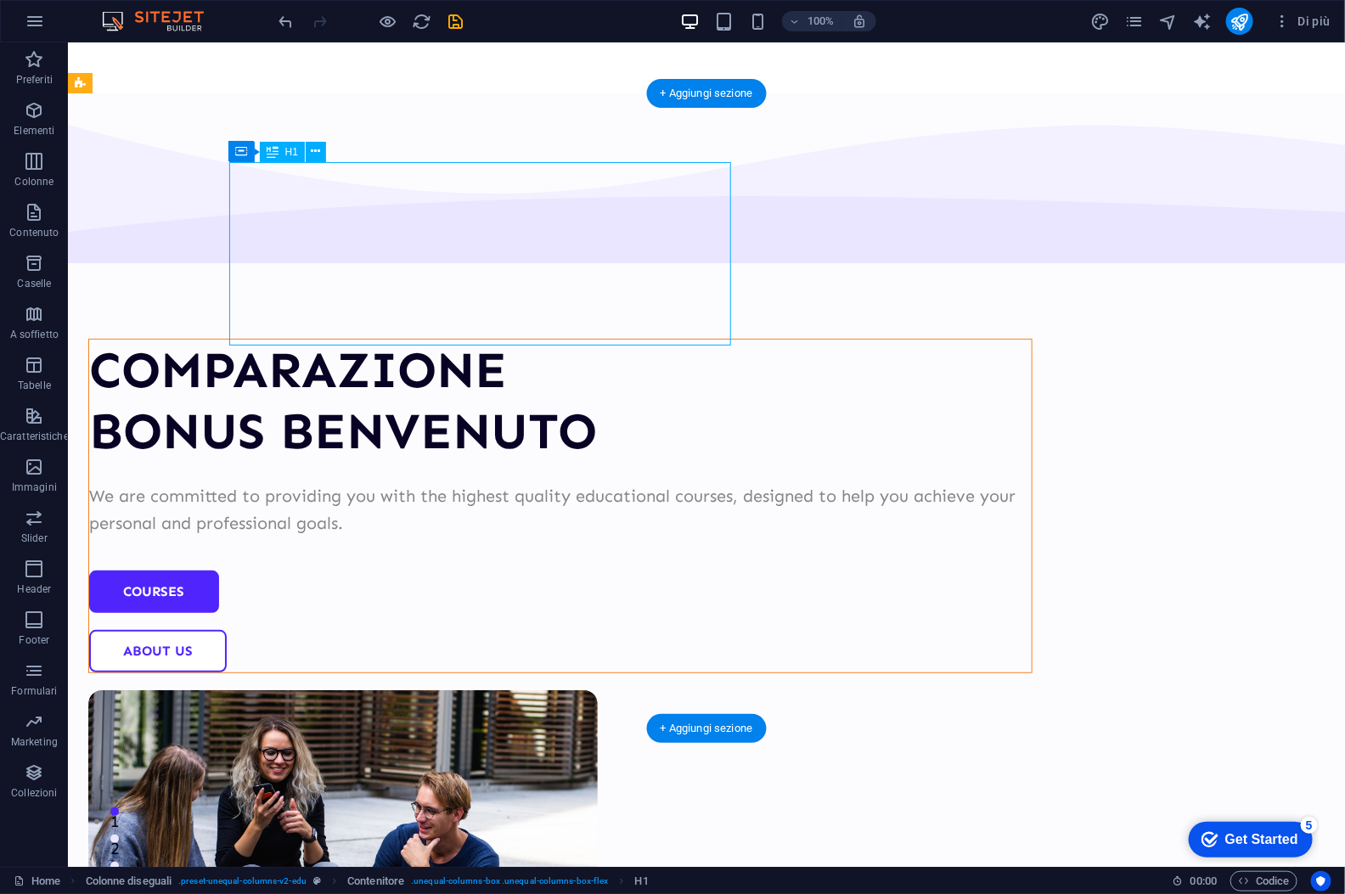
click at [534, 339] on div "COMPARAZIONE BONUS BENVENUTO" at bounding box center [559, 400] width 943 height 122
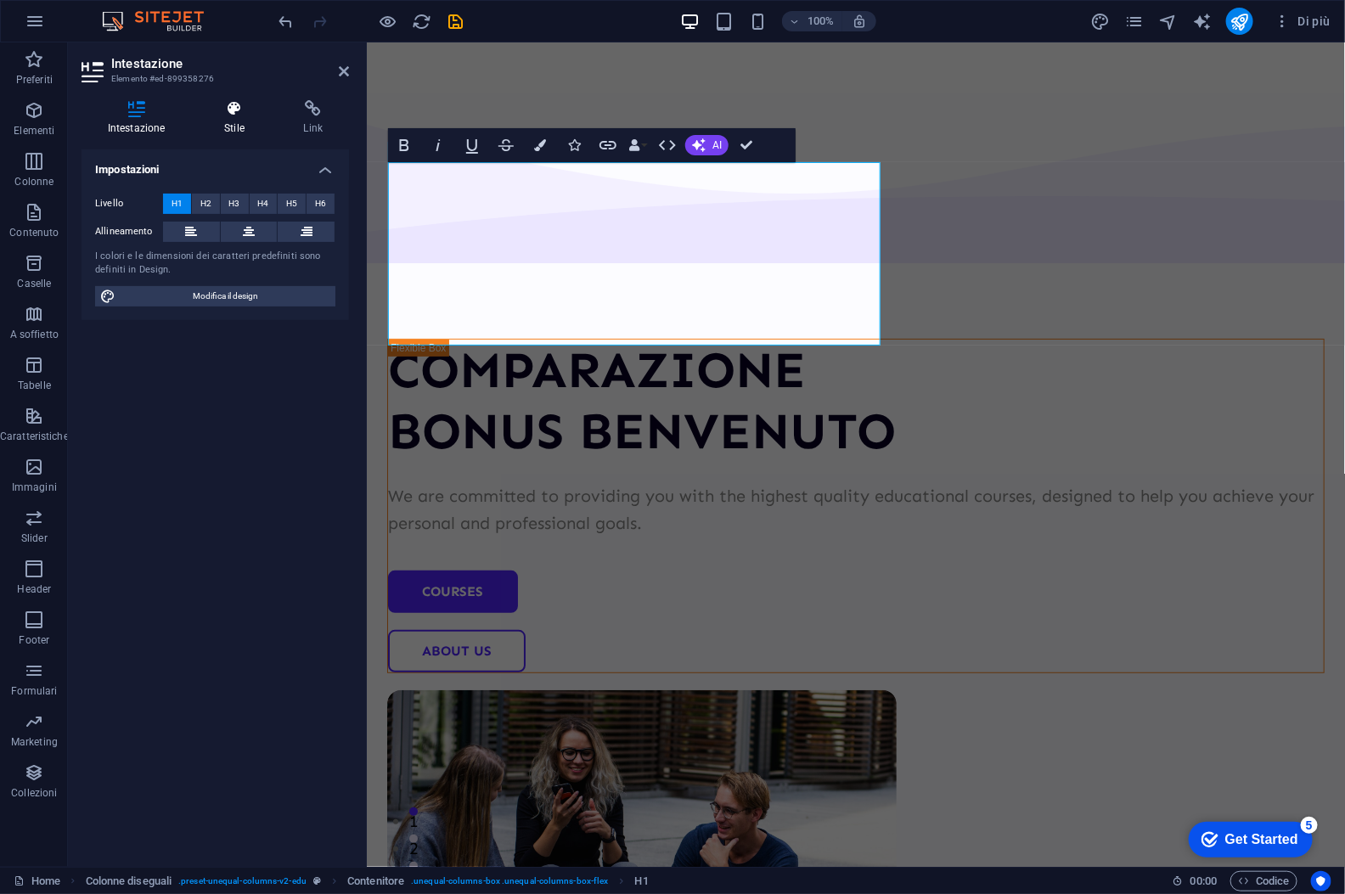
click at [235, 113] on icon at bounding box center [234, 108] width 72 height 17
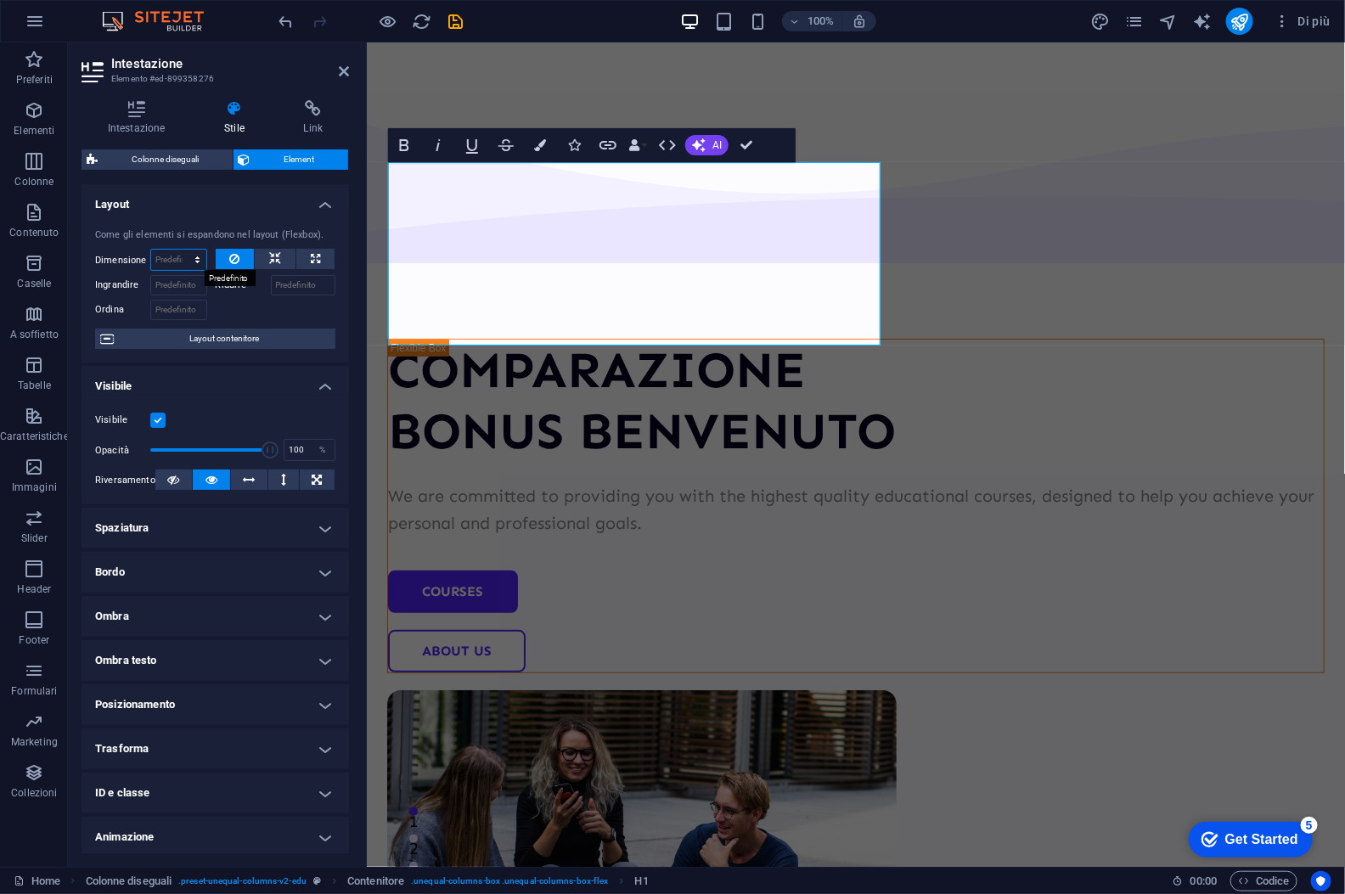
click at [181, 258] on select "Predefinito automatico px % 1/1 1/2 1/3 1/4 1/5 1/6 1/7 1/8 1/9 1/10" at bounding box center [178, 260] width 55 height 20
select select "1/9"
click at [180, 250] on select "Predefinito automatico px % 1/1 1/2 1/3 1/4 1/5 1/6 1/7 1/8 1/9 1/10" at bounding box center [178, 260] width 55 height 20
type input "11.11"
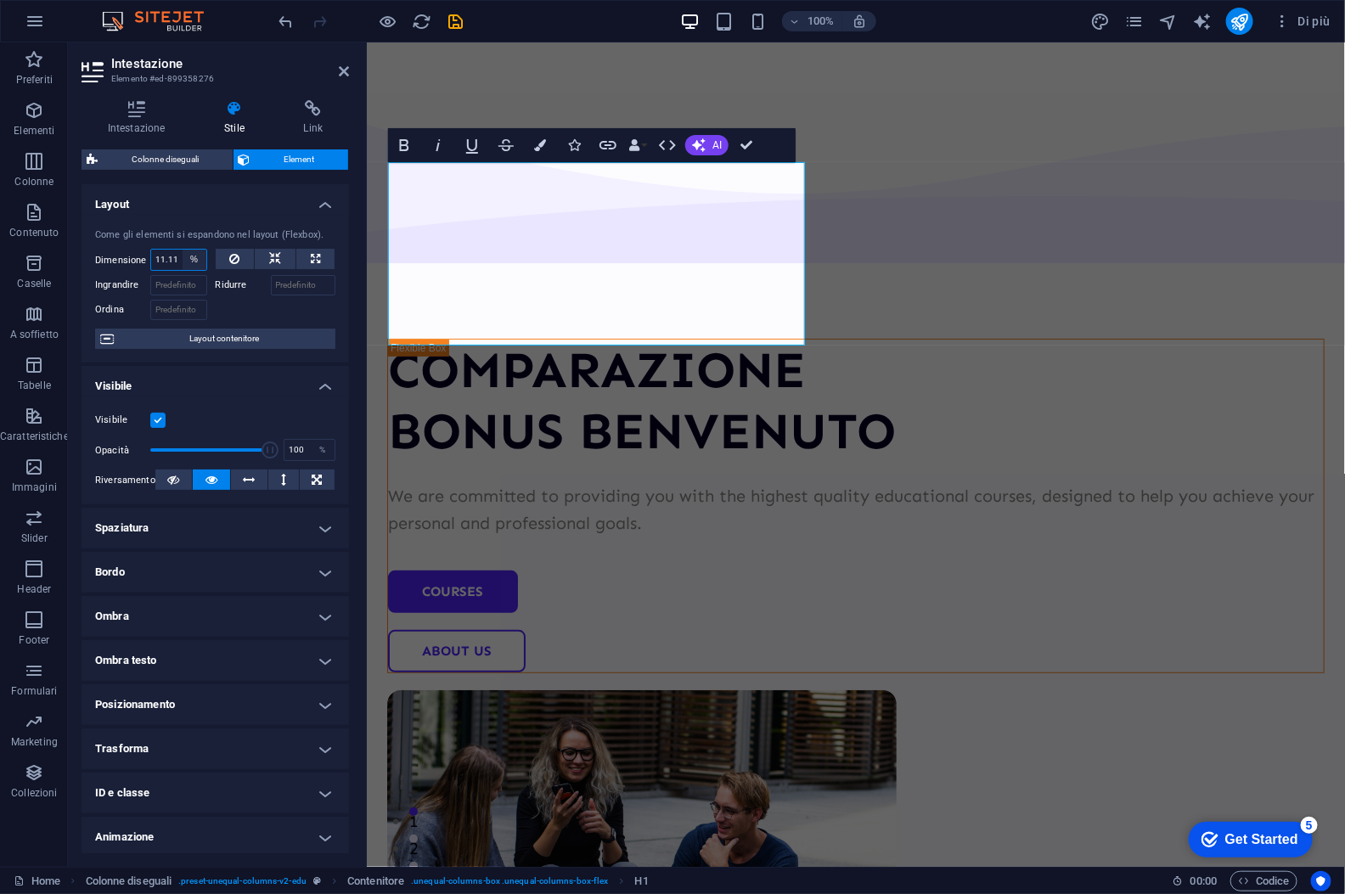
click at [189, 262] on select "Predefinito automatico px % 1/1 1/2 1/3 1/4 1/5 1/6 1/7 1/8 1/9 1/10" at bounding box center [195, 260] width 24 height 20
select select "1/2"
click at [183, 250] on select "Predefinito automatico px % 1/1 1/2 1/3 1/4 1/5 1/6 1/7 1/8 1/9 1/10" at bounding box center [195, 260] width 24 height 20
type input "50"
select select "%"
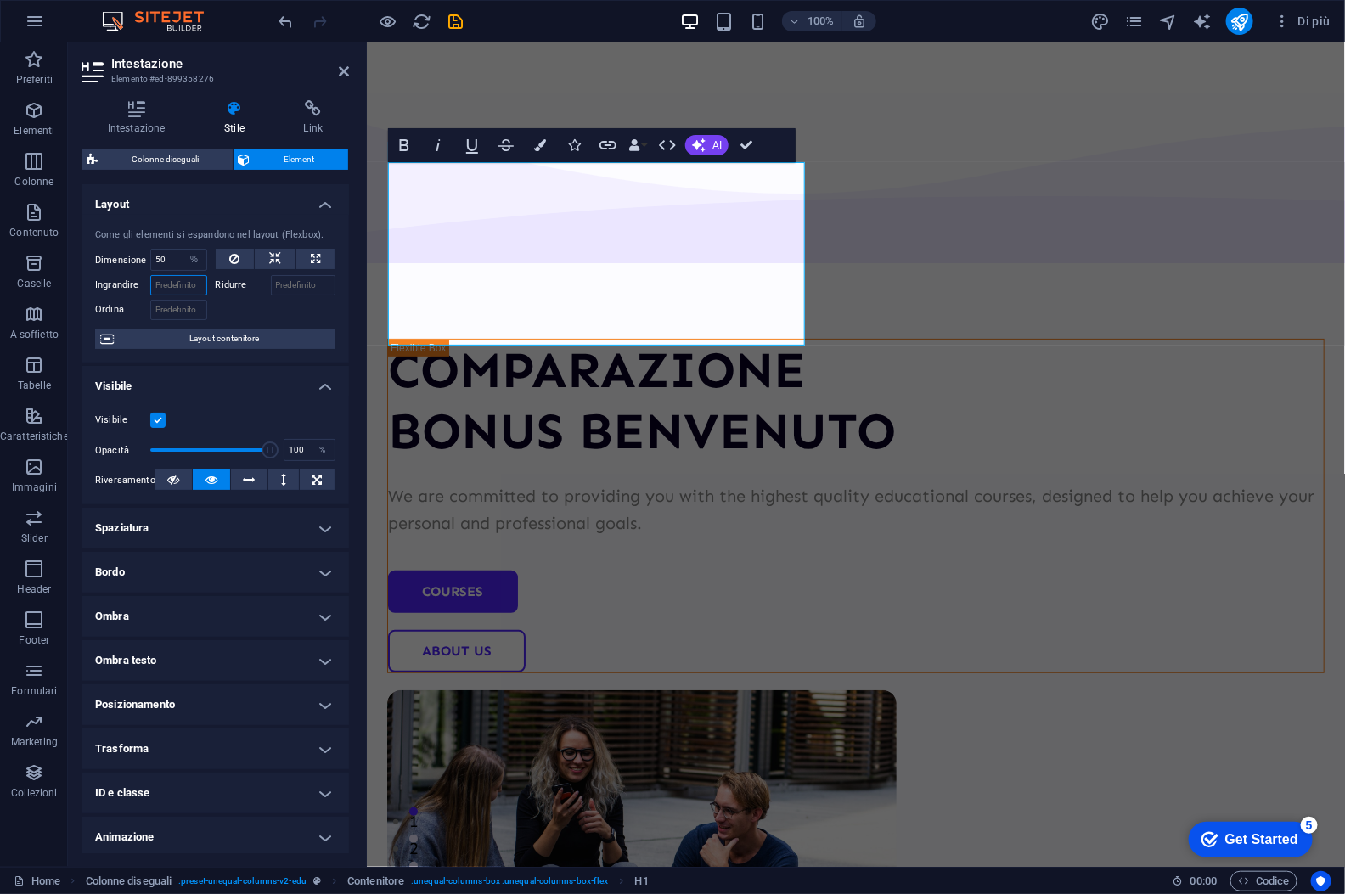
click at [188, 286] on input "Ingrandire" at bounding box center [178, 285] width 57 height 20
